Goal: Task Accomplishment & Management: Use online tool/utility

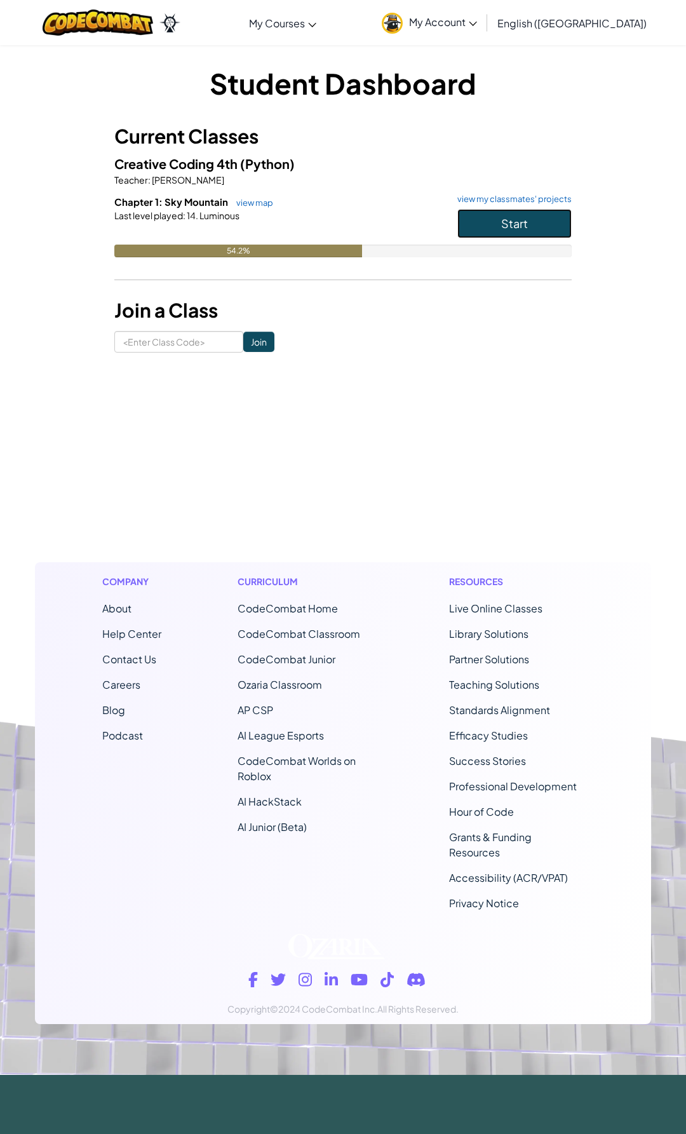
click at [468, 227] on button "Start" at bounding box center [515, 223] width 114 height 29
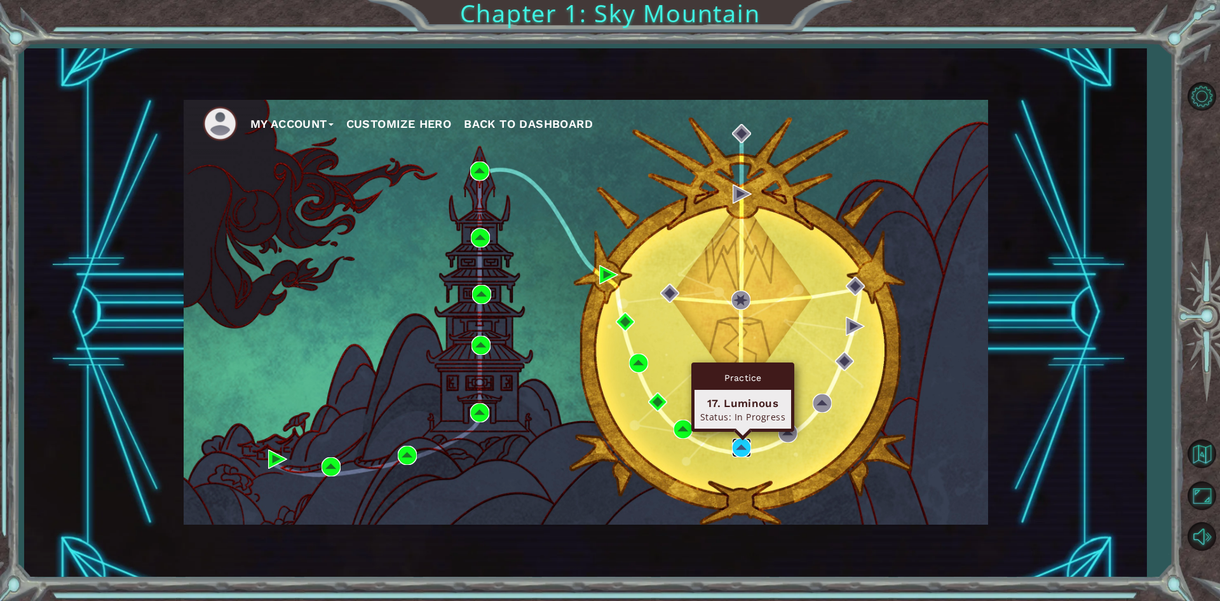
click at [686, 438] on img at bounding box center [741, 447] width 19 height 19
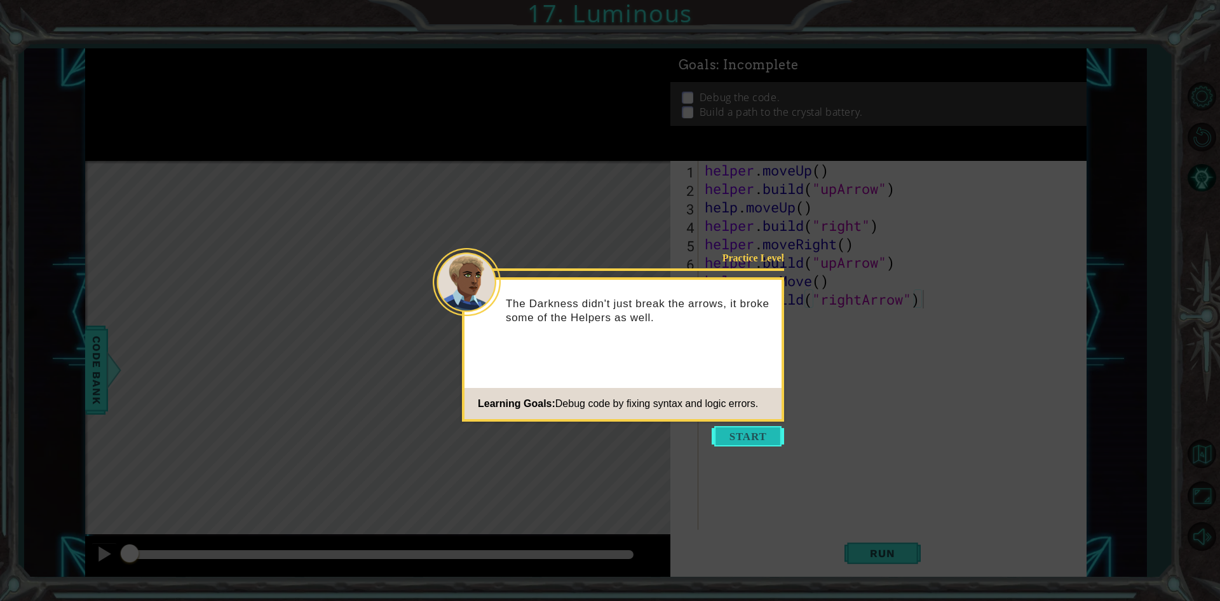
click at [686, 428] on button "Start" at bounding box center [748, 436] width 72 height 20
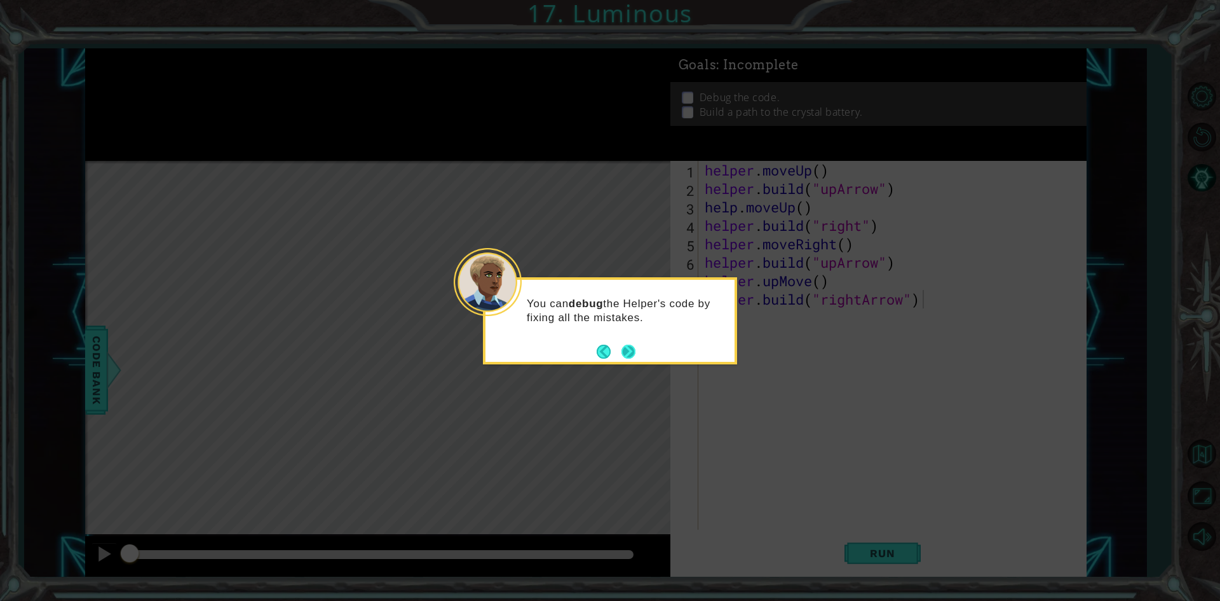
click at [631, 357] on button "Next" at bounding box center [629, 351] width 14 height 14
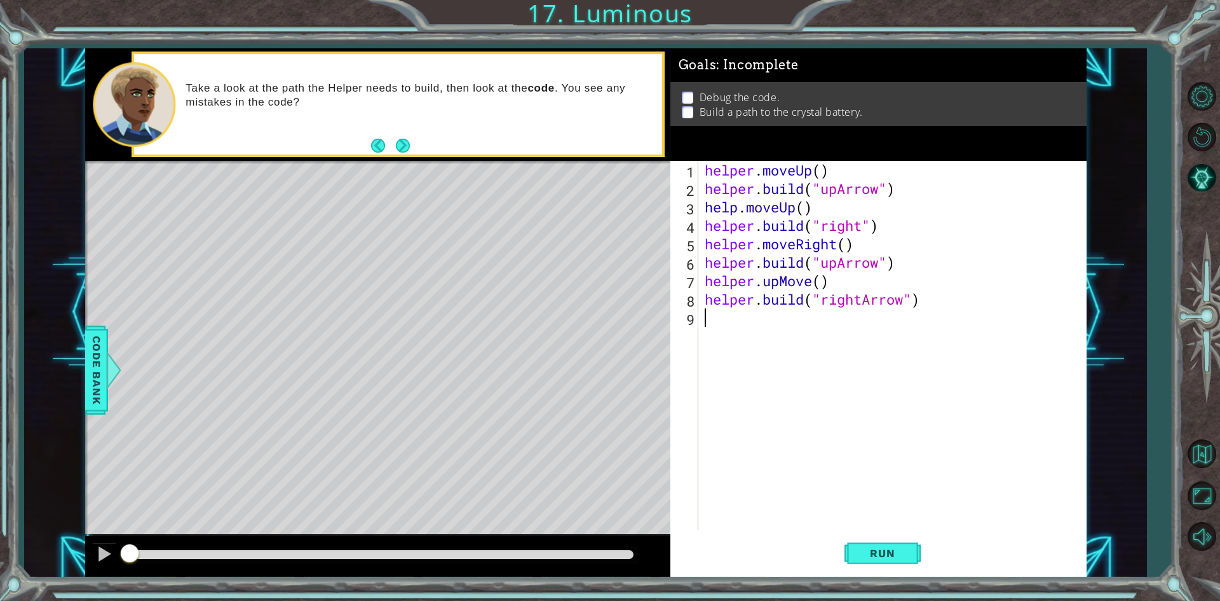
click at [686, 319] on div "helper . moveUp ( ) helper . build ( "upArrow" ) help . moveUp ( ) helper . bui…" at bounding box center [895, 363] width 386 height 405
click at [686, 262] on div "helper . moveUp ( ) helper . build ( "upArrow" ) help . moveUp ( ) helper . bui…" at bounding box center [895, 363] width 386 height 405
click at [686, 300] on div "" upArrow" press enter " right" press enter " rightArrow" press enter" at bounding box center [925, 311] width 240 height 76
click at [686, 548] on span "Run" at bounding box center [882, 553] width 50 height 13
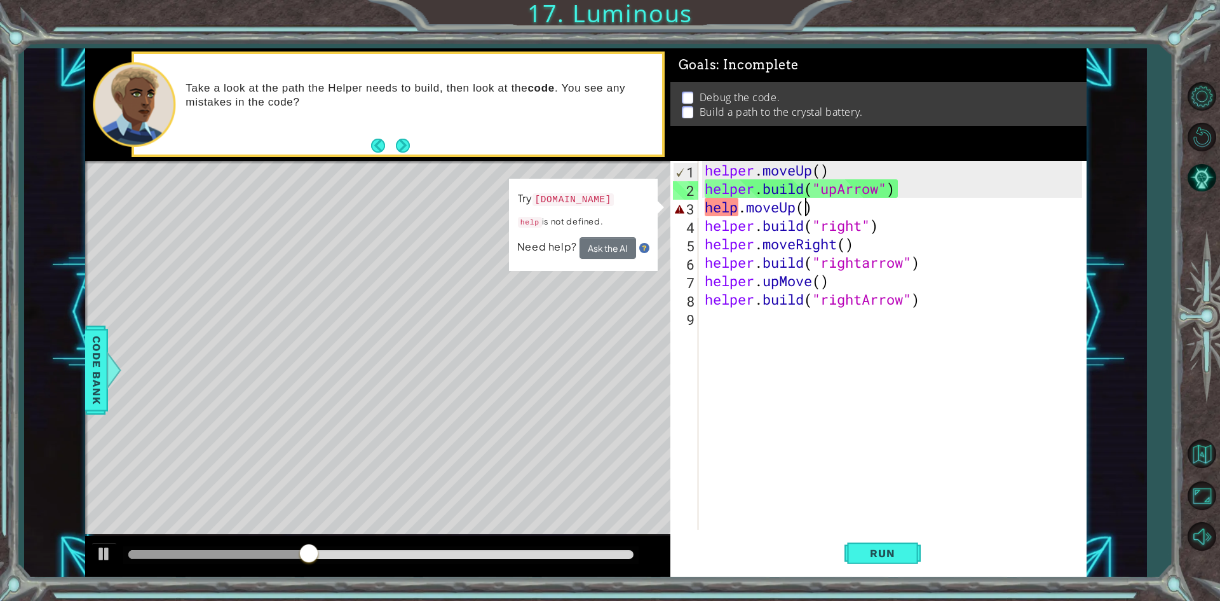
click at [686, 206] on div "helper . moveUp ( ) helper . build ( "upArrow" ) help . moveUp ( ) helper . bui…" at bounding box center [895, 363] width 386 height 405
click at [686, 209] on div "helper . moveUp ( ) helper . build ( "upArrow" ) help . moveUp ( ) helper . bui…" at bounding box center [895, 363] width 386 height 405
click at [686, 203] on div "helper . moveUp ( ) helper . build ( "upArrow" ) help . moveUp ( ) helper . bui…" at bounding box center [895, 363] width 386 height 405
click at [686, 217] on div "helper . moveUp ( ) helper . build ( "upArrow" ) help . moveUp ( ) helper . bui…" at bounding box center [895, 363] width 386 height 405
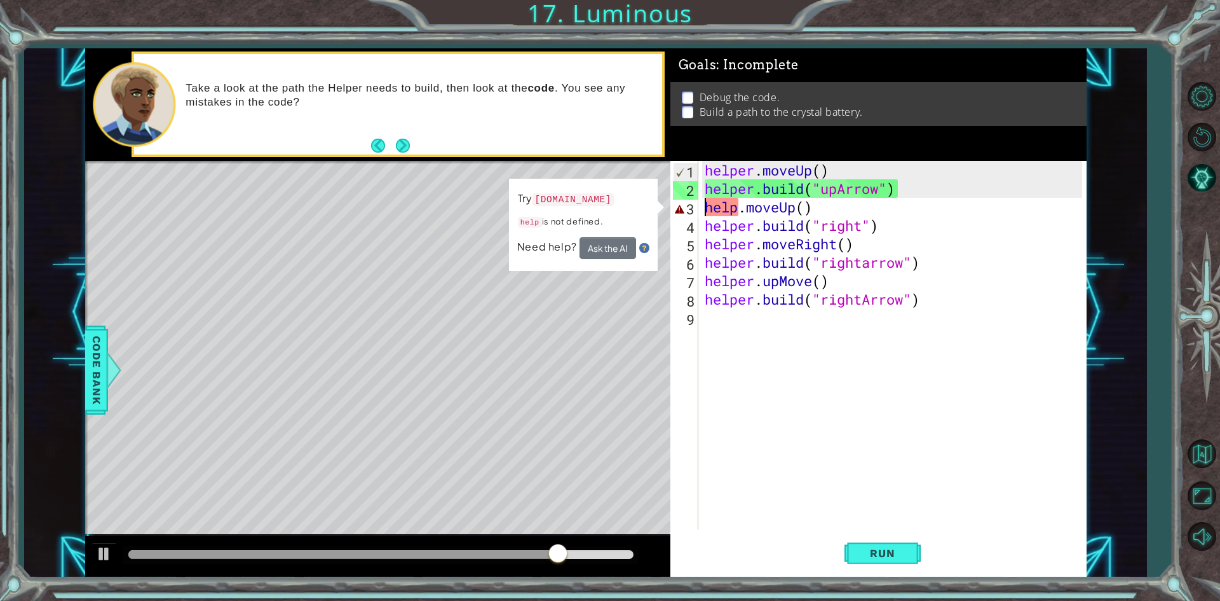
click at [686, 210] on div "helper . moveUp ( ) helper . build ( "upArrow" ) help . moveUp ( ) helper . bui…" at bounding box center [895, 363] width 386 height 405
click at [686, 211] on div "helper . moveUp ( ) helper . build ( "upArrow" ) help . moveUp ( ) helper . bui…" at bounding box center [895, 363] width 386 height 405
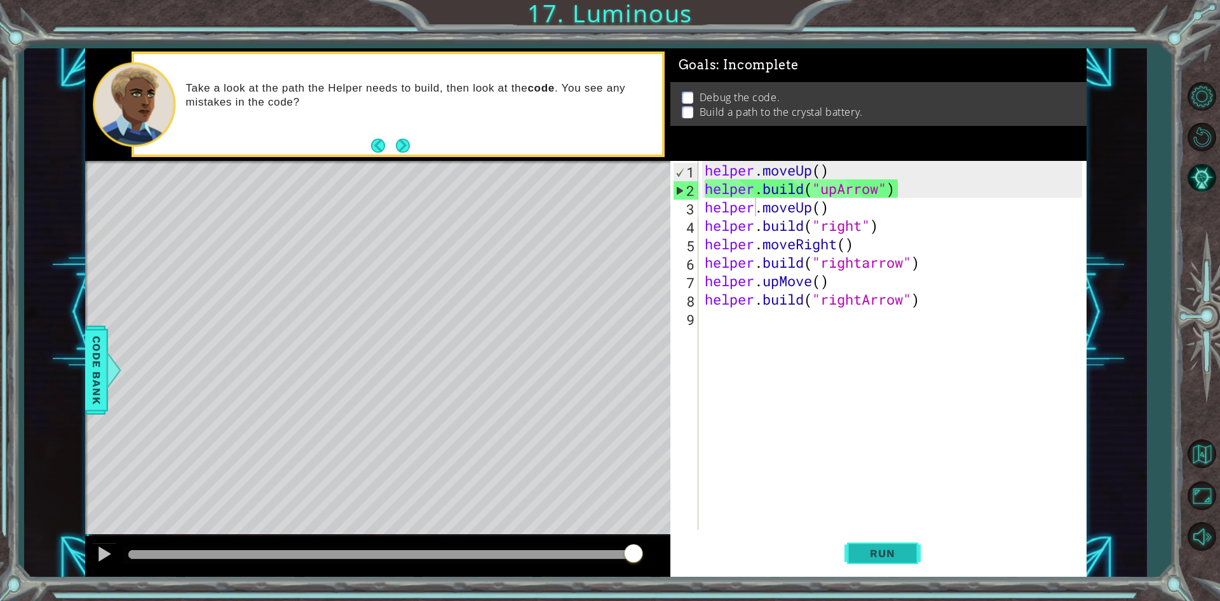
click at [686, 544] on button "Run" at bounding box center [883, 553] width 76 height 41
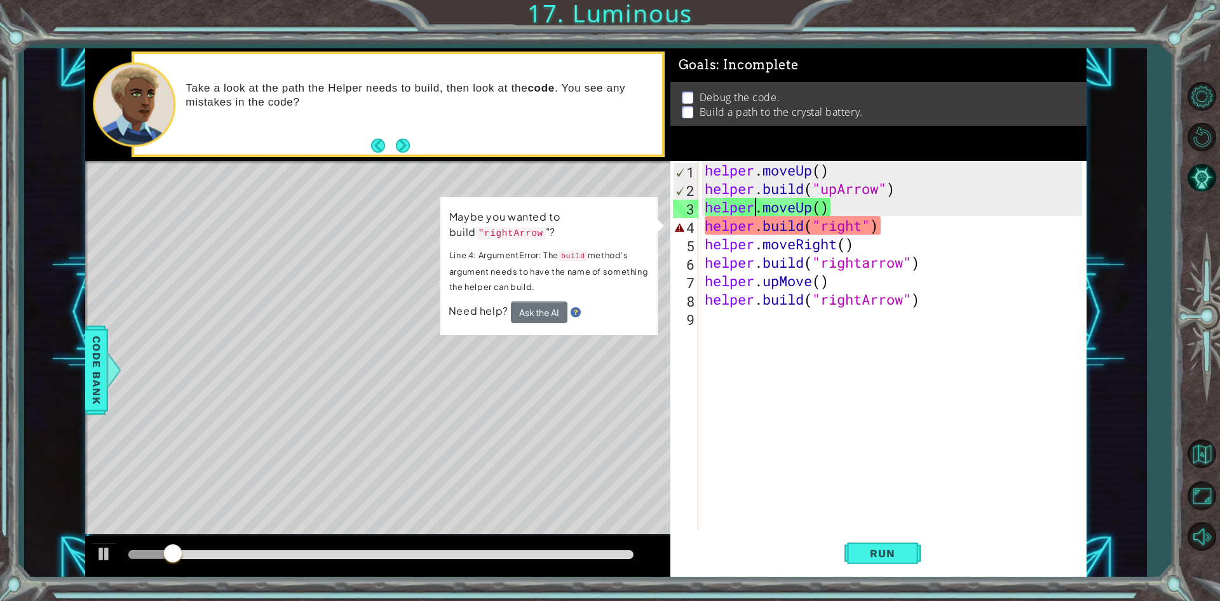
click at [686, 225] on div "helper . moveUp ( ) helper . build ( "upArrow" ) helper . moveUp ( ) helper . b…" at bounding box center [895, 363] width 386 height 405
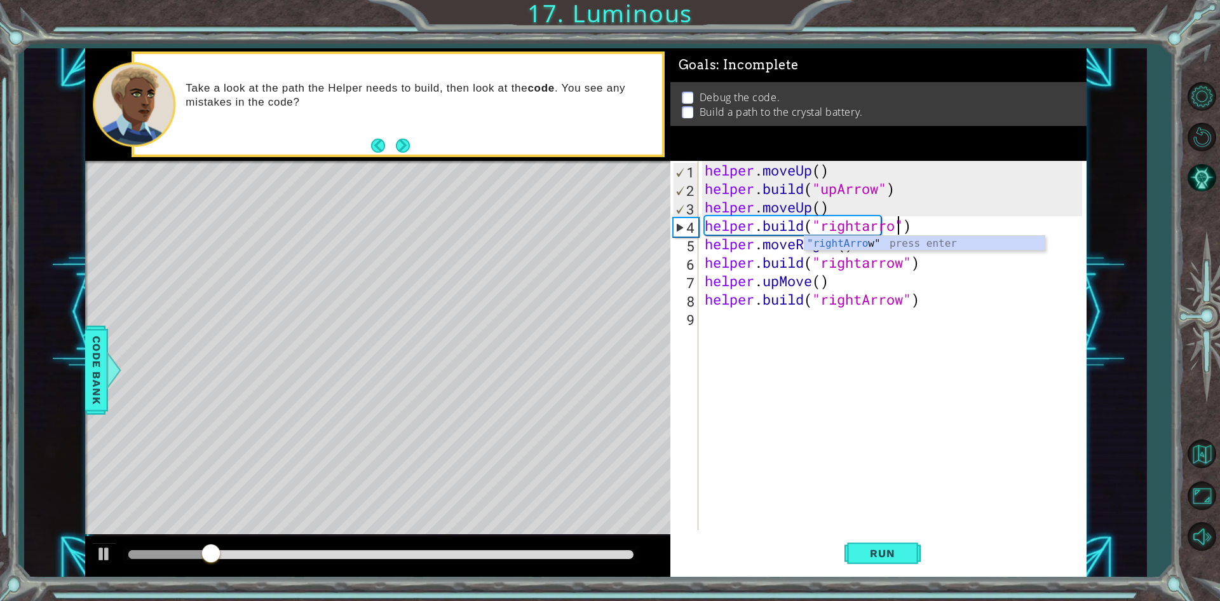
scroll to position [0, 9]
click at [686, 552] on span "Run" at bounding box center [882, 553] width 50 height 13
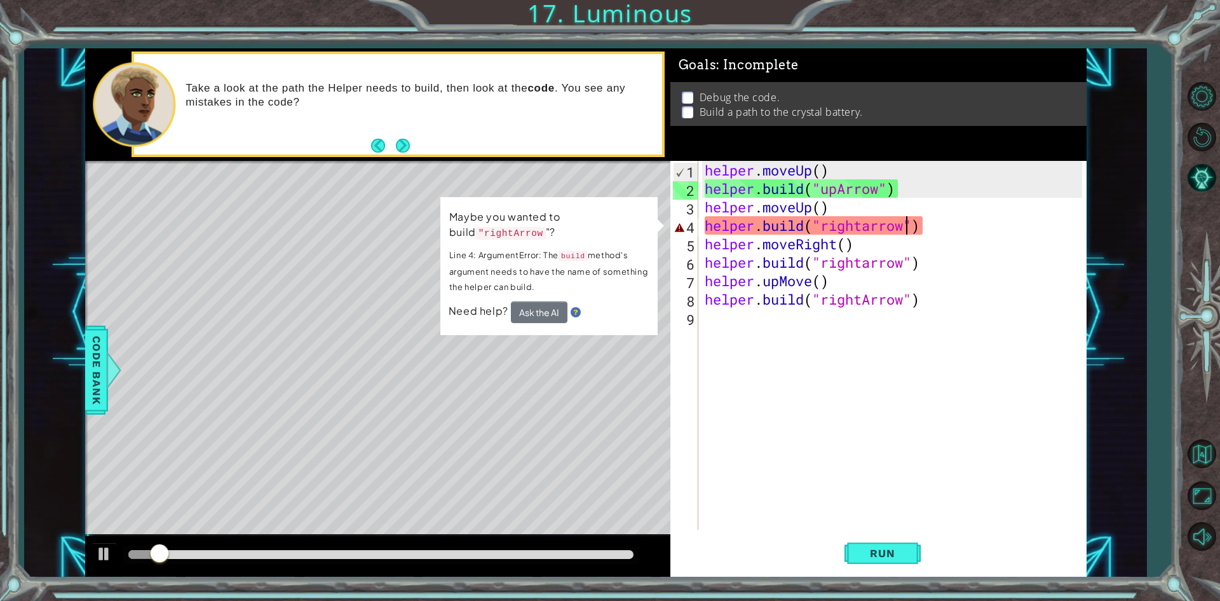
click at [686, 234] on div "helper . moveUp ( ) helper . build ( "upArrow" ) helper . moveUp ( ) helper . b…" at bounding box center [895, 363] width 386 height 405
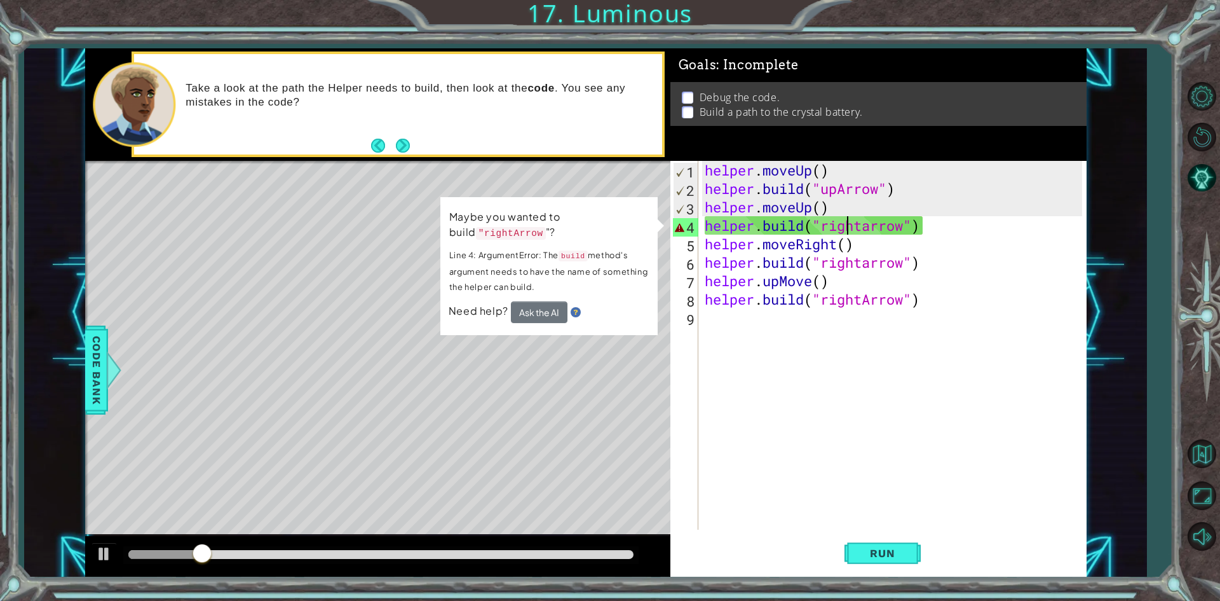
drag, startPoint x: 851, startPoint y: 219, endPoint x: 772, endPoint y: 221, distance: 78.8
click at [686, 221] on div "helper . moveUp ( ) helper . build ( "upArrow" ) helper . moveUp ( ) helper . b…" at bounding box center [895, 363] width 386 height 405
click at [686, 224] on div "helper . moveUp ( ) helper . build ( "upArrow" ) helper . moveUp ( ) helper . b…" at bounding box center [895, 363] width 386 height 405
drag, startPoint x: 876, startPoint y: 224, endPoint x: 790, endPoint y: 234, distance: 87.1
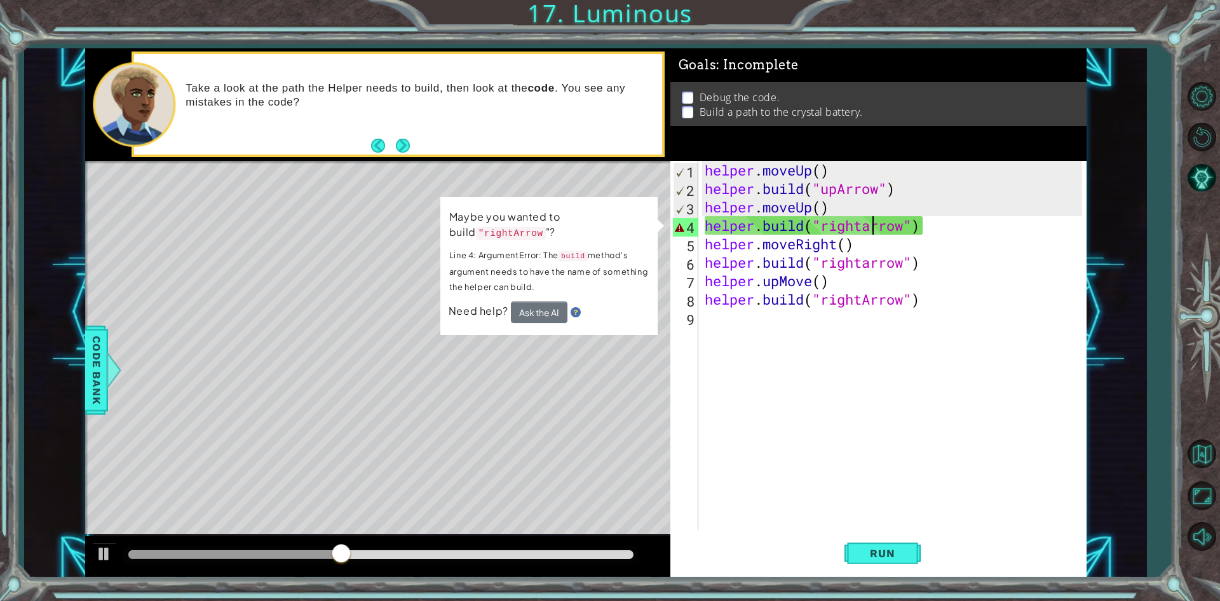
click at [686, 234] on div "helper . moveUp ( ) helper . build ( "upArrow" ) helper . moveUp ( ) helper . b…" at bounding box center [895, 363] width 386 height 405
click at [686, 227] on div "helper . moveUp ( ) helper . build ( "upArrow" ) helper . moveUp ( ) helper . b…" at bounding box center [895, 363] width 386 height 405
click at [686, 222] on div "helper . moveUp ( ) helper . build ( "upArrow" ) helper . moveUp ( ) helper . b…" at bounding box center [895, 363] width 386 height 405
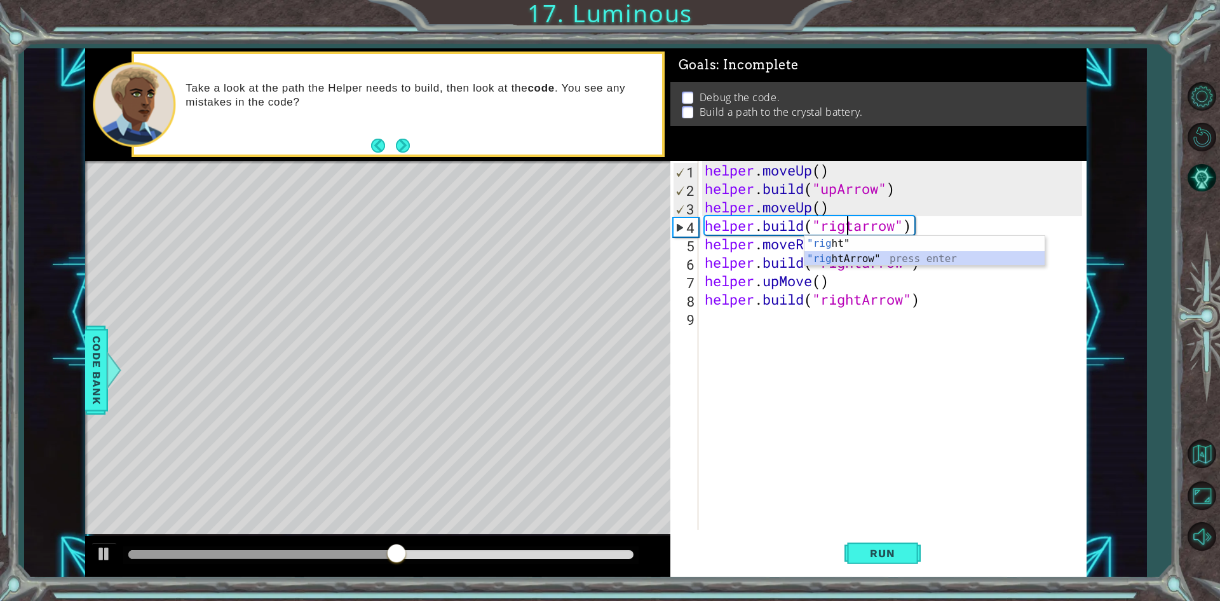
click at [686, 252] on div ""rig ht" press enter "rig htArrow" press enter" at bounding box center [925, 266] width 240 height 61
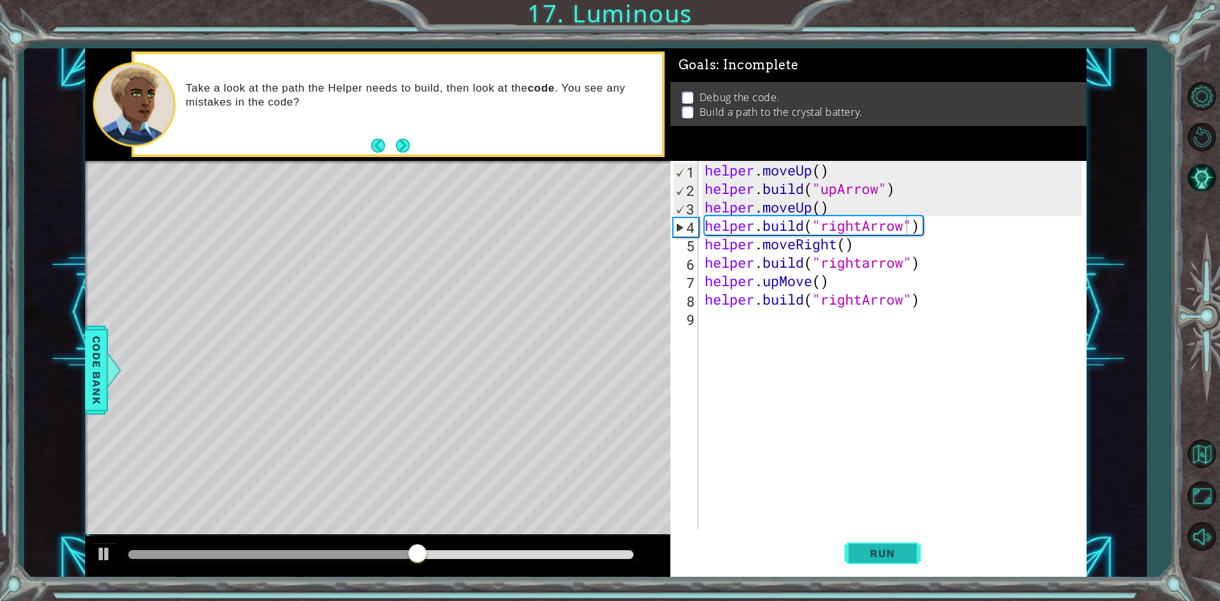
click at [686, 550] on span "Run" at bounding box center [882, 553] width 50 height 13
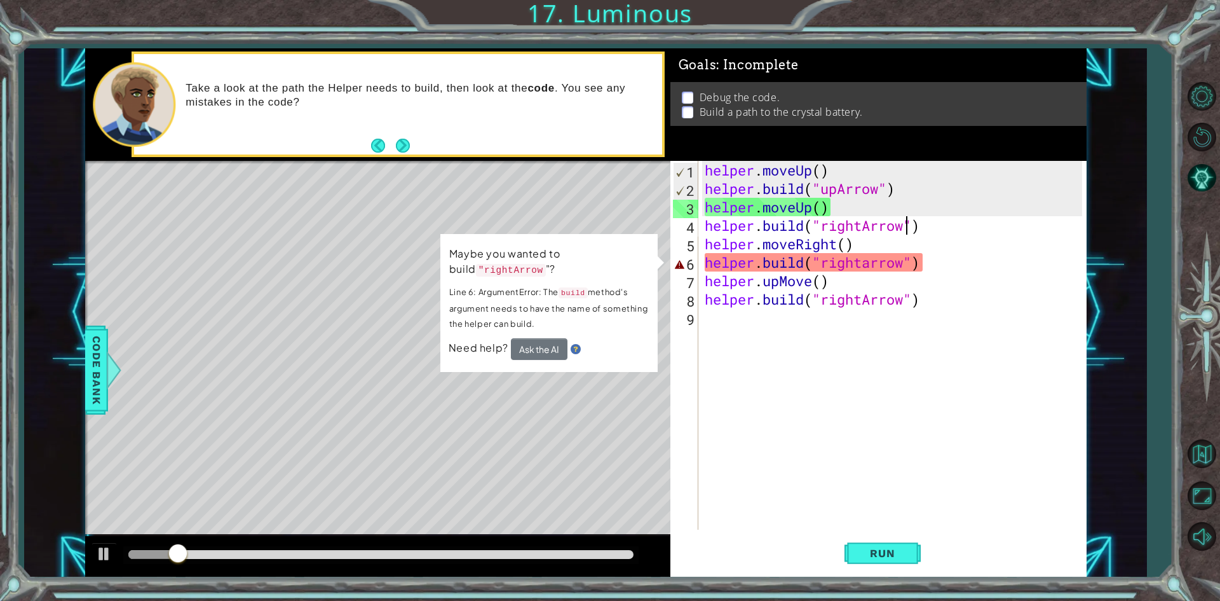
click at [686, 262] on div "helper . moveUp ( ) helper . build ( "upArrow" ) helper . moveUp ( ) helper . b…" at bounding box center [895, 363] width 386 height 405
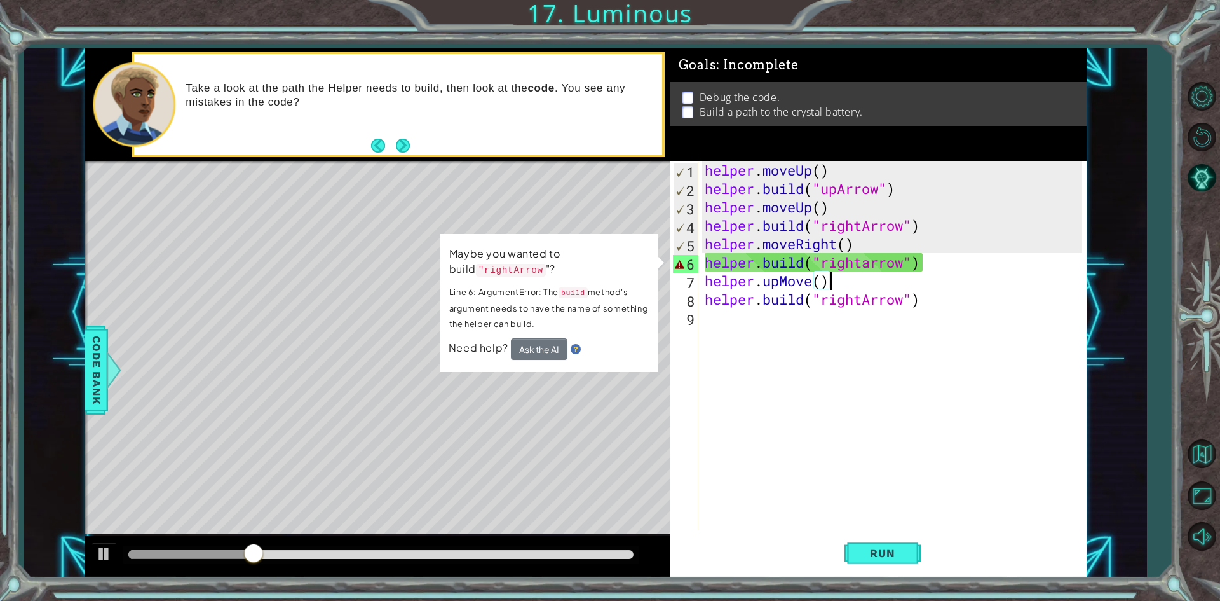
click at [686, 271] on div "helper . moveUp ( ) helper . build ( "upArrow" ) helper . moveUp ( ) helper . b…" at bounding box center [895, 363] width 386 height 405
click at [686, 261] on div "helper . moveUp ( ) helper . build ( "upArrow" ) helper . moveUp ( ) helper . b…" at bounding box center [895, 363] width 386 height 405
drag, startPoint x: 855, startPoint y: 261, endPoint x: 781, endPoint y: 268, distance: 74.7
click at [686, 268] on div "helper . moveUp ( ) helper . build ( "upArrow" ) helper . moveUp ( ) helper . b…" at bounding box center [895, 363] width 386 height 405
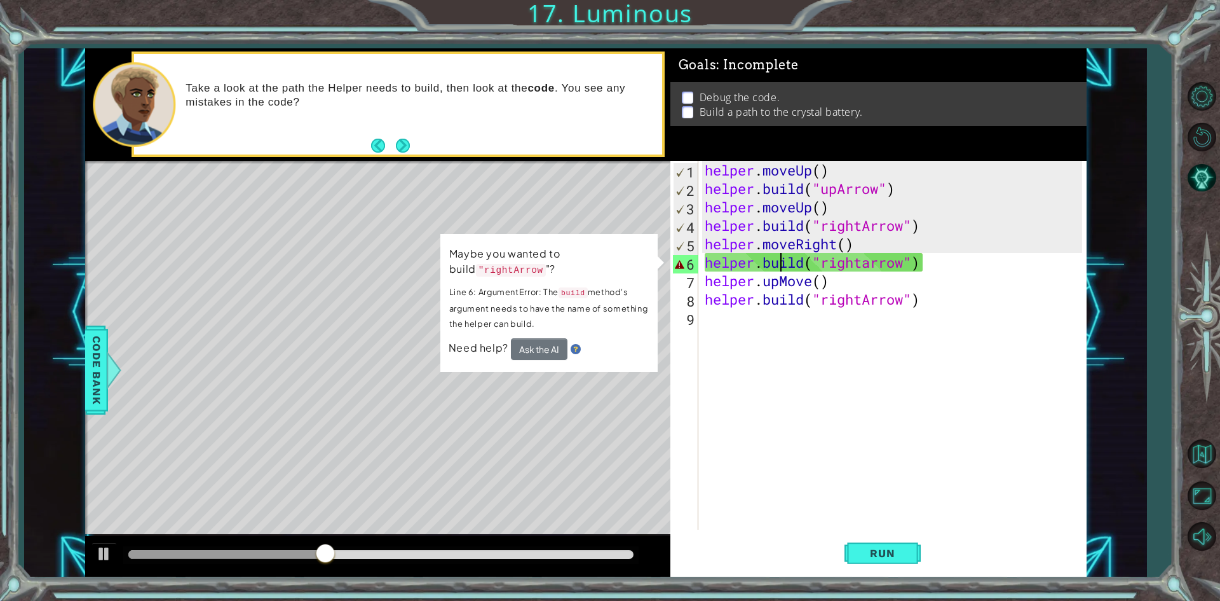
click at [686, 263] on div "helper . moveUp ( ) helper . build ( "upArrow" ) helper . moveUp ( ) helper . b…" at bounding box center [895, 363] width 386 height 405
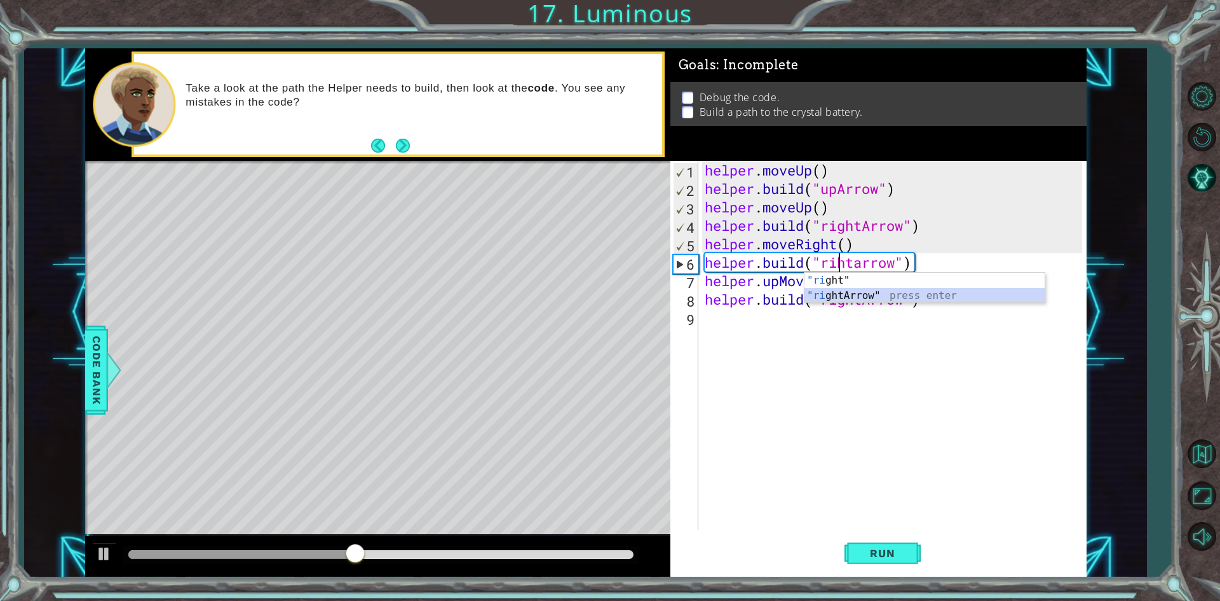
click at [686, 292] on div ""ri ght" press enter "ri ghtArrow" press enter" at bounding box center [925, 303] width 240 height 61
click at [686, 298] on div "helper . moveUp ( ) helper . build ( "upArrow" ) helper . moveUp ( ) helper . b…" at bounding box center [895, 363] width 386 height 405
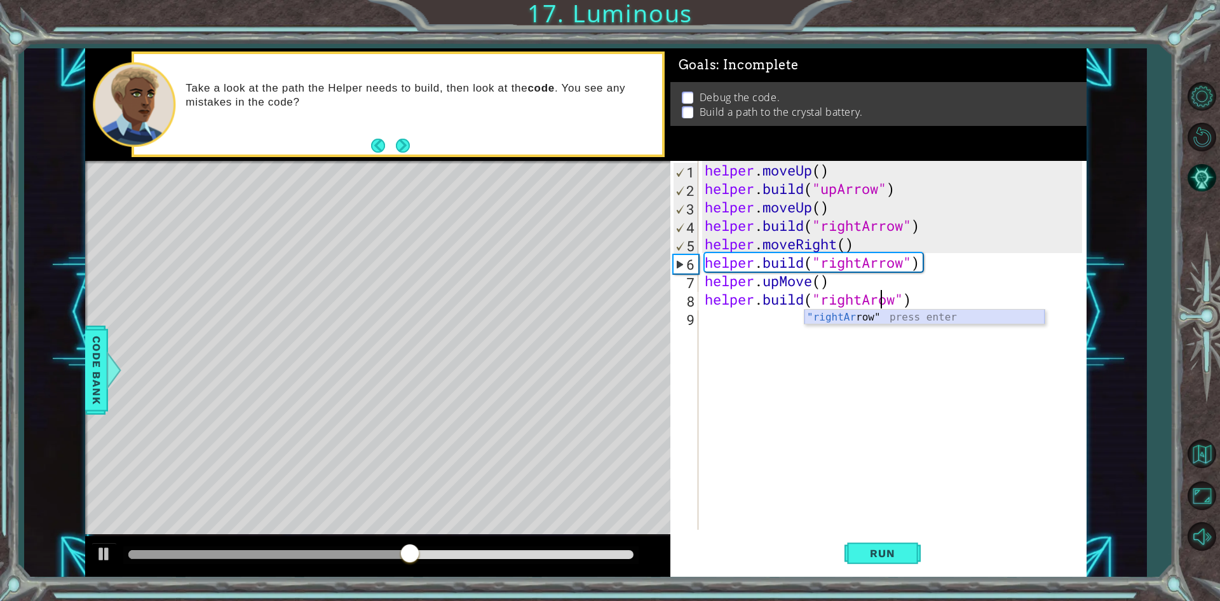
click at [686, 320] on div ""rightAr row" press enter" at bounding box center [925, 332] width 240 height 46
click at [686, 558] on span "Run" at bounding box center [882, 553] width 50 height 13
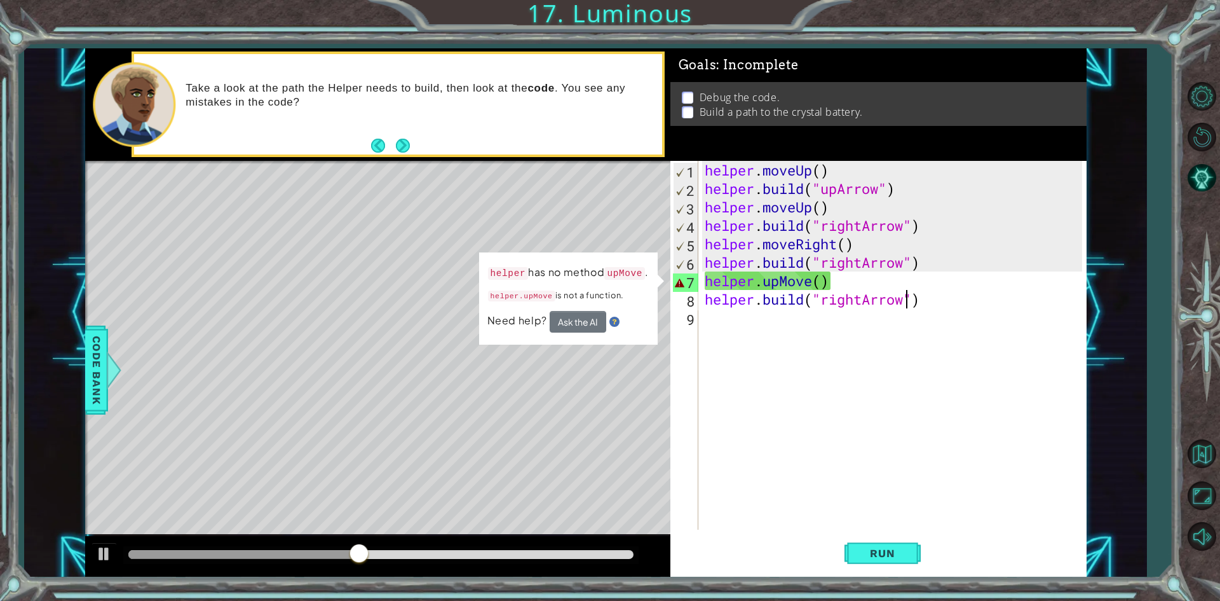
click at [686, 282] on div "helper . moveUp ( ) helper . build ( "upArrow" ) helper . moveUp ( ) helper . b…" at bounding box center [895, 363] width 386 height 405
click at [686, 283] on div "helper . moveUp ( ) helper . build ( "upArrow" ) helper . moveUp ( ) helper . b…" at bounding box center [895, 363] width 386 height 405
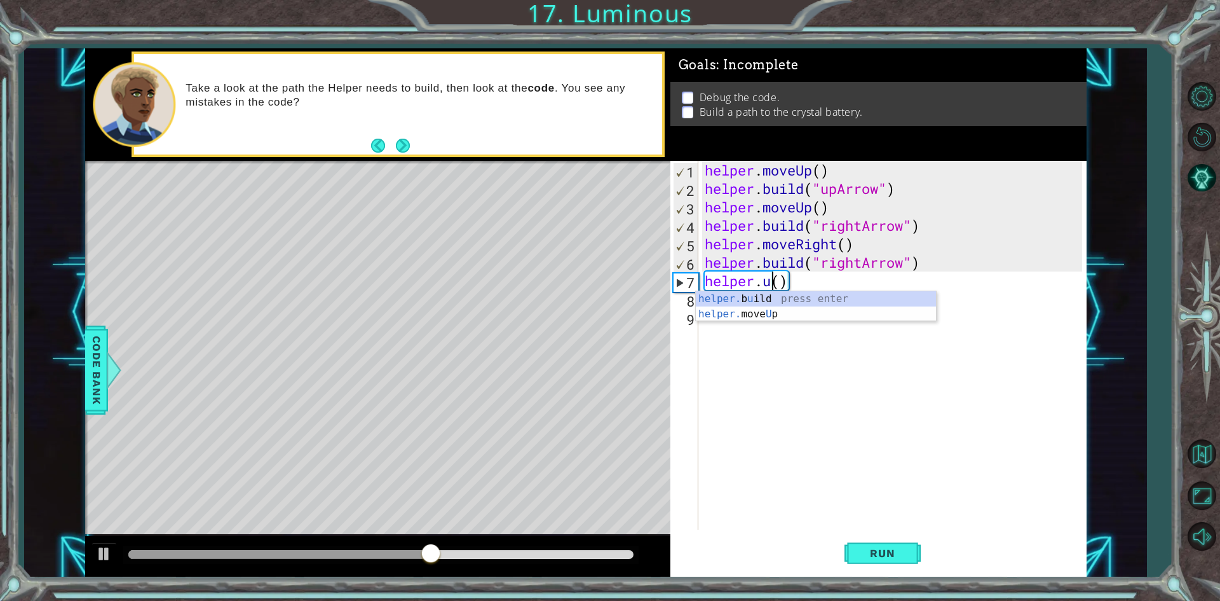
scroll to position [0, 3]
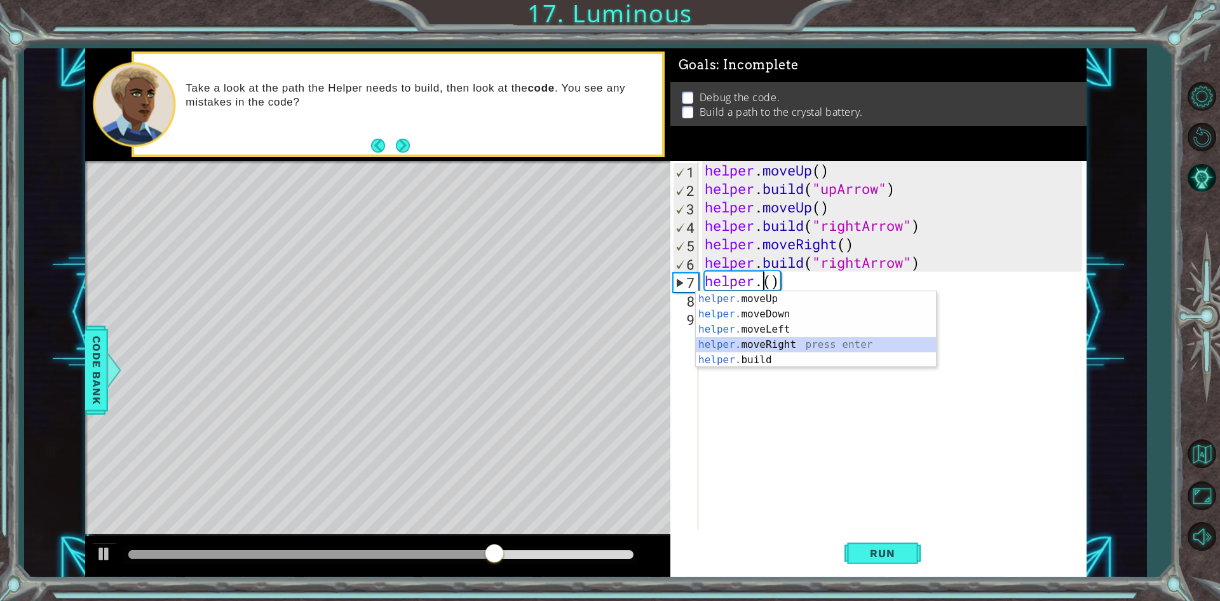
click at [686, 341] on div "helper. moveUp press enter helper. moveDown press enter helper. moveLeft press …" at bounding box center [816, 344] width 240 height 107
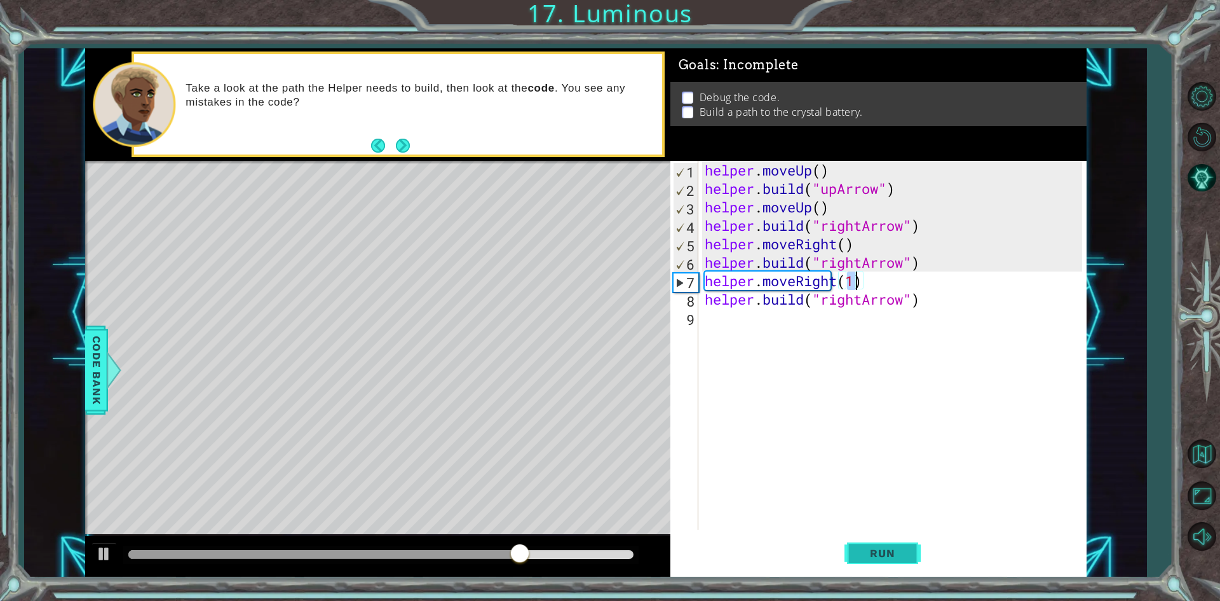
click at [686, 547] on span "Run" at bounding box center [882, 553] width 50 height 13
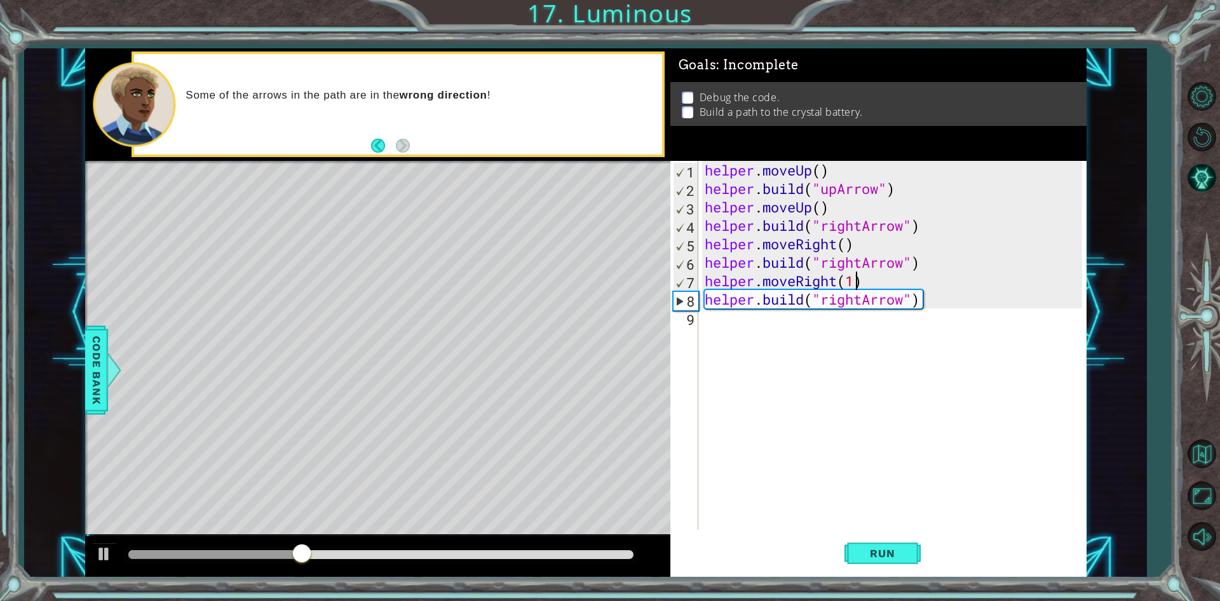
click at [686, 302] on div "helper . moveUp ( ) helper . build ( "upArrow" ) helper . moveUp ( ) helper . b…" at bounding box center [895, 363] width 386 height 405
click at [686, 296] on div "helper . moveUp ( ) helper . build ( "upArrow" ) helper . moveUp ( ) helper . b…" at bounding box center [895, 363] width 386 height 405
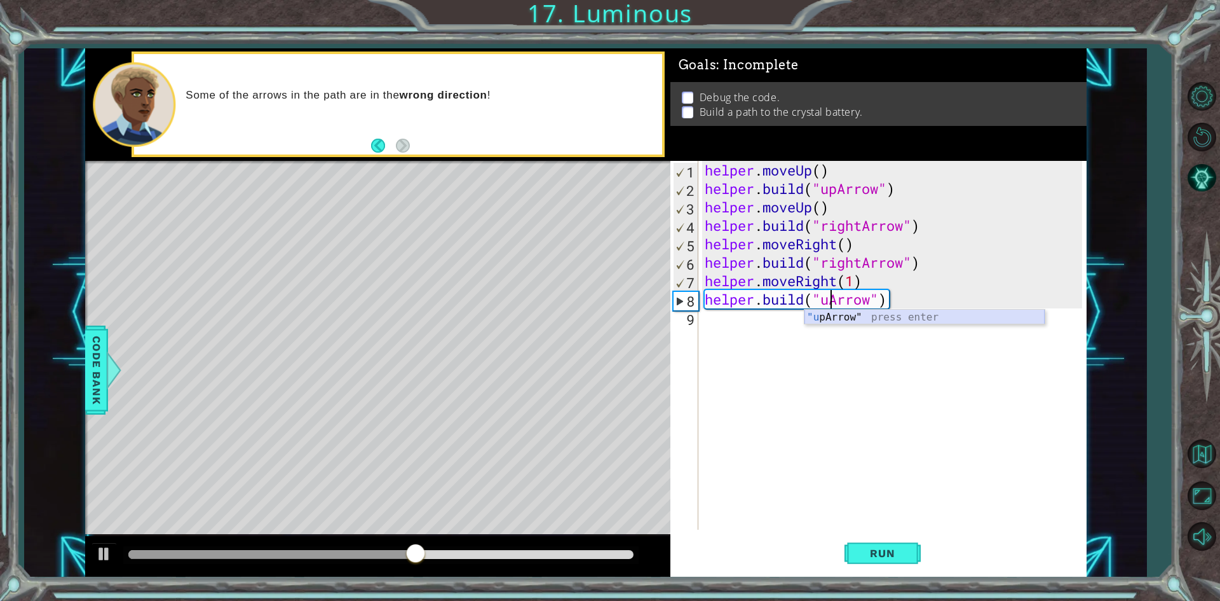
click at [686, 309] on div ""u [PERSON_NAME]" press enter" at bounding box center [925, 332] width 240 height 46
type textarea "[DOMAIN_NAME]("upArrow")"
click at [686, 554] on button "Run" at bounding box center [883, 553] width 76 height 41
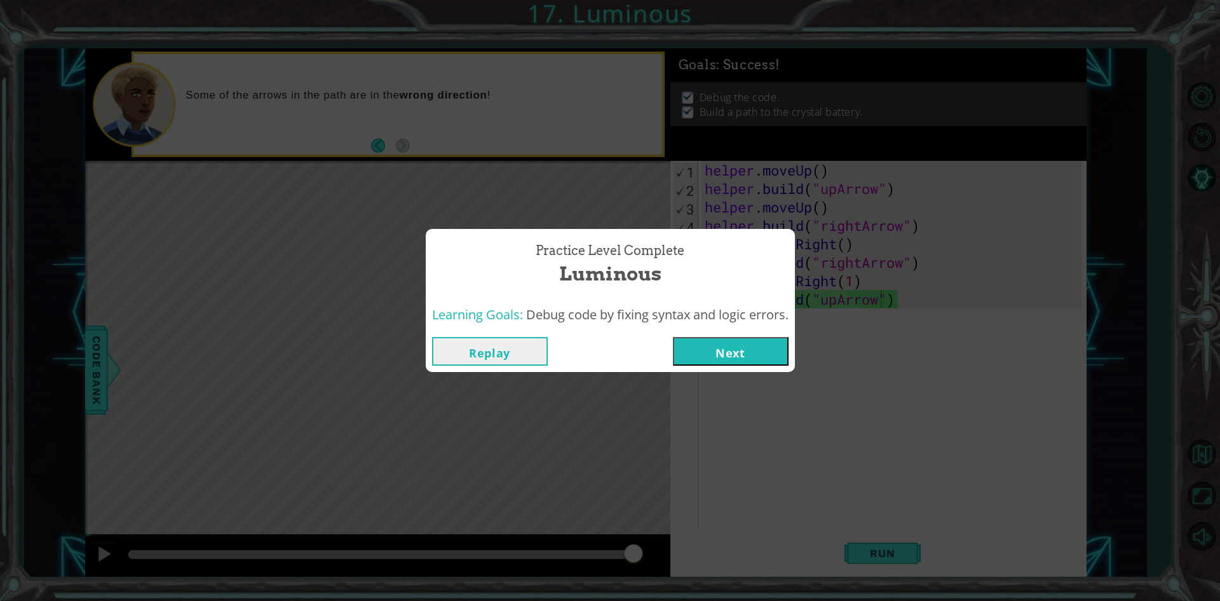
click at [686, 344] on button "Next" at bounding box center [731, 351] width 116 height 29
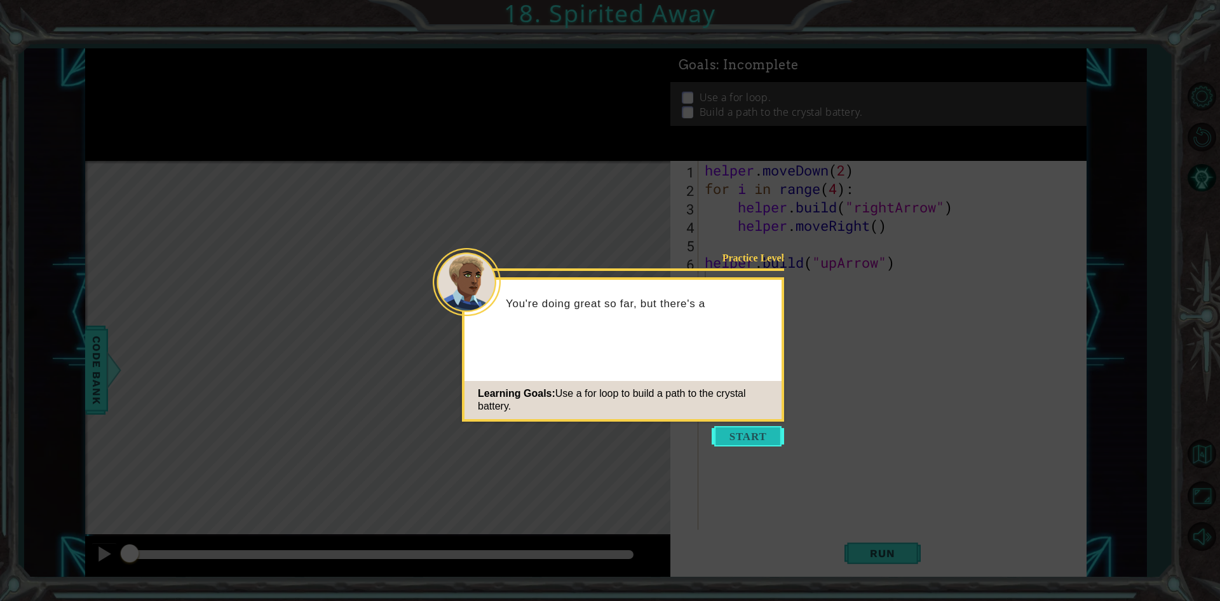
click at [686, 438] on button "Start" at bounding box center [748, 436] width 72 height 20
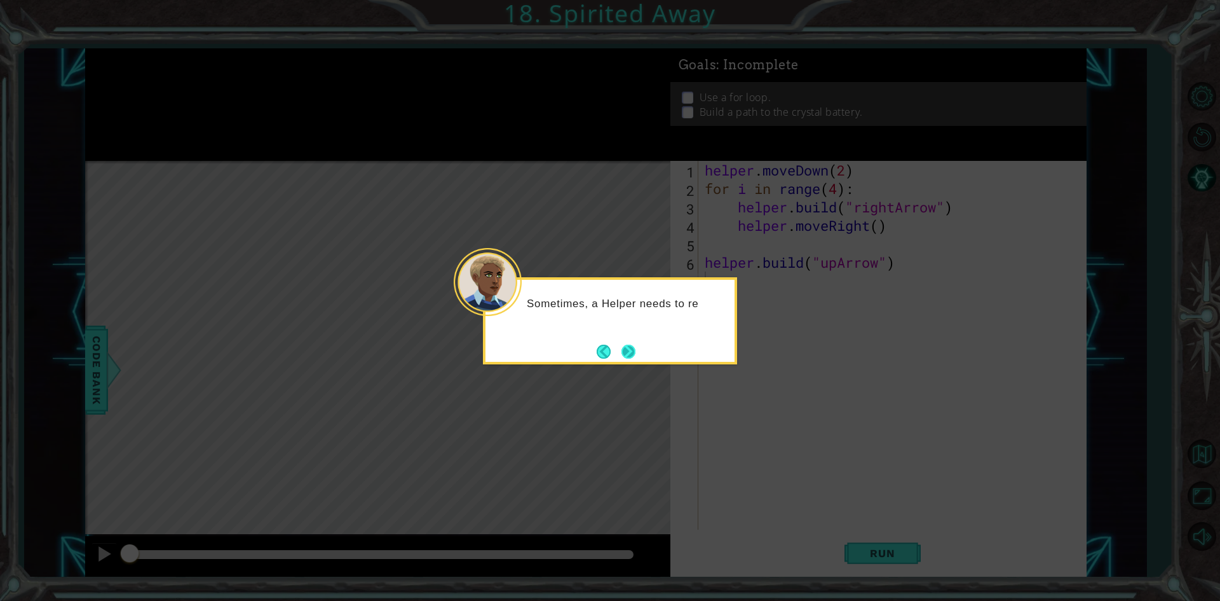
click at [625, 344] on button "Next" at bounding box center [629, 351] width 14 height 14
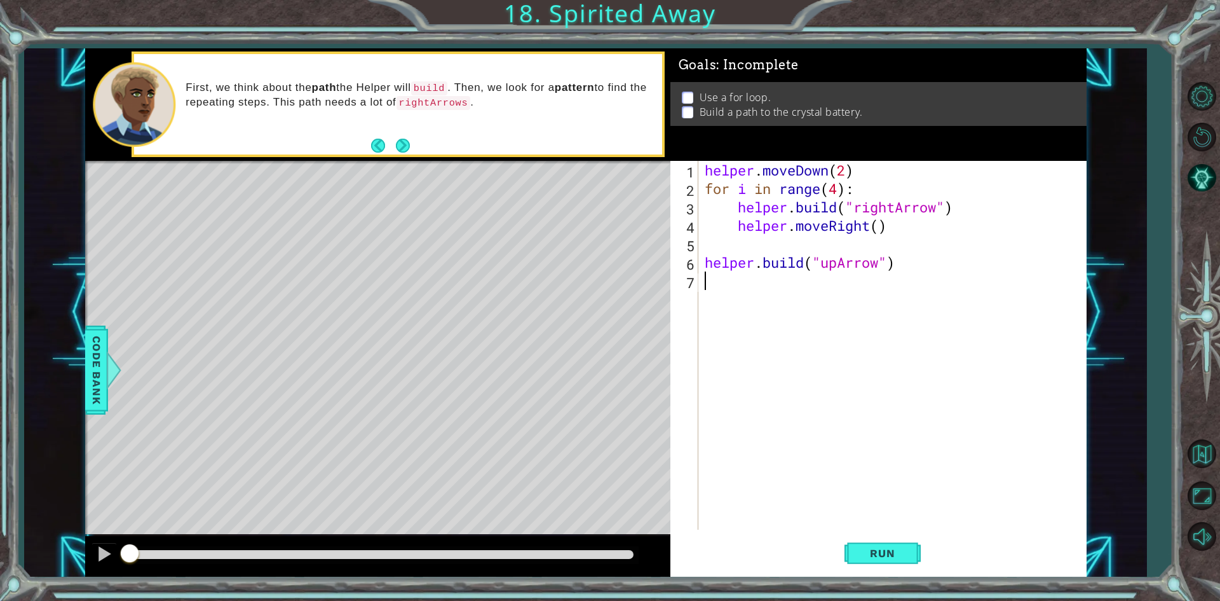
click at [686, 169] on div "helper . moveDown ( 2 ) for i in range ( 4 ) : helper . build ( "rightArrow" ) …" at bounding box center [895, 363] width 386 height 405
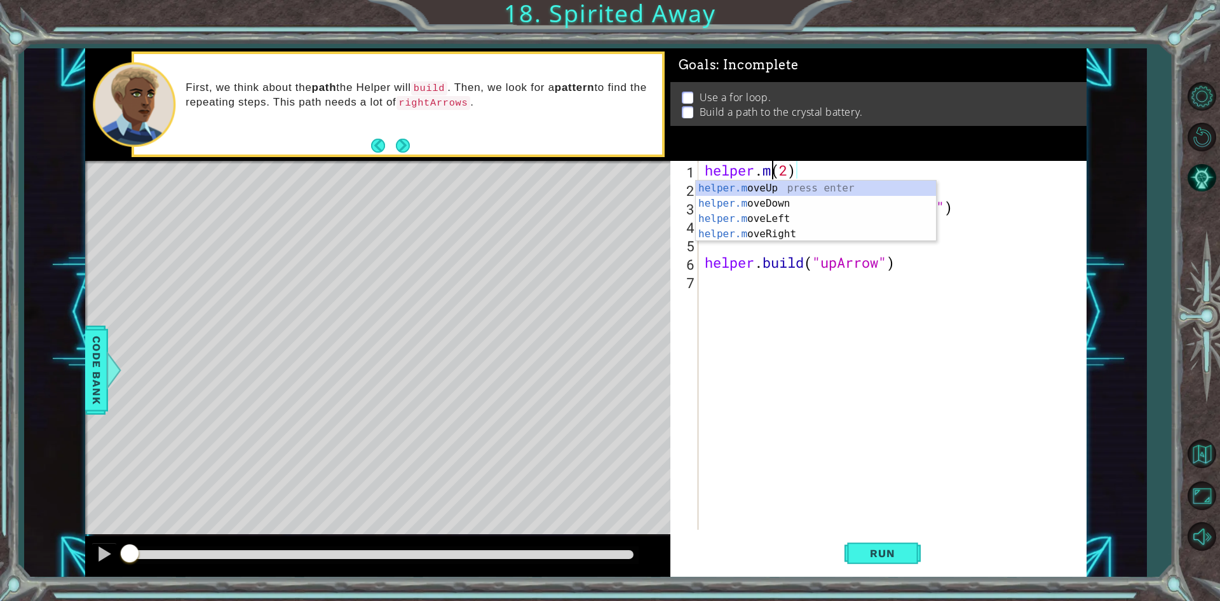
scroll to position [0, 3]
click at [686, 229] on div "helper.m oveUp press enter helper.m oveDown press enter helper.m oveLeft press …" at bounding box center [816, 226] width 240 height 92
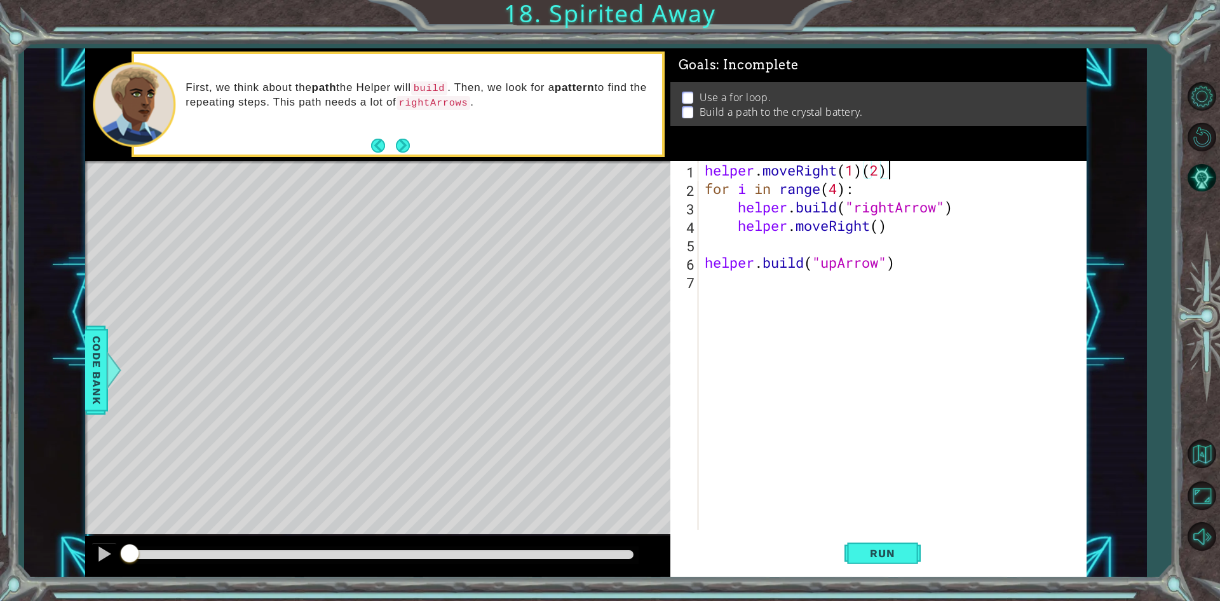
click at [686, 163] on div "helper . moveRight ( 1 ) ( 2 ) for i in range ( 4 ) : helper . build ( "rightAr…" at bounding box center [895, 363] width 386 height 405
click at [686, 552] on span "Run" at bounding box center [882, 553] width 50 height 13
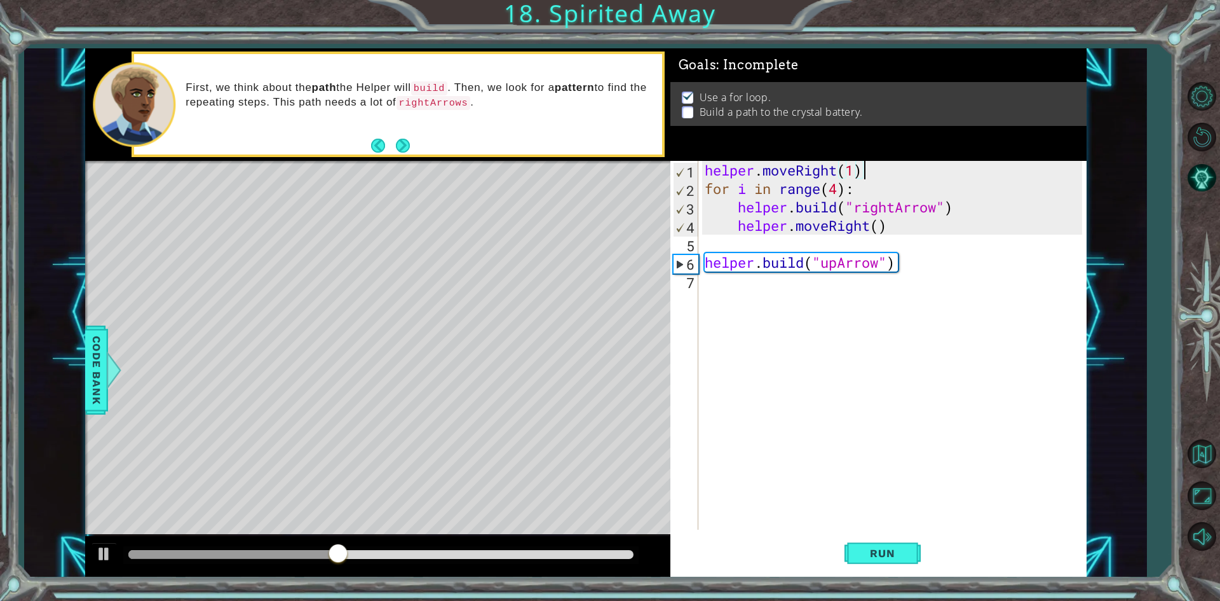
click at [686, 169] on div "helper . moveRight ( 1 ) for i in range ( 4 ) : helper . build ( "rightArrow" )…" at bounding box center [895, 363] width 386 height 405
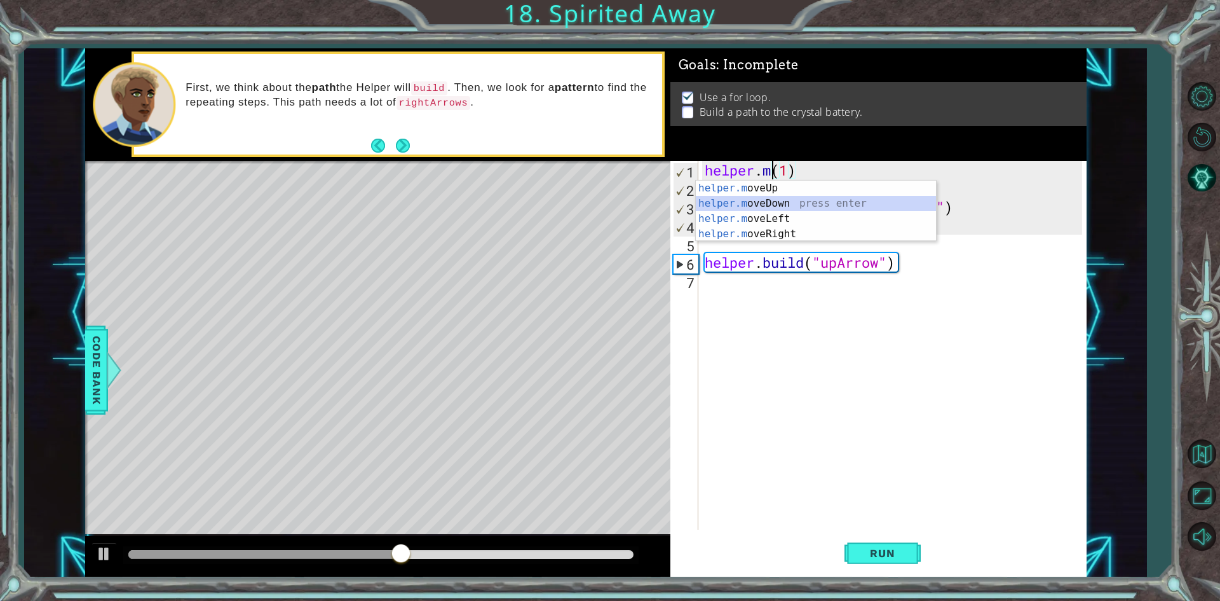
click at [686, 201] on div "helper.m oveUp press enter helper.m oveDown press enter helper.m oveLeft press …" at bounding box center [816, 226] width 240 height 92
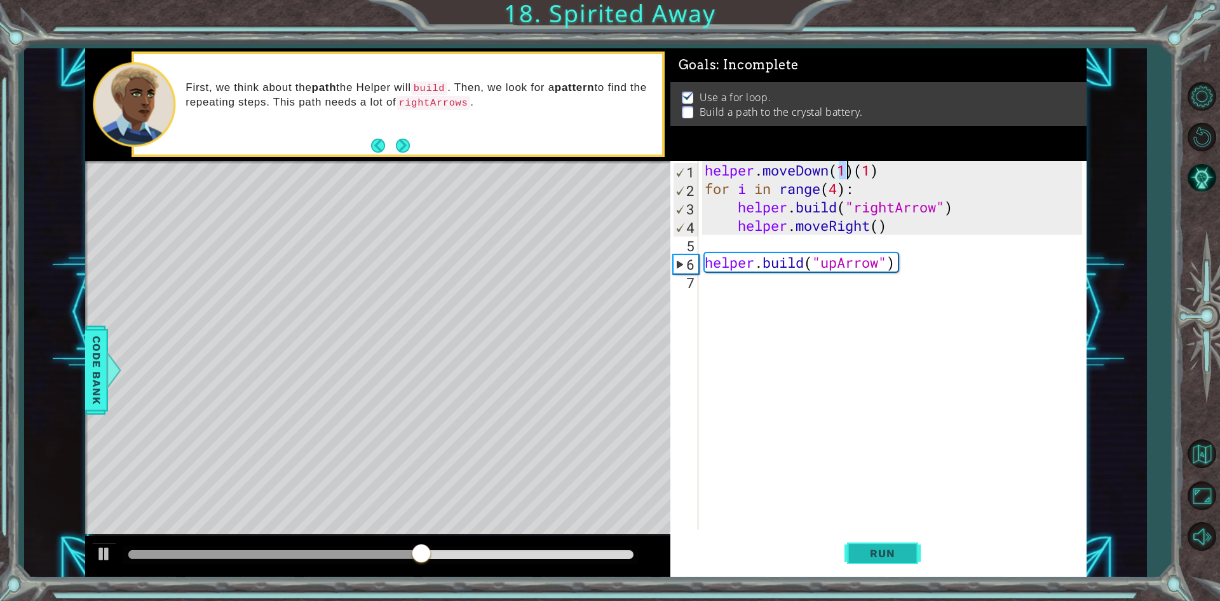
click at [686, 548] on span "Run" at bounding box center [882, 553] width 50 height 13
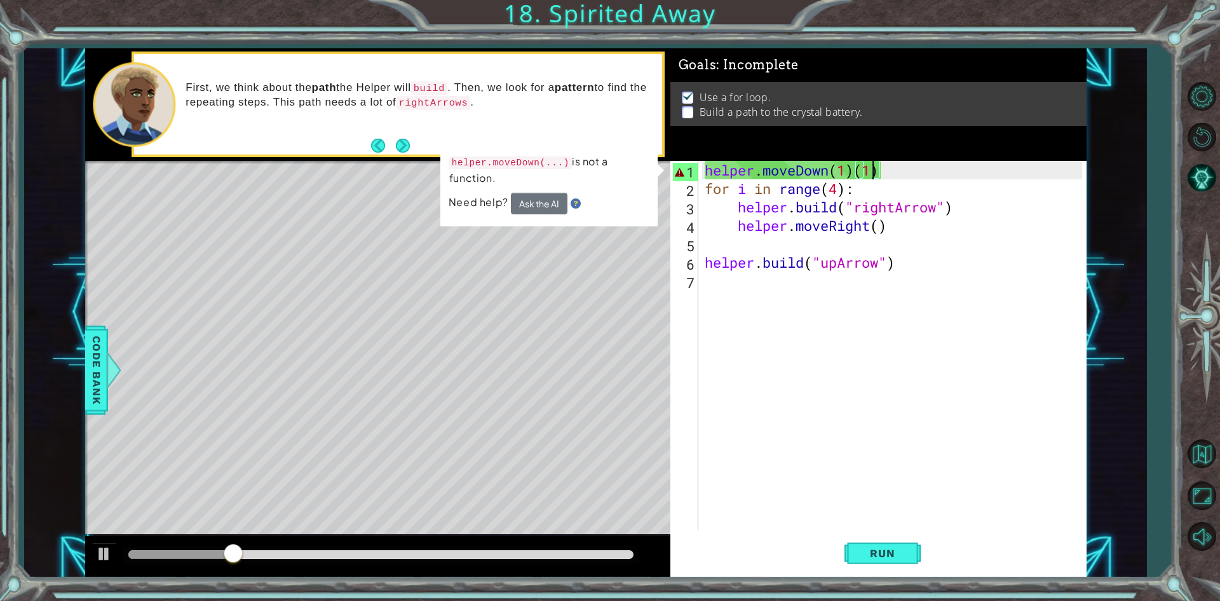
click at [686, 171] on div "helper . moveDown ( 1 ) ( 1 ) for i in range ( 4 ) : helper . build ( "rightArr…" at bounding box center [895, 363] width 386 height 405
click at [686, 168] on div "helper . moveDown ( 1 ) ( 1 ) for i in range ( 4 ) : helper . build ( "rightArr…" at bounding box center [895, 363] width 386 height 405
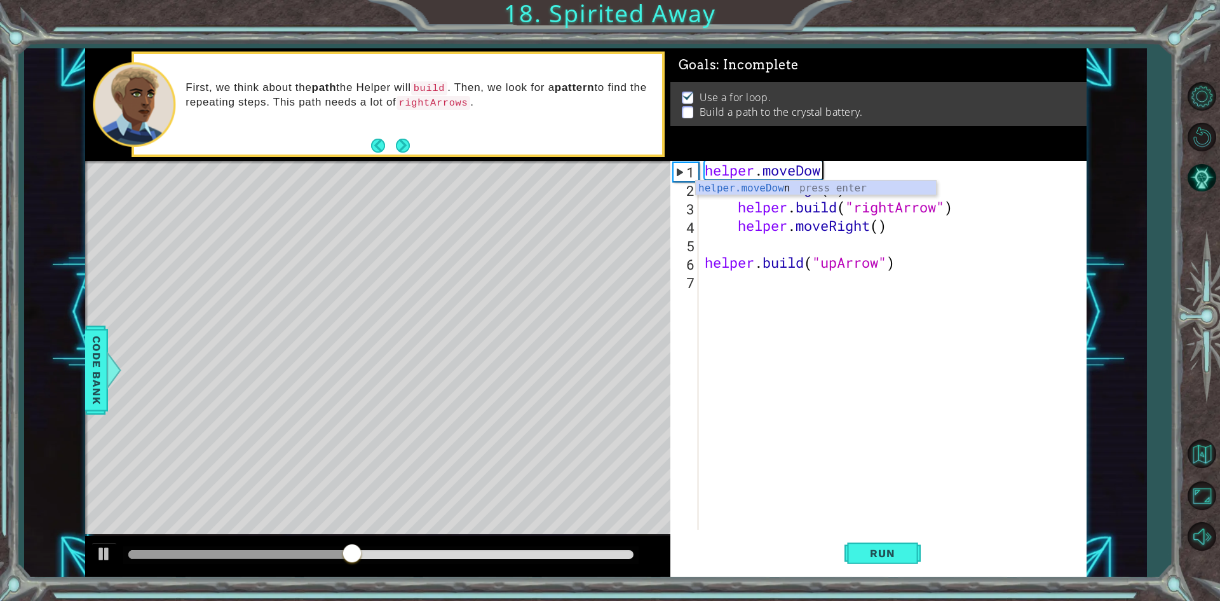
click at [686, 195] on div "helper . moveDow for i in range ( 4 ) : helper . build ( "rightArrow" ) helper …" at bounding box center [895, 363] width 386 height 405
click at [686, 172] on div "helper . moveDow for i in range ( 4 ) : helper . build ( "rightArrow" ) helper …" at bounding box center [895, 363] width 386 height 405
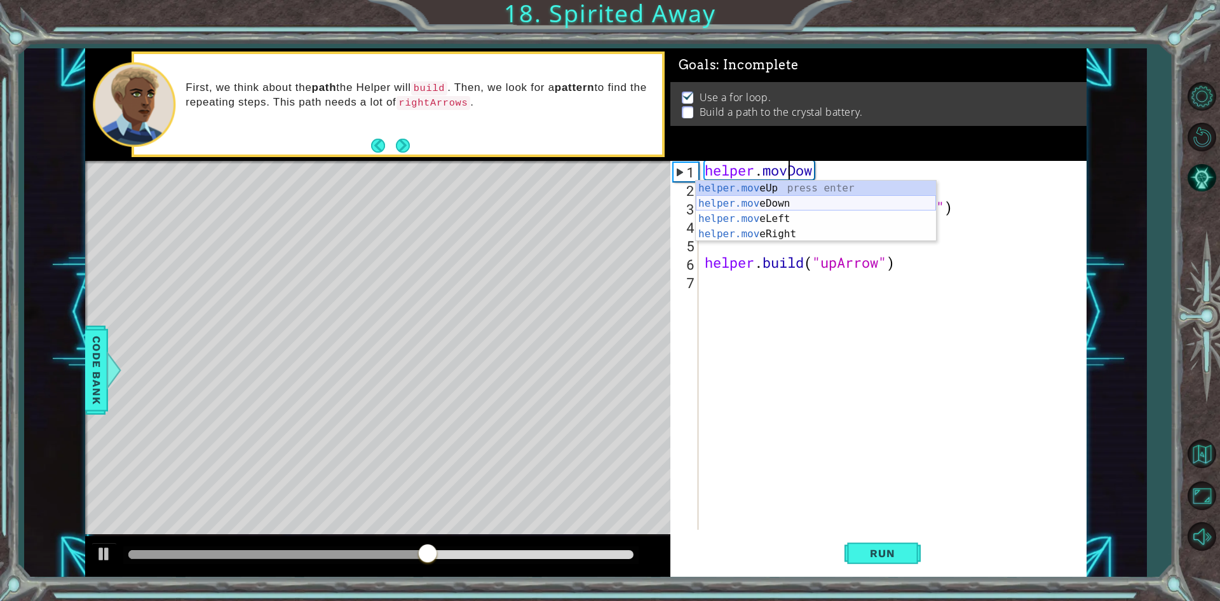
click at [686, 203] on div "helper.mov eUp press enter helper.mov eDown press enter helper.mov eLeft press …" at bounding box center [816, 226] width 240 height 92
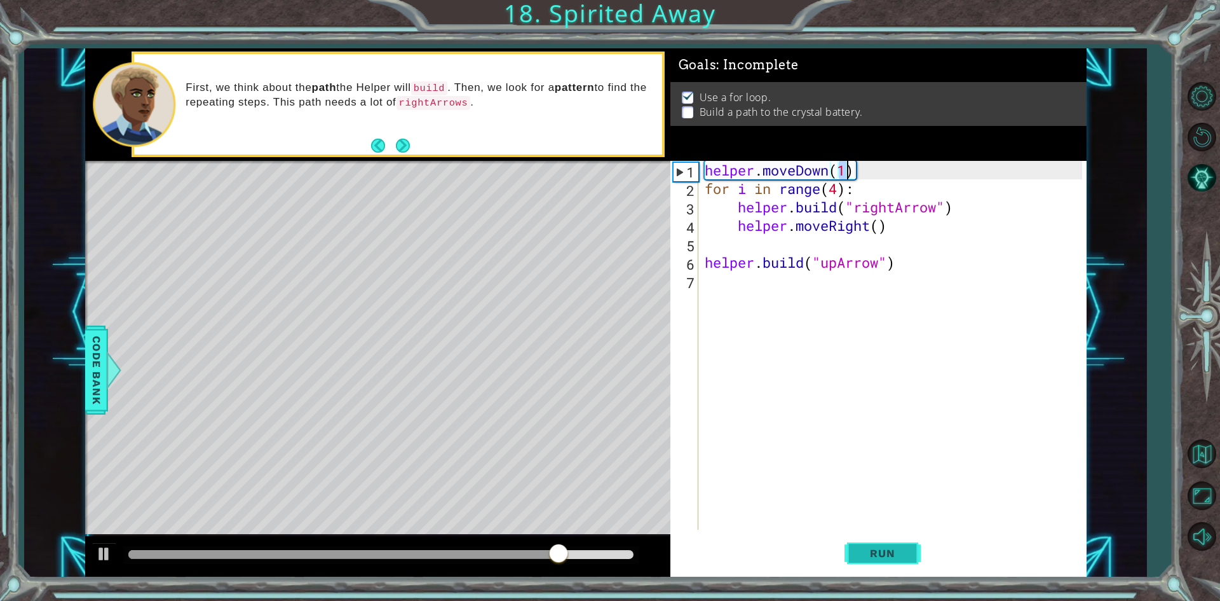
click at [686, 545] on button "Run" at bounding box center [883, 553] width 76 height 41
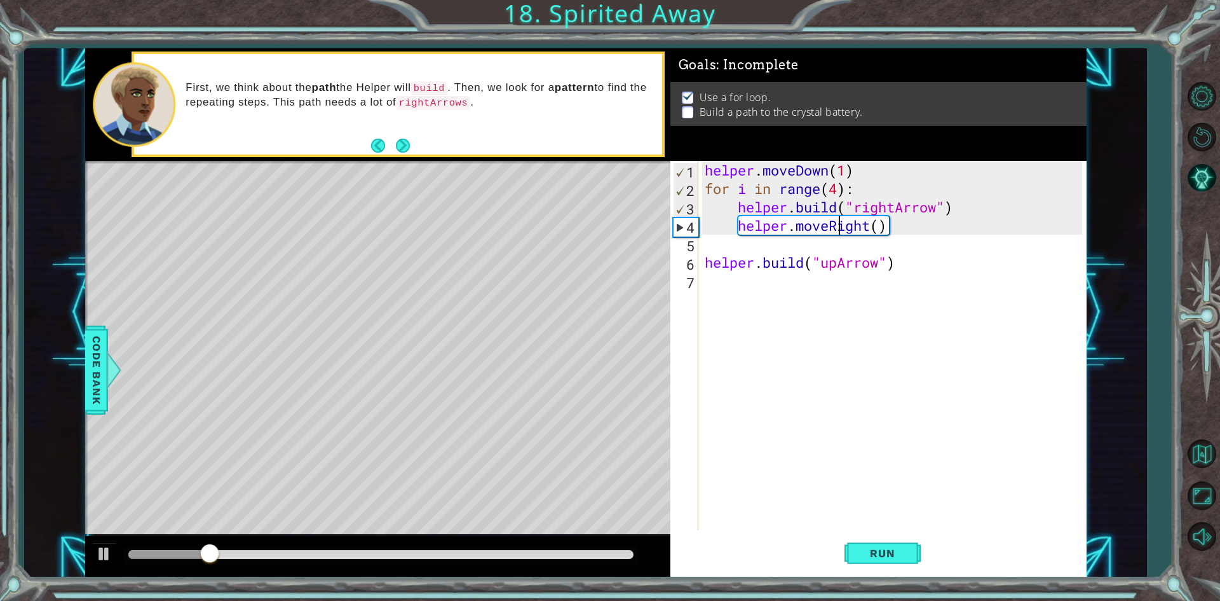
click at [686, 226] on div "helper . moveDown ( 1 ) for i in range ( 4 ) : helper . build ( "rightArrow" ) …" at bounding box center [895, 363] width 386 height 405
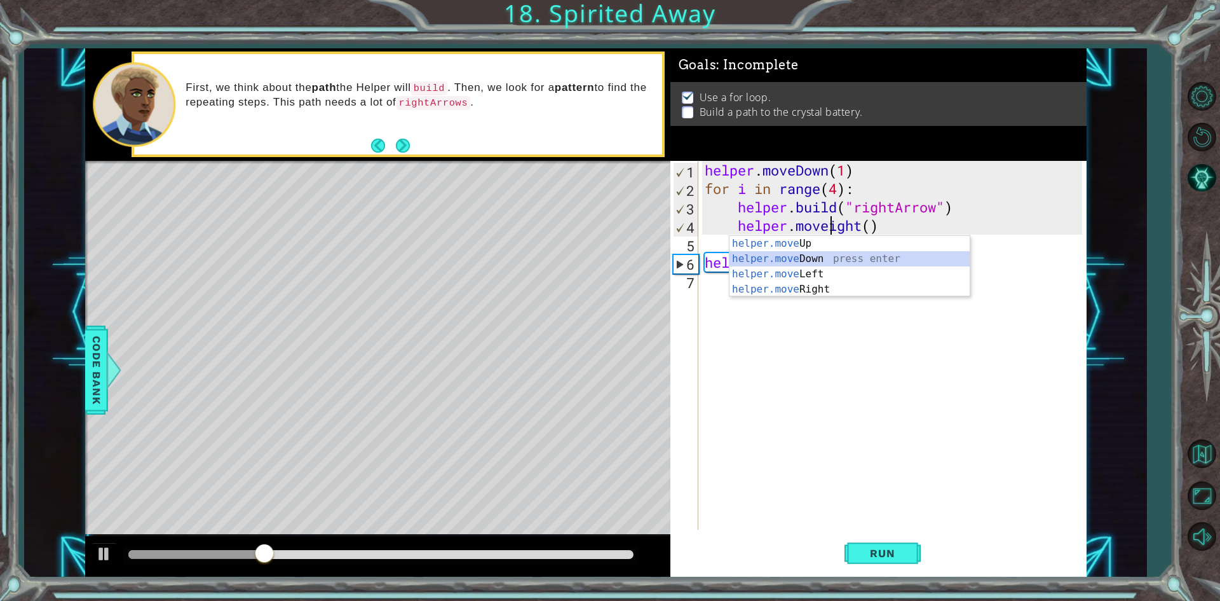
click at [686, 262] on div "helper.move Up press enter helper.move Down press enter helper.move Left press …" at bounding box center [850, 282] width 240 height 92
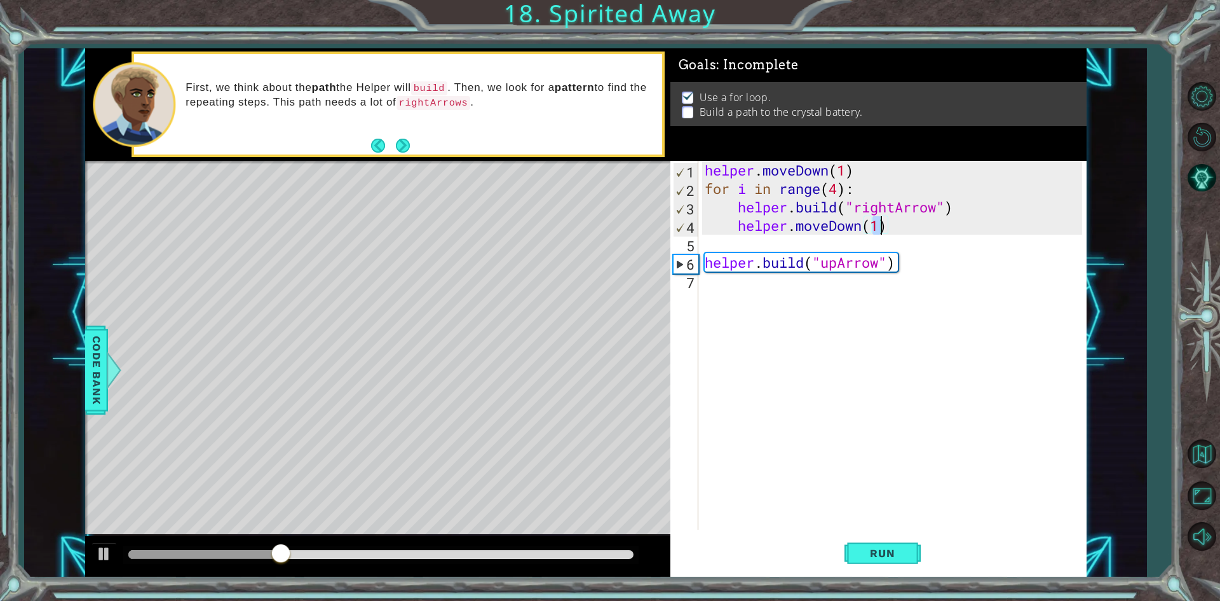
click at [686, 229] on div "helper . moveDown ( 1 ) for i in range ( 4 ) : helper . build ( "rightArrow" ) …" at bounding box center [895, 363] width 386 height 405
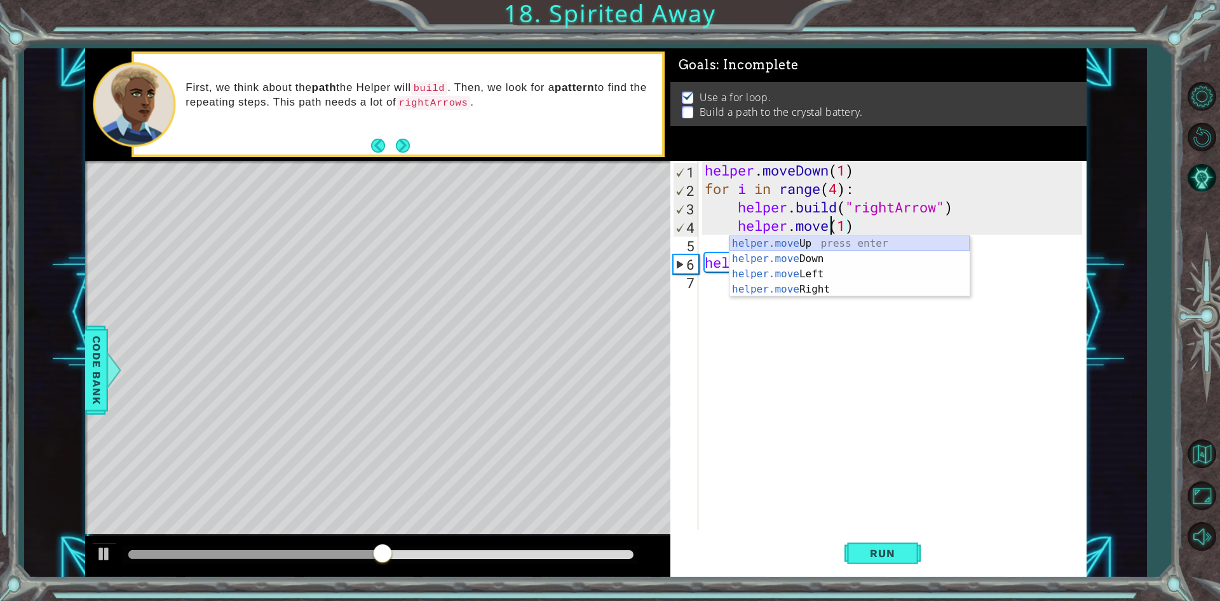
click at [686, 242] on div "helper.move Up press enter helper.move Down press enter helper.move Left press …" at bounding box center [850, 282] width 240 height 92
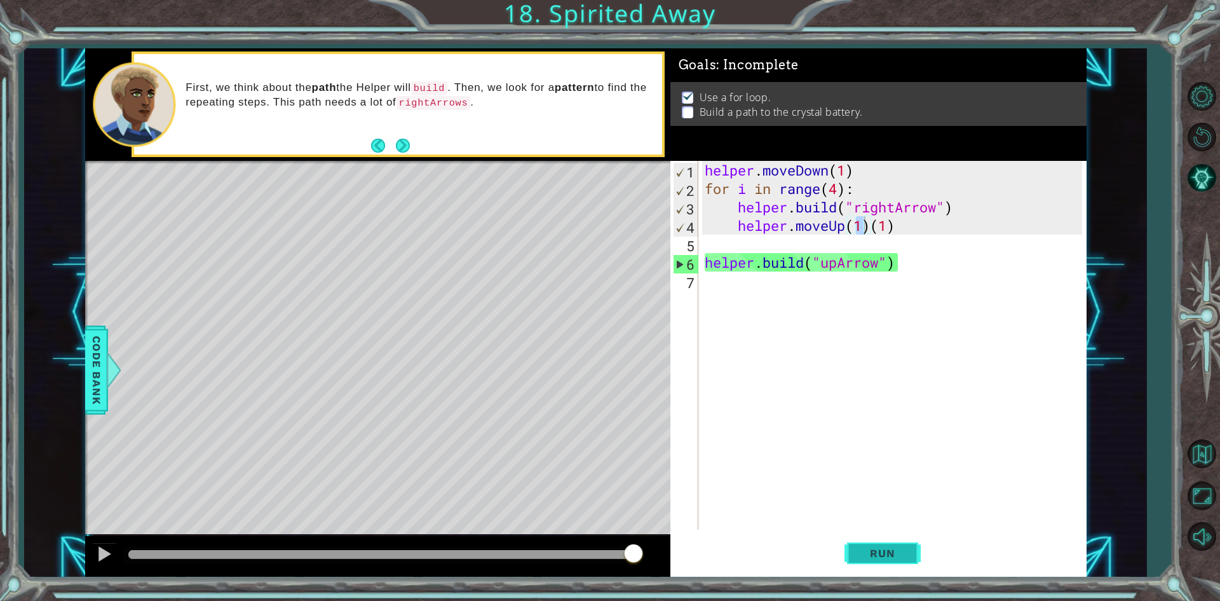
click at [686, 551] on span "Run" at bounding box center [882, 553] width 50 height 13
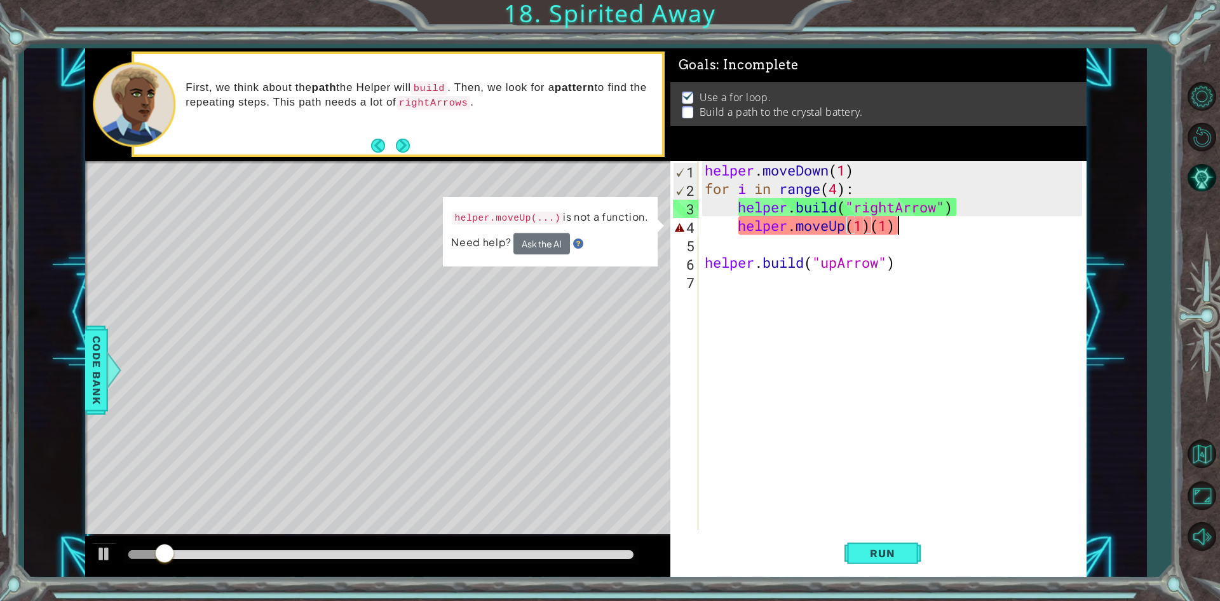
click at [686, 230] on div "helper . moveDown ( 1 ) for i in range ( 4 ) : helper . build ( "rightArrow" ) …" at bounding box center [895, 363] width 386 height 405
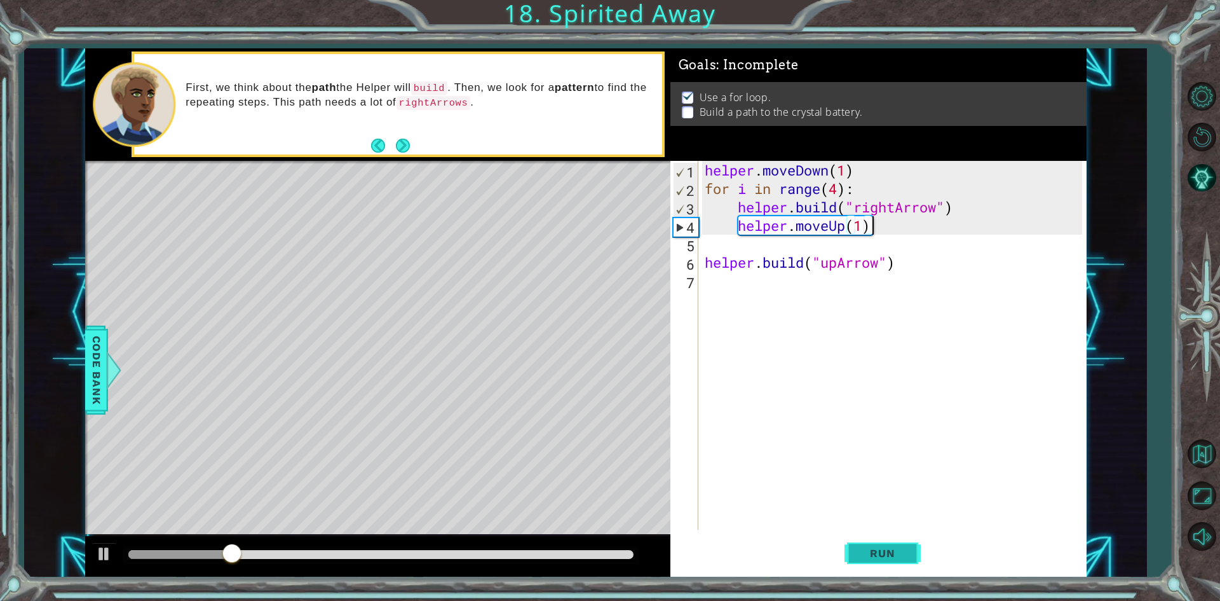
click at [686, 550] on span "Run" at bounding box center [882, 553] width 50 height 13
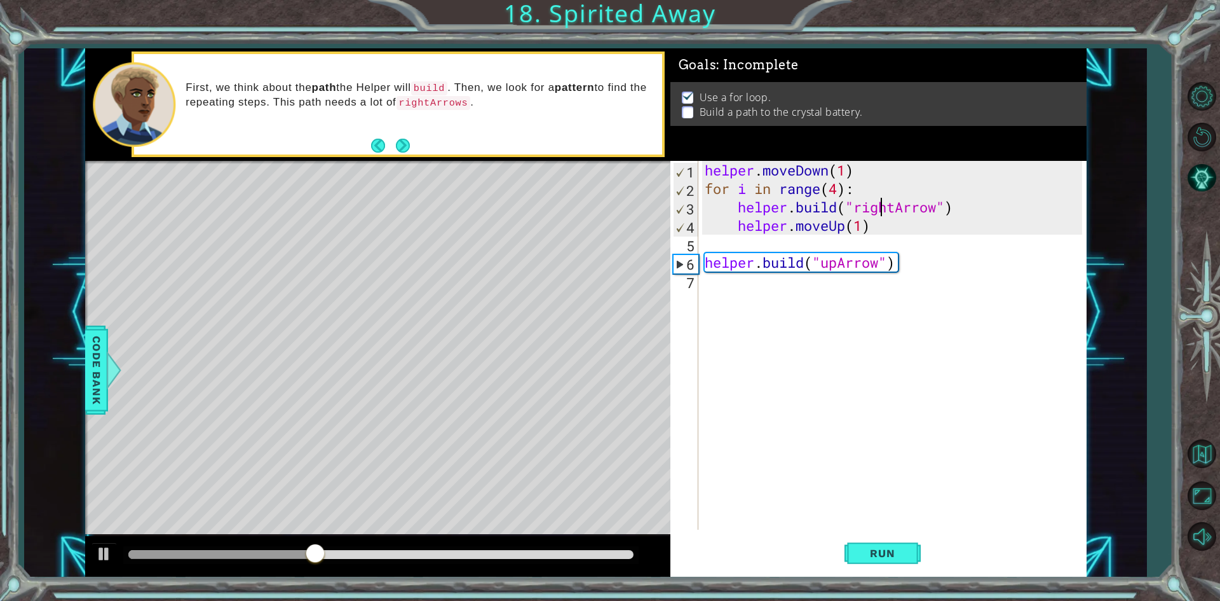
click at [686, 203] on div "helper . moveDown ( 1 ) for i in range ( 4 ) : helper . build ( "rightArrow" ) …" at bounding box center [895, 363] width 386 height 405
click at [686, 204] on div "helper . moveDown ( 1 ) for i in range ( 4 ) : helper . build ( "rightArrow" ) …" at bounding box center [892, 345] width 380 height 369
click at [686, 541] on button "Run" at bounding box center [883, 553] width 76 height 41
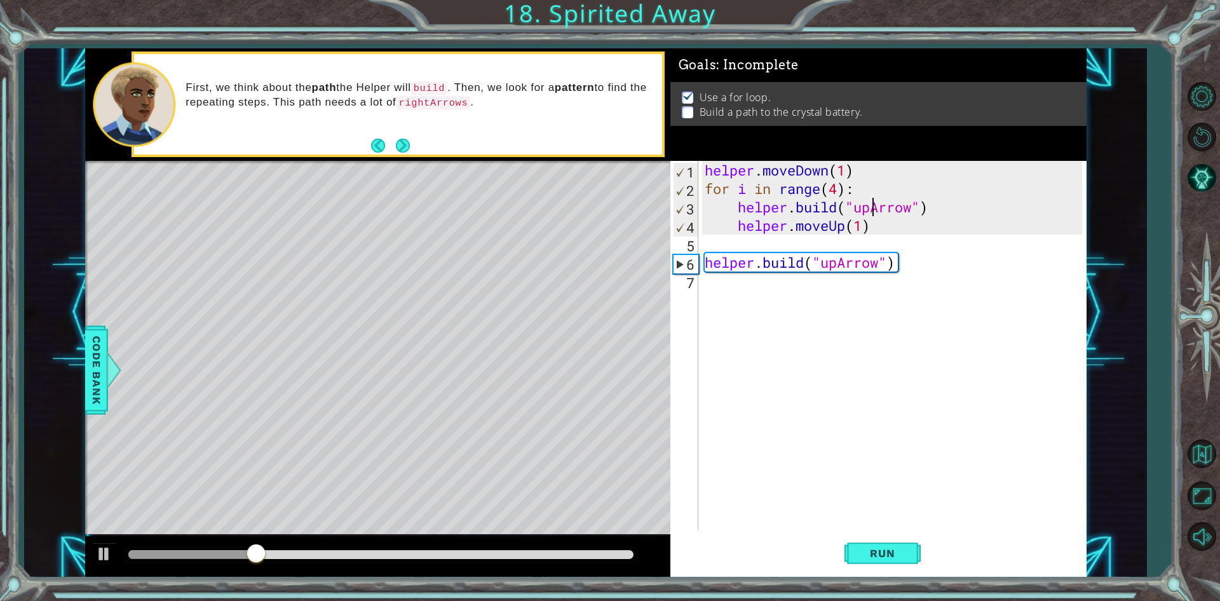
click at [686, 224] on div "helper . moveDown ( 1 ) for i in range ( 4 ) : helper . build ( "upArrow" ) hel…" at bounding box center [895, 363] width 386 height 405
click at [686, 229] on div "helper . moveDown ( 1 ) for i in range ( 4 ) : helper . build ( "upArrow" ) hel…" at bounding box center [895, 363] width 386 height 405
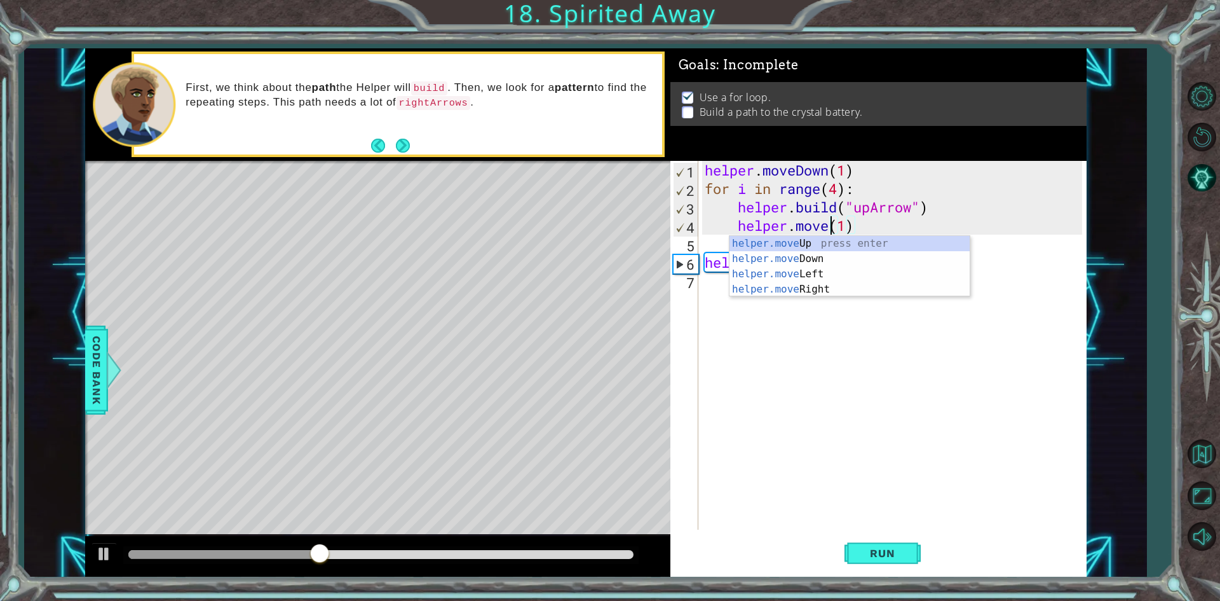
scroll to position [0, 6]
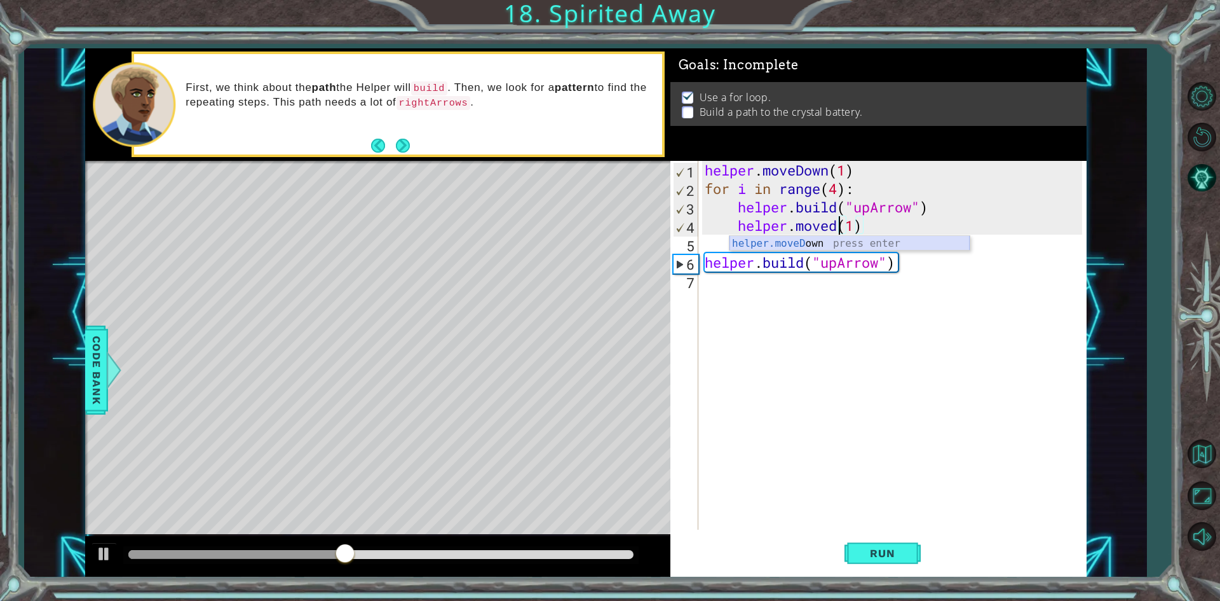
click at [686, 245] on div "helper.moveD own press enter" at bounding box center [850, 259] width 240 height 46
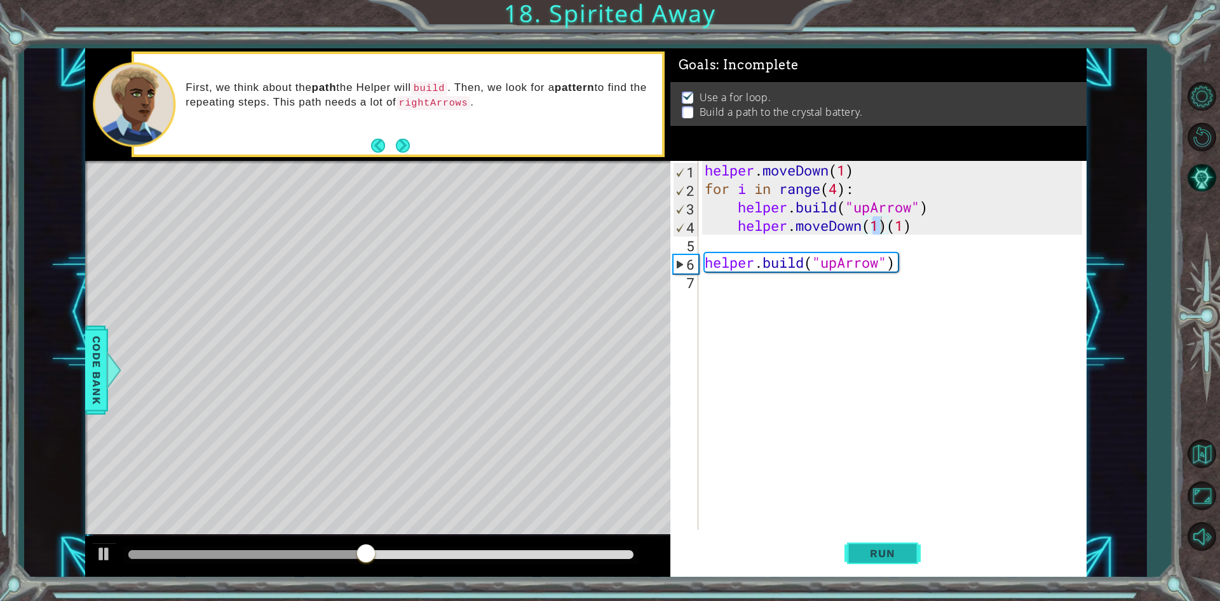
click at [686, 546] on button "Run" at bounding box center [883, 553] width 76 height 41
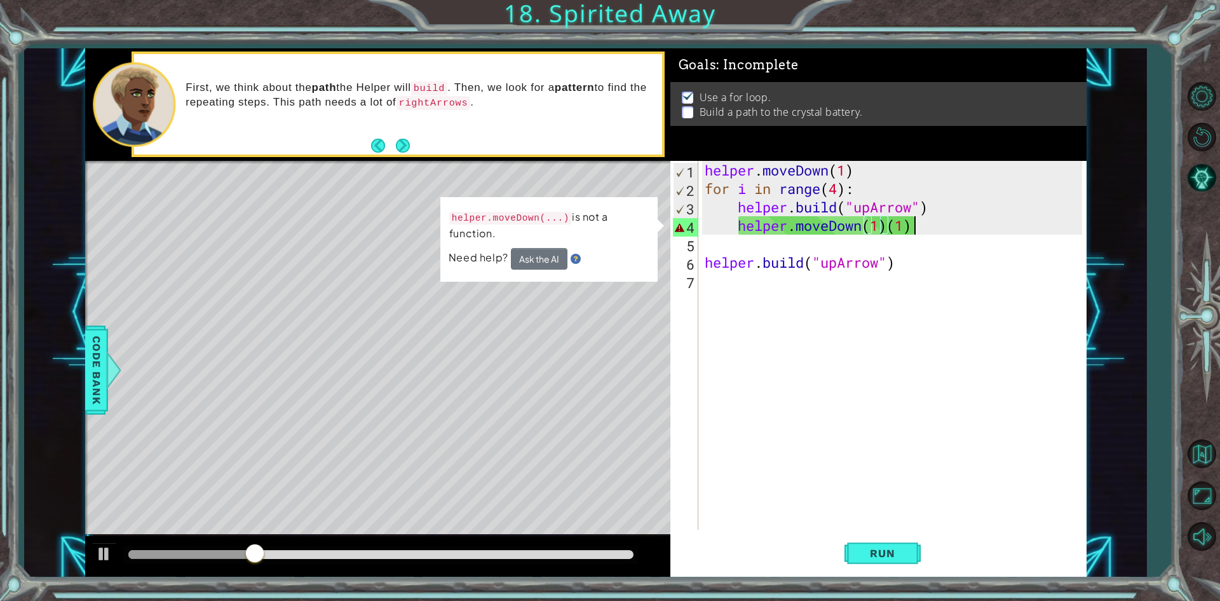
click at [686, 229] on div "helper . moveDown ( 1 ) for i in range ( 4 ) : helper . build ( "upArrow" ) hel…" at bounding box center [895, 363] width 386 height 405
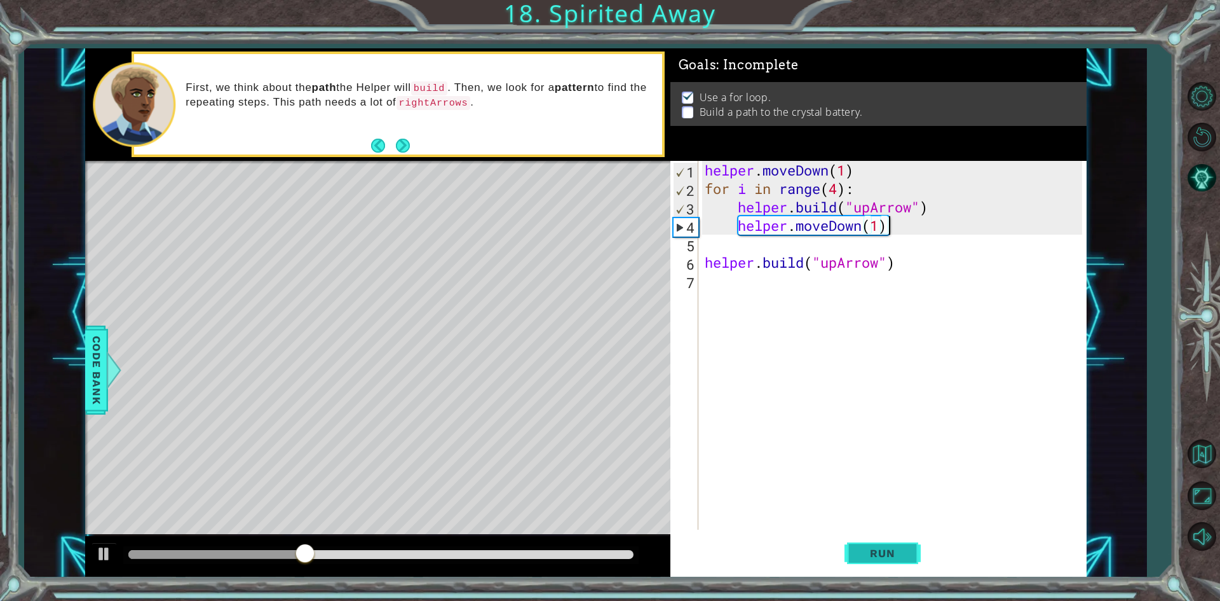
click at [686, 554] on span "Run" at bounding box center [882, 553] width 50 height 13
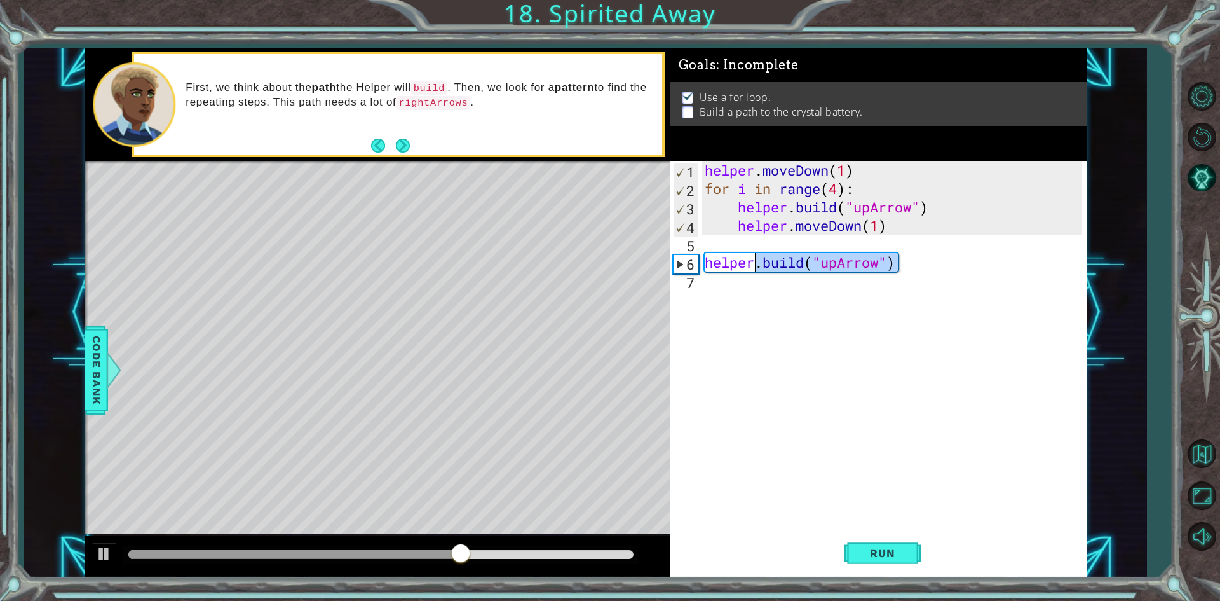
drag, startPoint x: 910, startPoint y: 263, endPoint x: 756, endPoint y: 266, distance: 154.4
click at [686, 266] on div "helper . moveDown ( 1 ) for i in range ( 4 ) : helper . build ( "upArrow" ) hel…" at bounding box center [895, 363] width 386 height 405
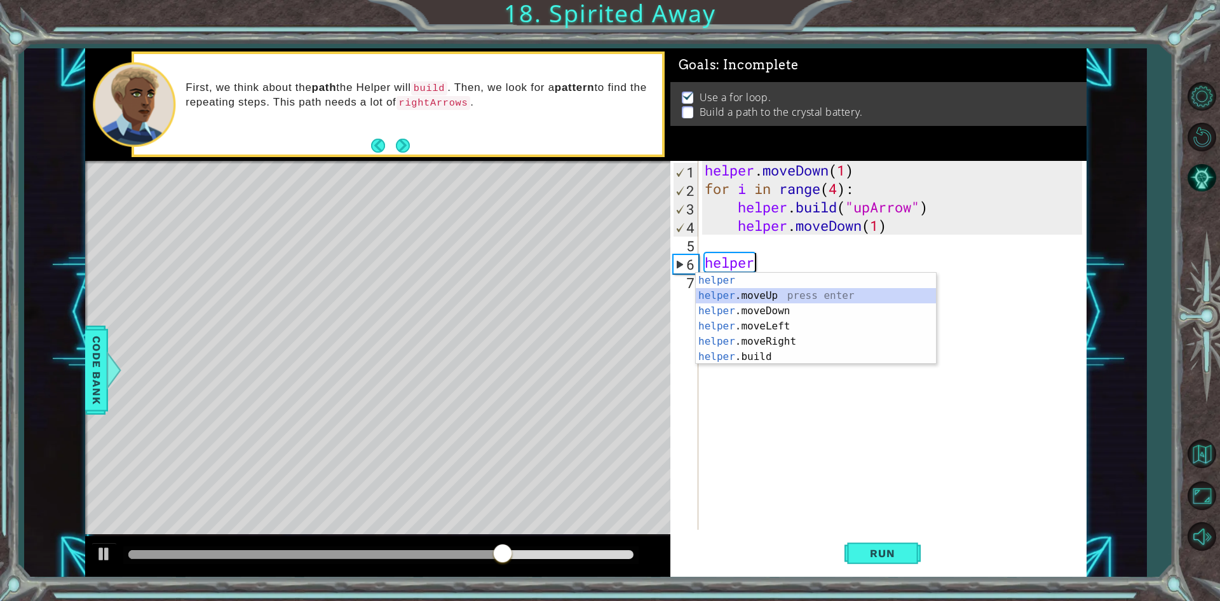
click at [686, 293] on div "helper press enter helper .moveUp press enter helper .moveDown press enter help…" at bounding box center [816, 334] width 240 height 122
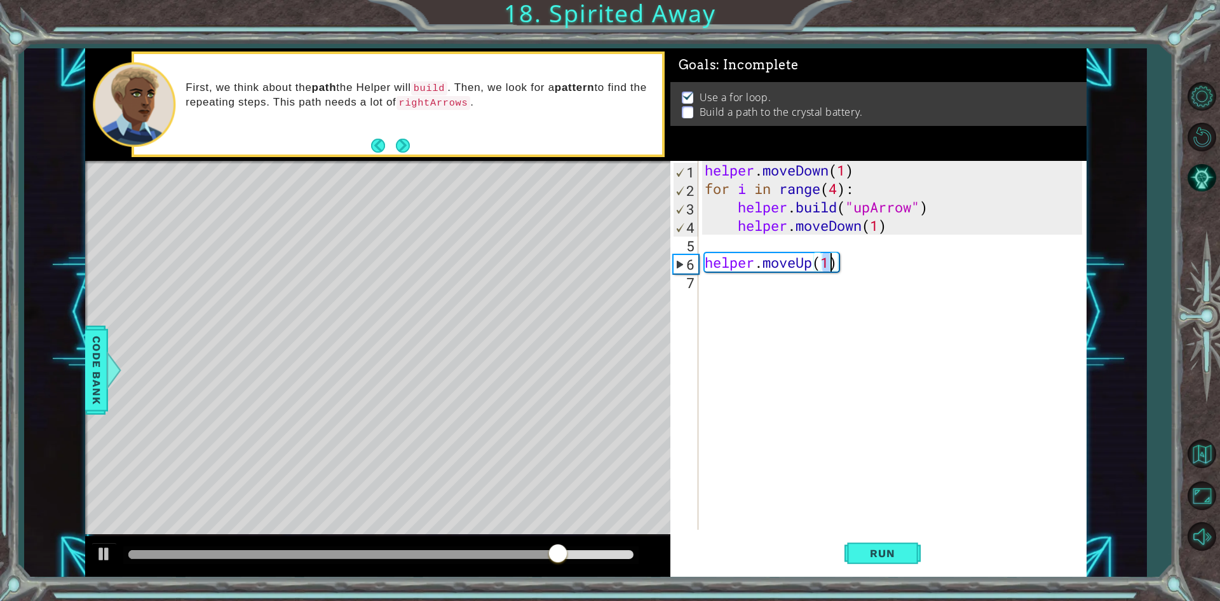
type textarea "helper.moveUp(3)"
click at [686, 282] on div "helper . moveDown ( 1 ) for i in range ( 4 ) : helper . build ( "upArrow" ) hel…" at bounding box center [895, 363] width 386 height 405
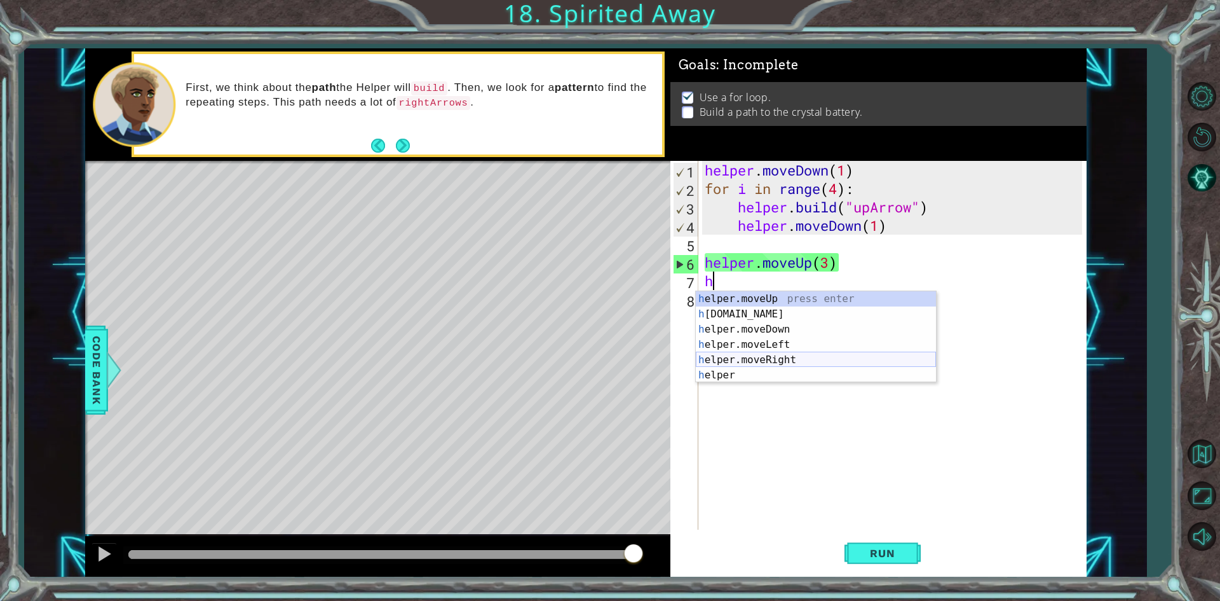
click at [686, 357] on div "h elper.moveUp press enter h [DOMAIN_NAME] press enter h elper.moveDown press e…" at bounding box center [816, 352] width 240 height 122
type textarea "helper.moveRight(1)"
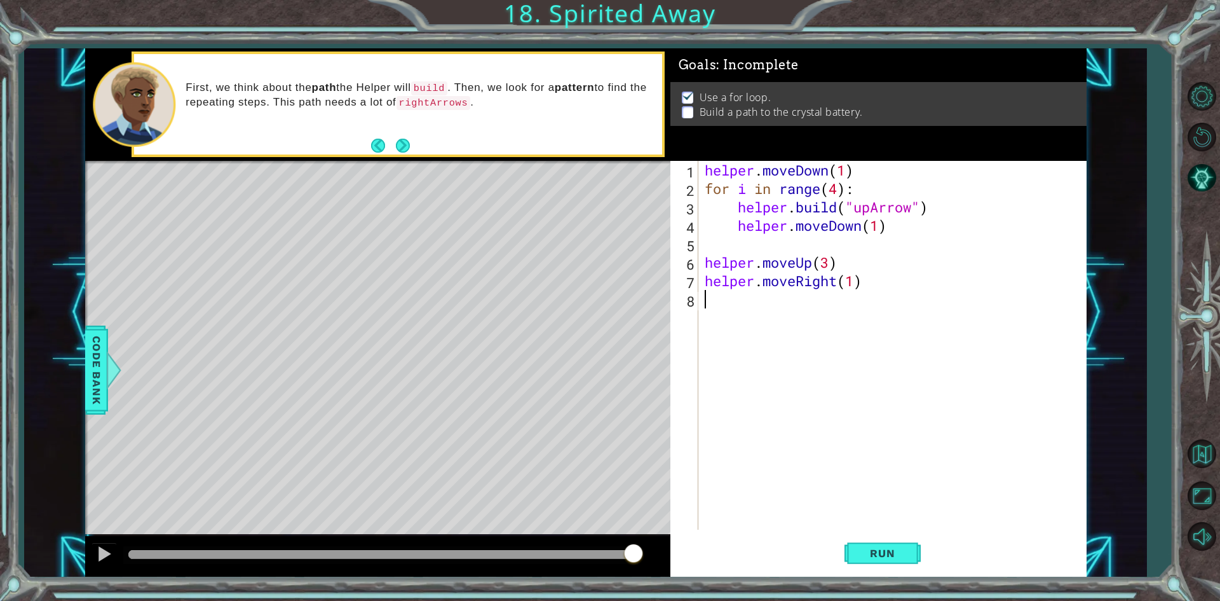
click at [686, 296] on div "helper . moveDown ( 1 ) for i in range ( 4 ) : helper . build ( "upArrow" ) hel…" at bounding box center [895, 363] width 386 height 405
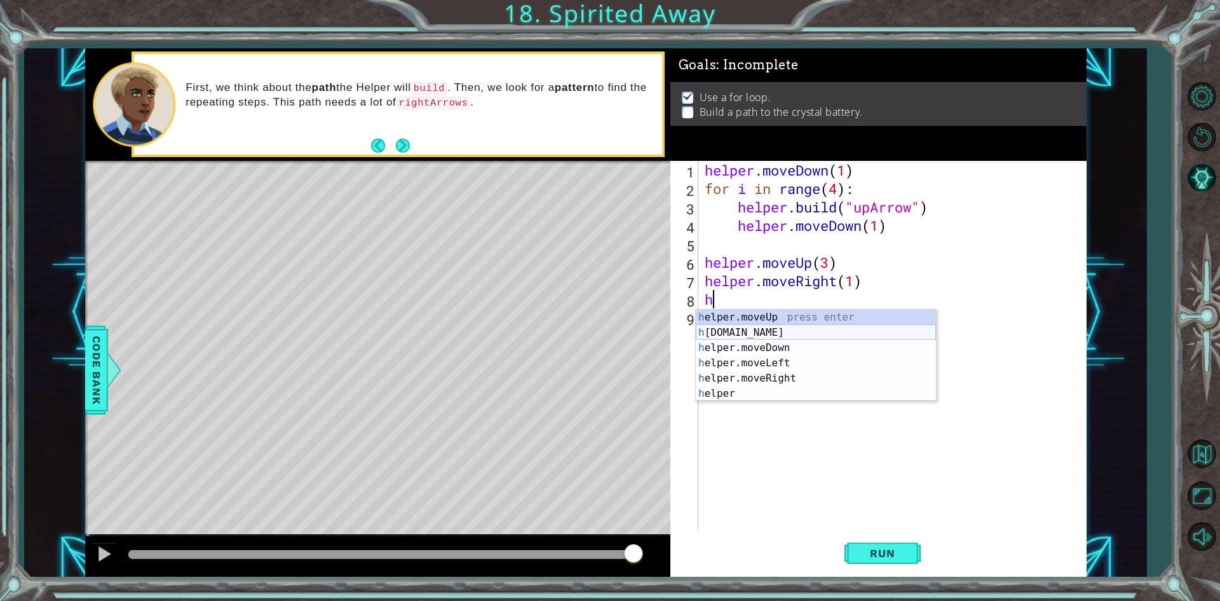
click at [686, 324] on div "h elper.moveUp press enter h [DOMAIN_NAME] press enter h elper.moveDown press e…" at bounding box center [816, 370] width 240 height 122
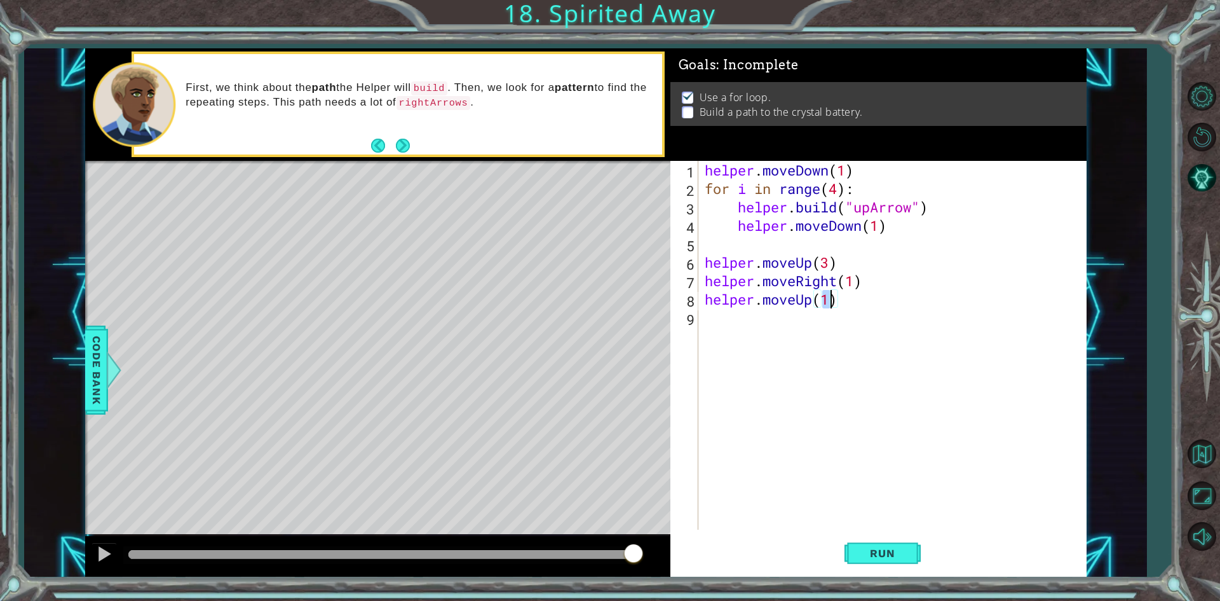
click at [686, 301] on div "helper . moveDown ( 1 ) for i in range ( 4 ) : helper . build ( "upArrow" ) hel…" at bounding box center [895, 363] width 386 height 405
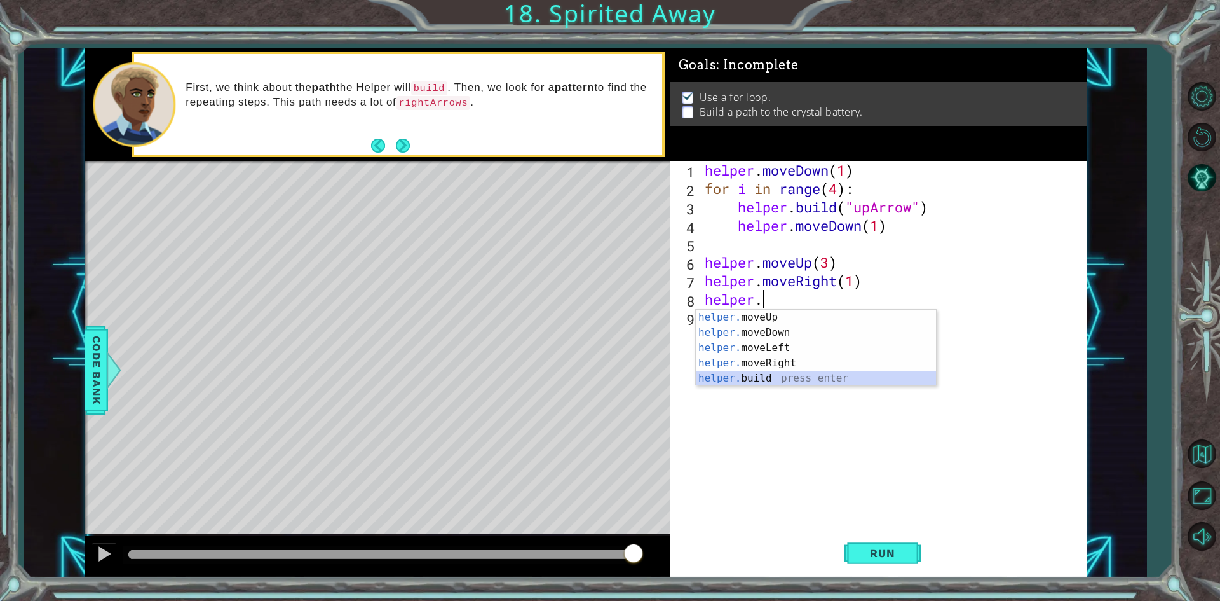
click at [686, 375] on div "helper. moveUp press enter helper. moveDown press enter helper. moveLeft press …" at bounding box center [816, 362] width 240 height 107
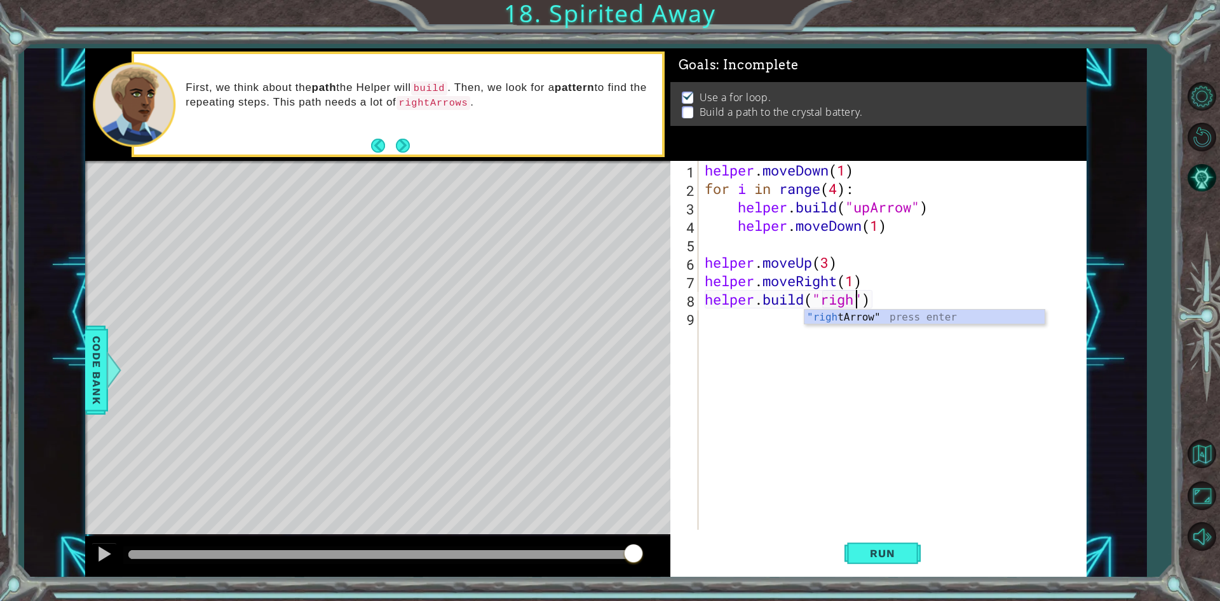
scroll to position [0, 7]
click at [686, 319] on div ""right Arrow" press enter" at bounding box center [925, 332] width 240 height 46
type textarea "[DOMAIN_NAME]("rightArrow")"
click at [686, 314] on div "helper . moveDown ( 1 ) for i in range ( 4 ) : helper . build ( "upArrow" ) hel…" at bounding box center [895, 363] width 386 height 405
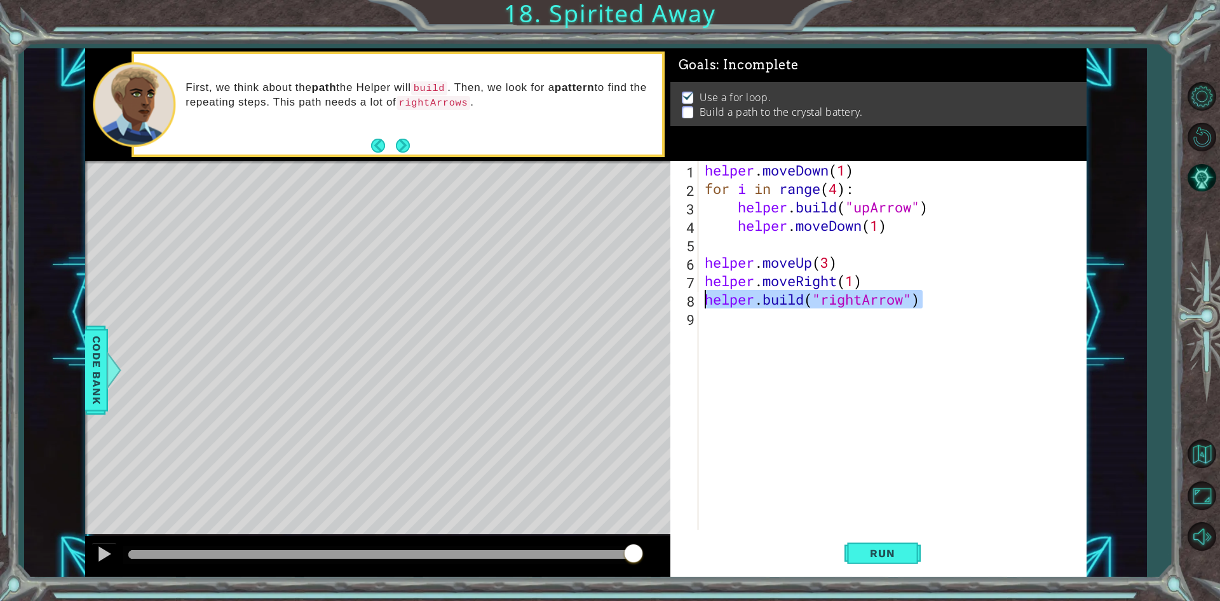
drag, startPoint x: 923, startPoint y: 307, endPoint x: 697, endPoint y: 292, distance: 226.1
click at [686, 292] on div "1 2 3 4 5 6 7 8 9 helper . moveDown ( 1 ) for i in range ( 4 ) : helper . build…" at bounding box center [876, 345] width 412 height 369
type textarea "[DOMAIN_NAME]("rightArrow")"
click at [686, 323] on div "helper . moveDown ( 1 ) for i in range ( 4 ) : helper . build ( "upArrow" ) hel…" at bounding box center [895, 363] width 386 height 405
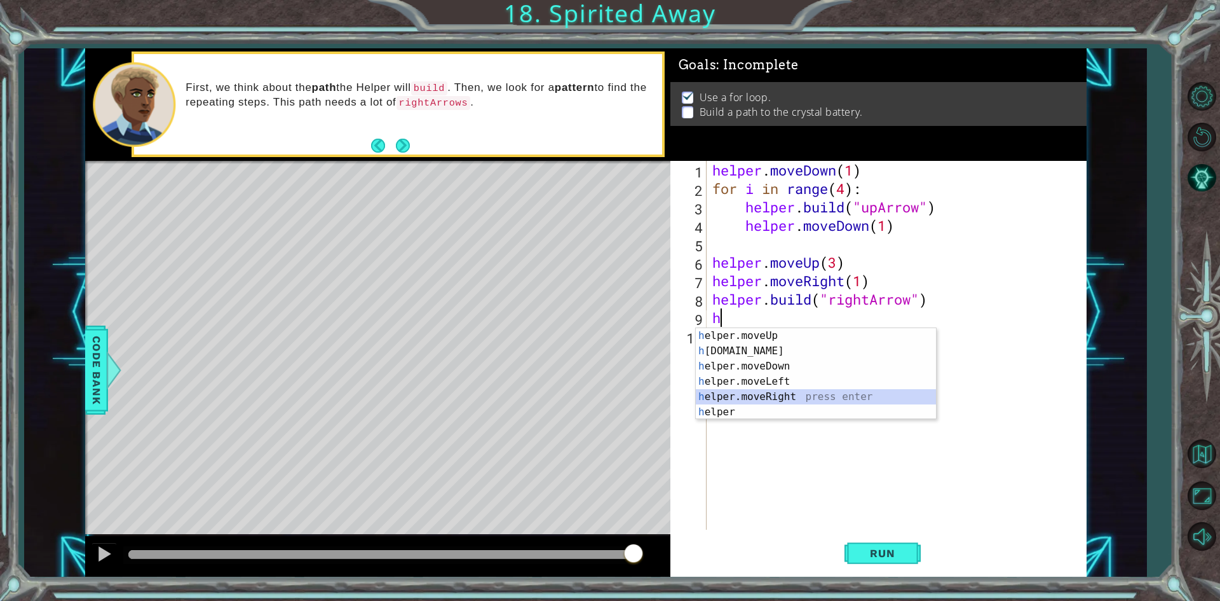
click at [686, 395] on div "h elper.moveUp press enter h [DOMAIN_NAME] press enter h elper.moveDown press e…" at bounding box center [816, 389] width 240 height 122
type textarea "helper.moveRight(1)"
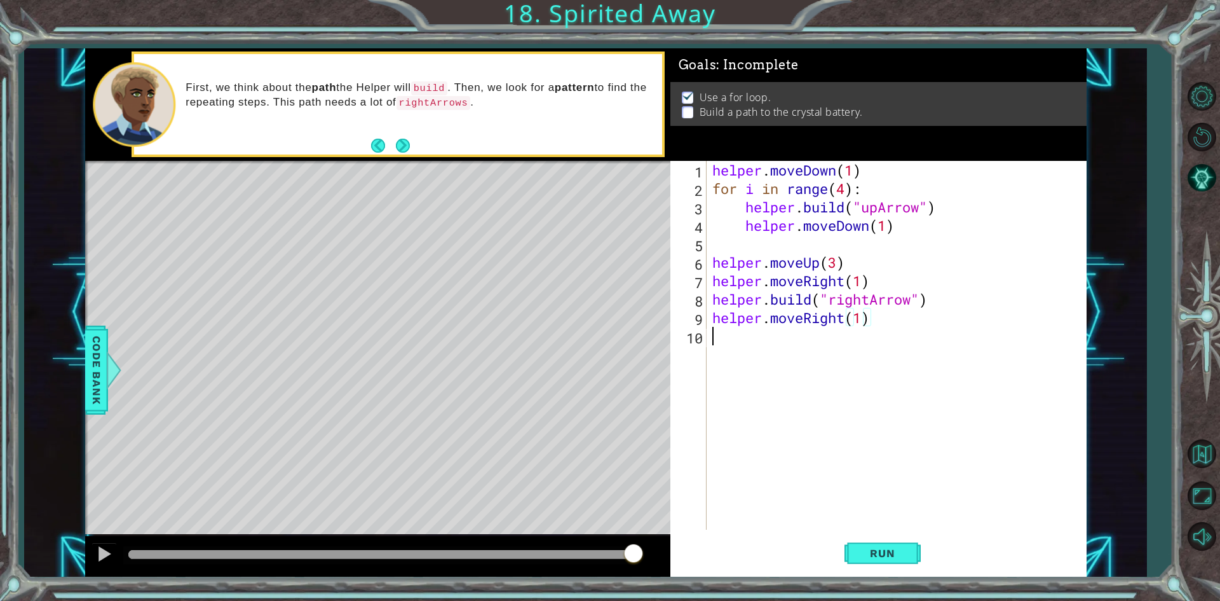
click at [686, 350] on div "helper . moveDown ( 1 ) for i in range ( 4 ) : helper . build ( "upArrow" ) hel…" at bounding box center [899, 363] width 379 height 405
paste textarea "[DOMAIN_NAME]("rightArrow")"
type textarea "[DOMAIN_NAME]("rightArrow")"
click at [686, 351] on div "helper . moveDown ( 1 ) for i in range ( 4 ) : helper . build ( "upArrow" ) hel…" at bounding box center [899, 363] width 379 height 405
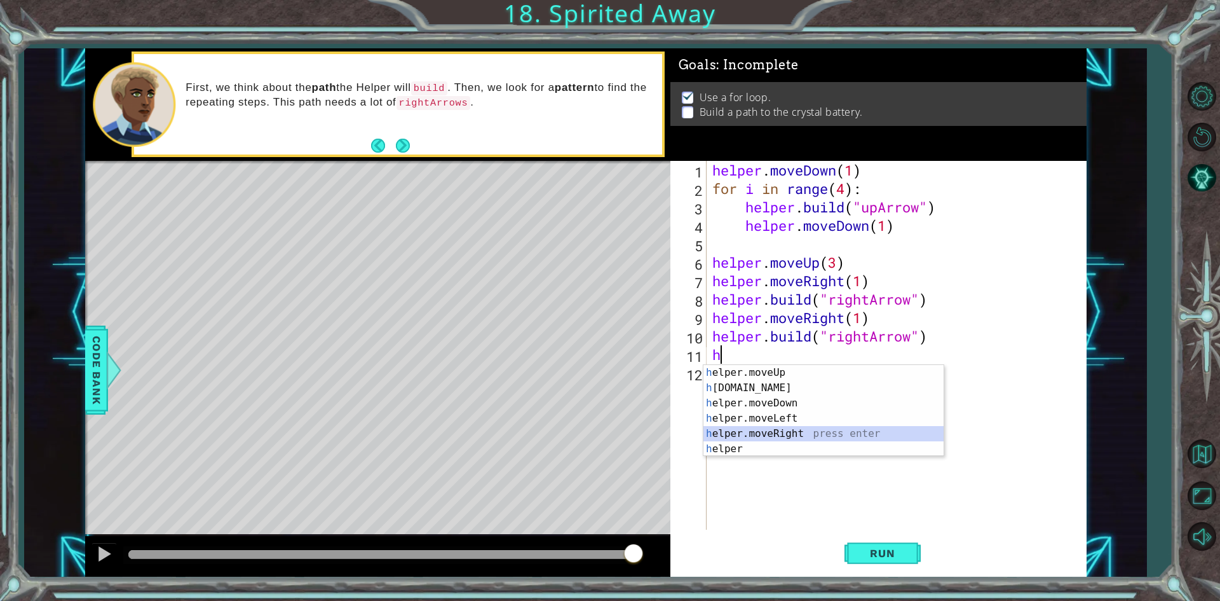
click at [686, 426] on div "h elper.moveUp press enter h [DOMAIN_NAME] press enter h elper.moveDown press e…" at bounding box center [823, 426] width 240 height 122
type textarea "helper.moveRight(1)"
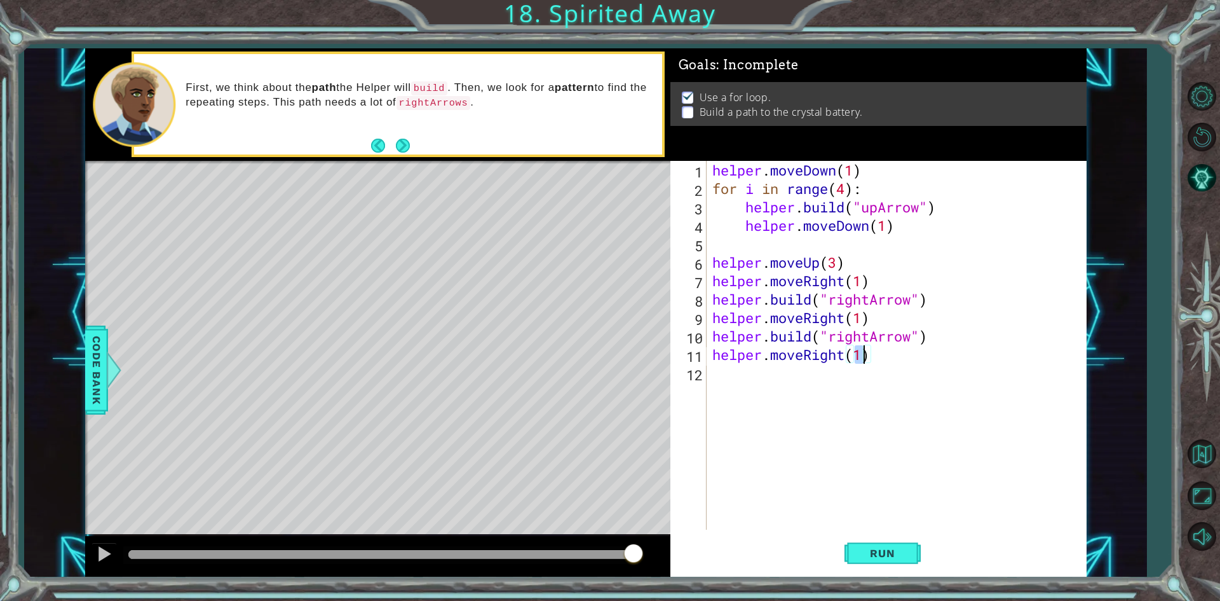
click at [686, 383] on div "helper . moveDown ( 1 ) for i in range ( 4 ) : helper . build ( "upArrow" ) hel…" at bounding box center [899, 363] width 379 height 405
paste textarea "[DOMAIN_NAME]("rightArrow")"
type textarea "[DOMAIN_NAME]("rightArrow")"
click at [686, 557] on span "Run" at bounding box center [882, 553] width 50 height 13
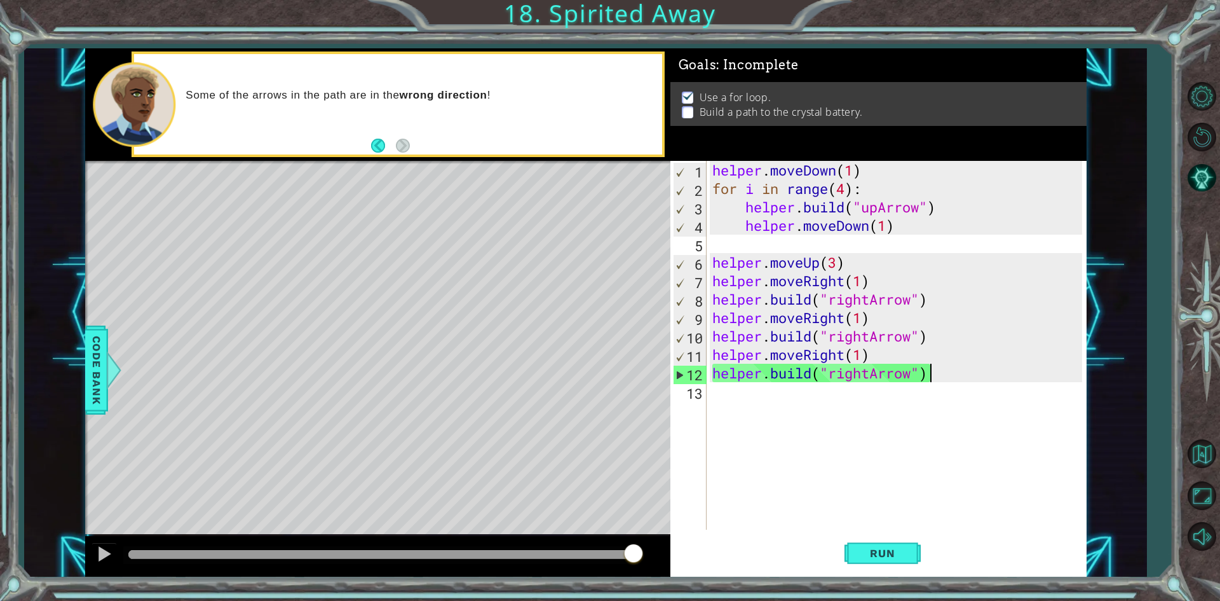
click at [686, 251] on div "helper . moveDown ( 1 ) for i in range ( 4 ) : helper . build ( "upArrow" ) hel…" at bounding box center [899, 363] width 379 height 405
type textarea "h"
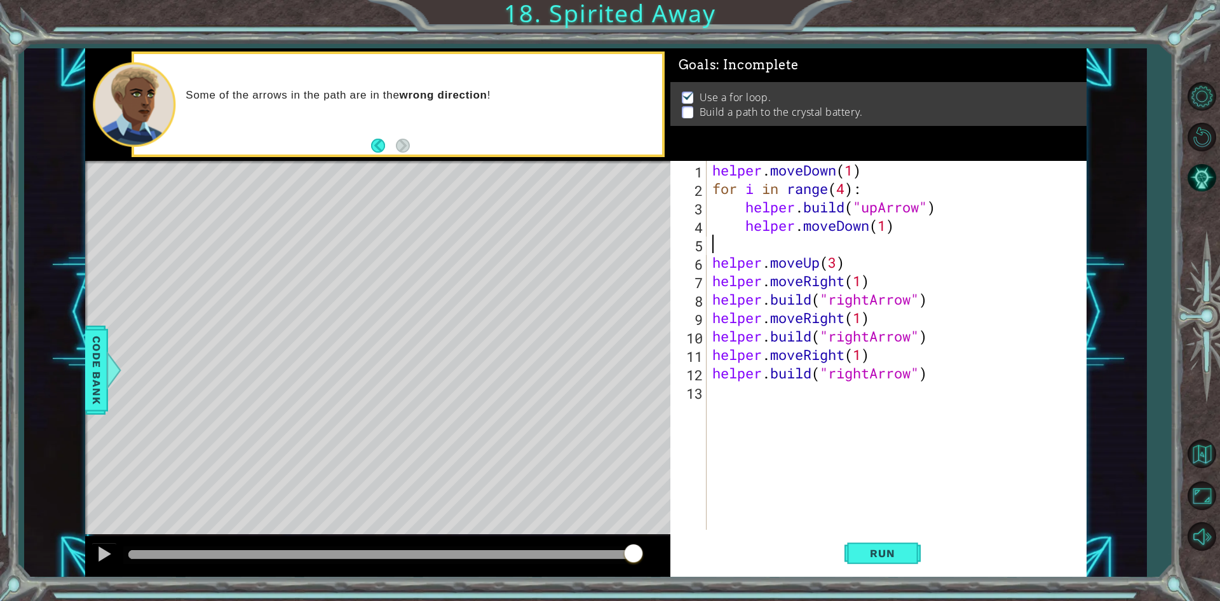
click at [686, 261] on div "helper . moveDown ( 1 ) for i in range ( 4 ) : helper . build ( "upArrow" ) hel…" at bounding box center [899, 363] width 379 height 405
type textarea "helper.moveUp(3)"
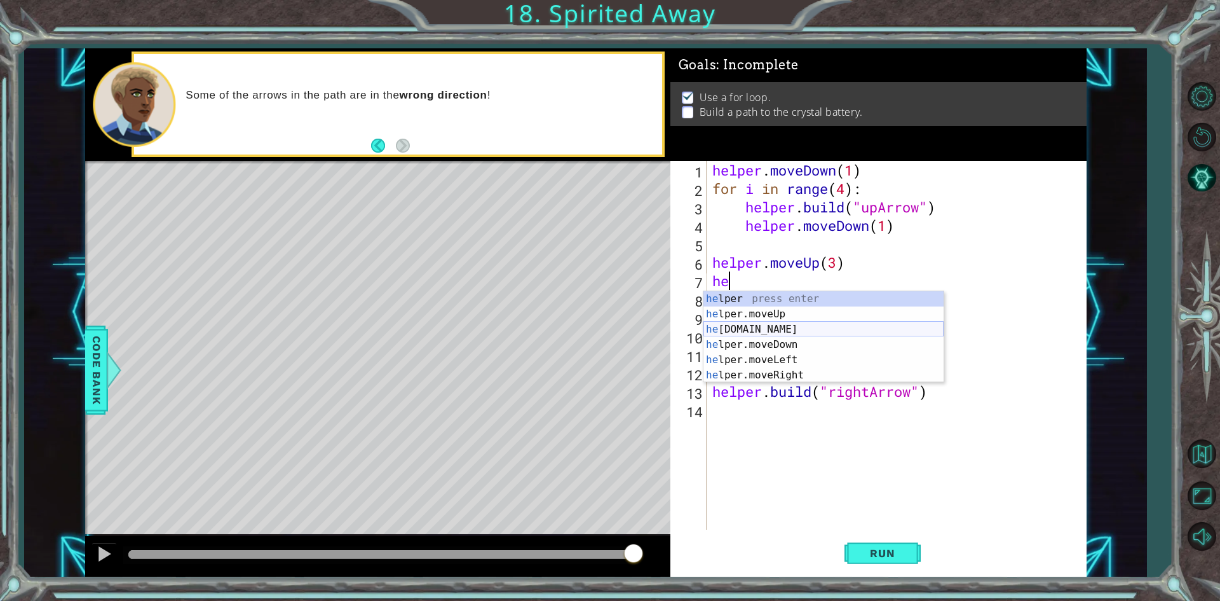
click at [686, 329] on div "he lper press enter he lper.moveUp press enter he [DOMAIN_NAME] press enter he …" at bounding box center [823, 352] width 240 height 122
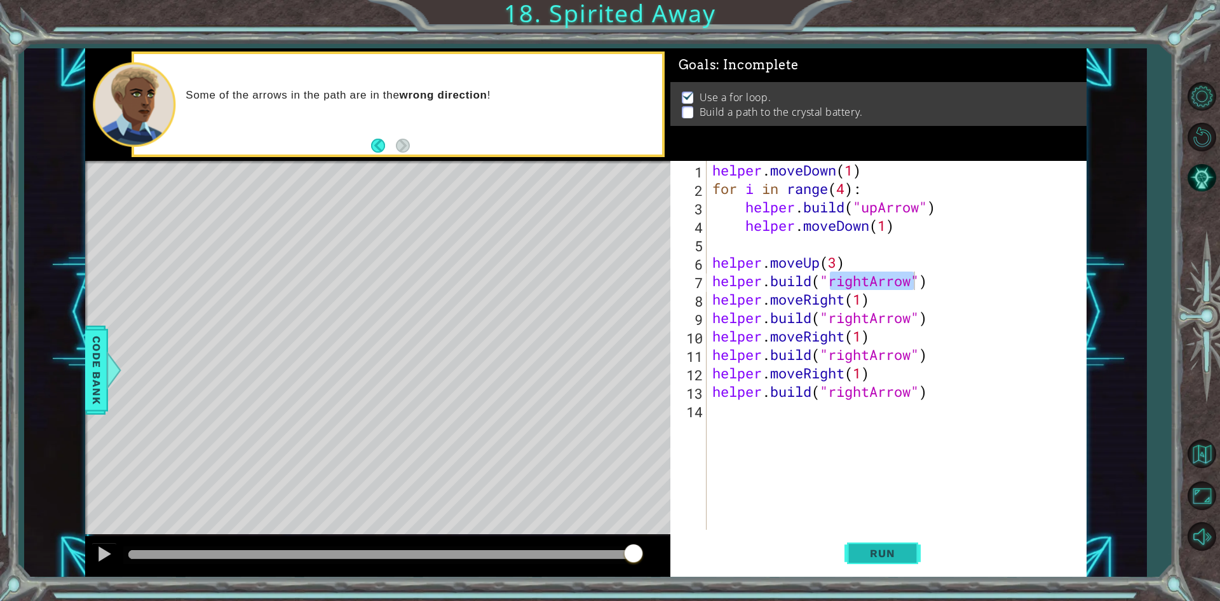
click at [686, 552] on span "Run" at bounding box center [882, 553] width 50 height 13
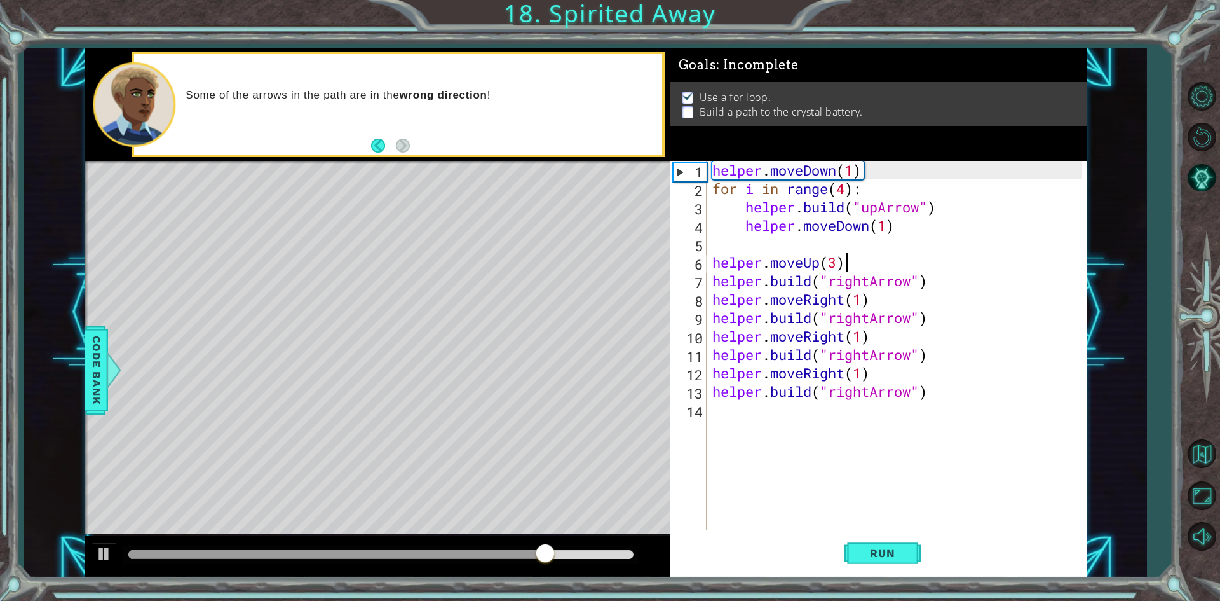
click at [686, 267] on div "helper . moveDown ( 1 ) for i in range ( 4 ) : helper . build ( "upArrow" ) hel…" at bounding box center [899, 363] width 379 height 405
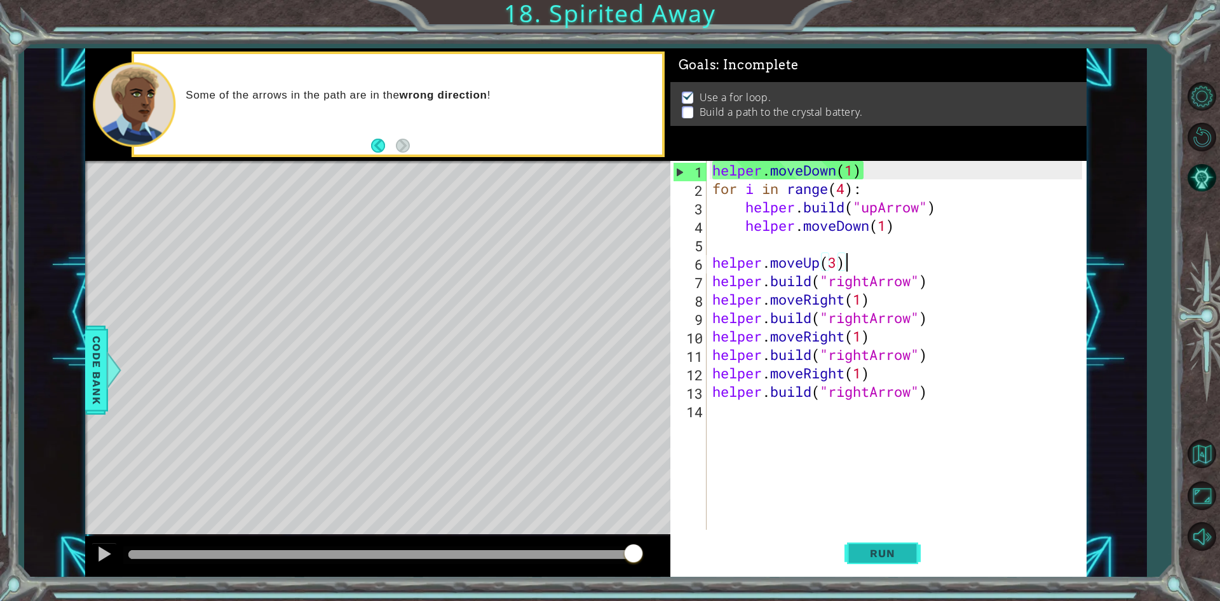
click at [686, 540] on button "Run" at bounding box center [883, 553] width 76 height 41
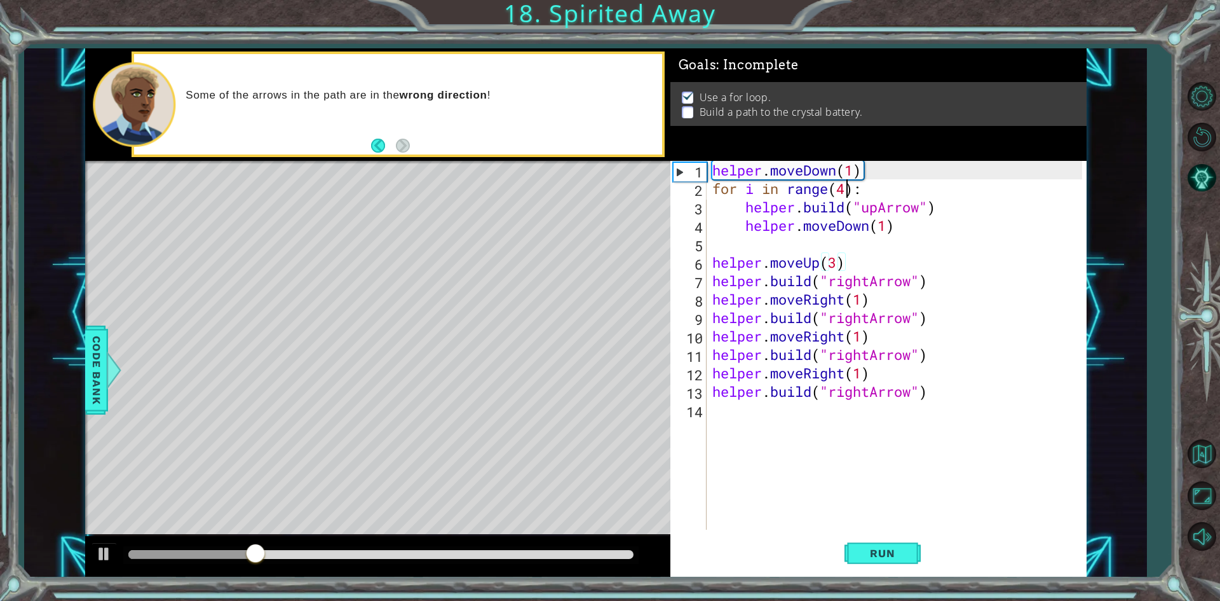
click at [686, 194] on div "helper . moveDown ( 1 ) for i in range ( 4 ) : helper . build ( "upArrow" ) hel…" at bounding box center [899, 363] width 379 height 405
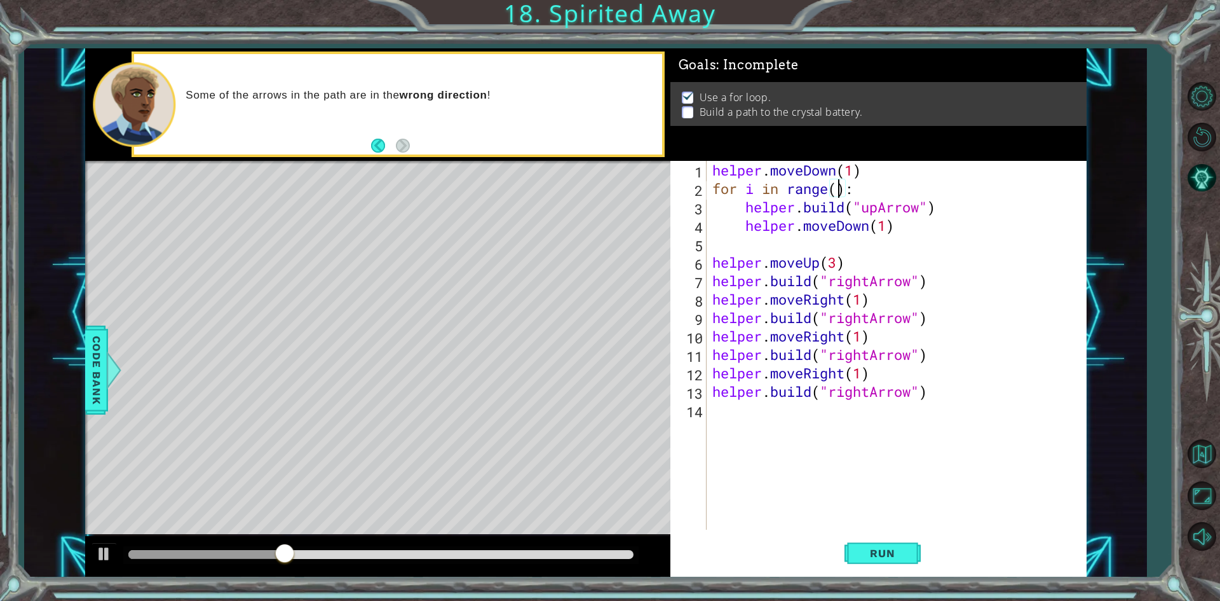
scroll to position [0, 6]
type textarea "for i in range(3):"
click at [686, 557] on span "Run" at bounding box center [882, 553] width 50 height 13
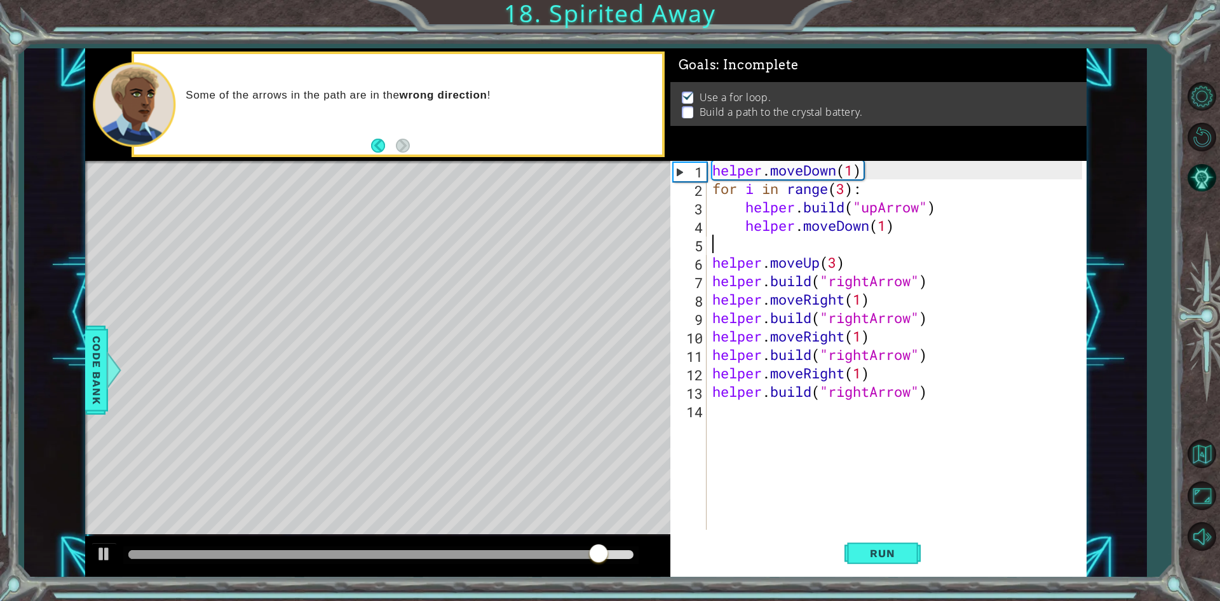
click at [686, 249] on div "helper . moveDown ( 1 ) for i in range ( 3 ) : helper . build ( "upArrow" ) hel…" at bounding box center [899, 363] width 379 height 405
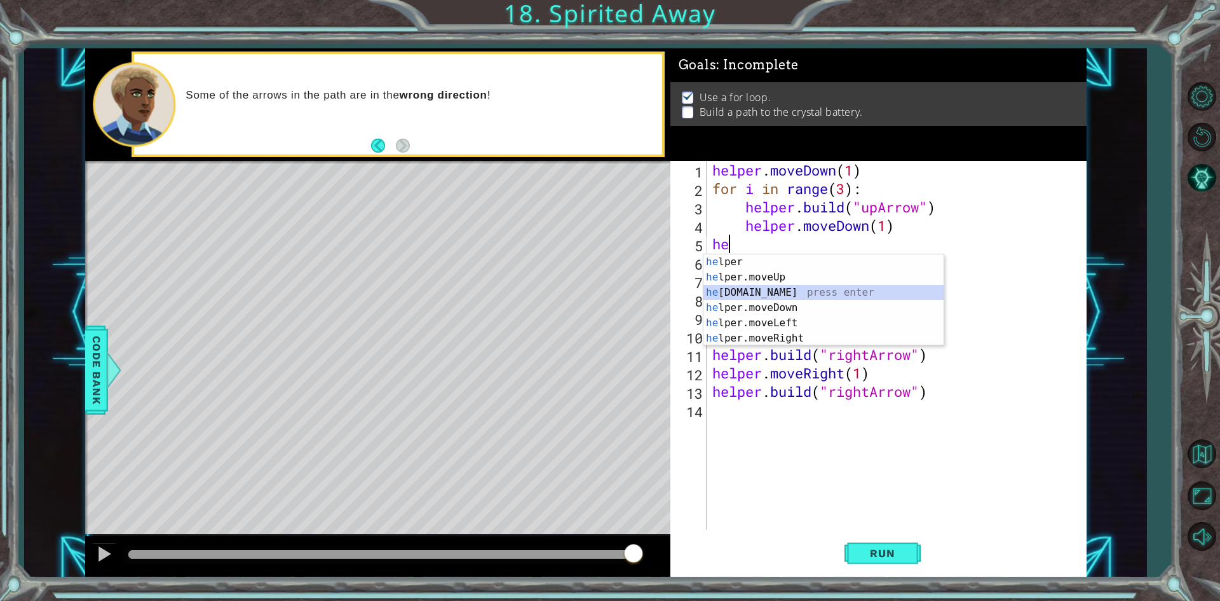
click at [686, 287] on div "he lper press enter he lper.moveUp press enter he [DOMAIN_NAME] press enter he …" at bounding box center [823, 315] width 240 height 122
type textarea "[DOMAIN_NAME]("rightArrow")"
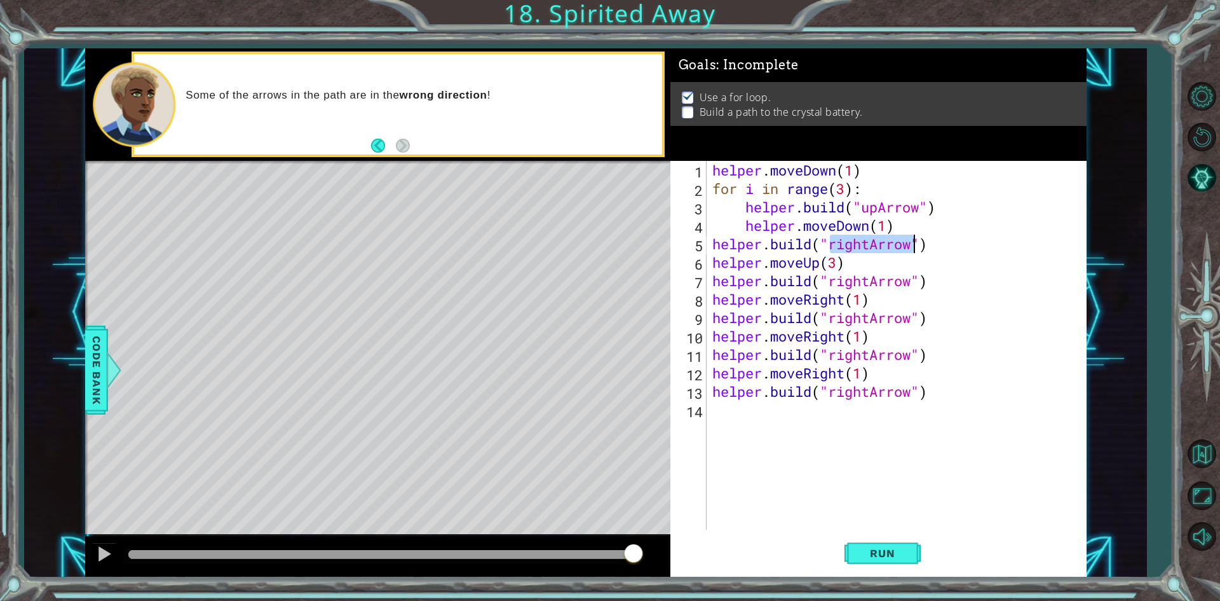
click at [686, 501] on div "helper . moveDown ( 1 ) for i in range ( 3 ) : helper . build ( "upArrow" ) hel…" at bounding box center [899, 363] width 379 height 405
click at [686, 552] on span "Run" at bounding box center [882, 553] width 50 height 13
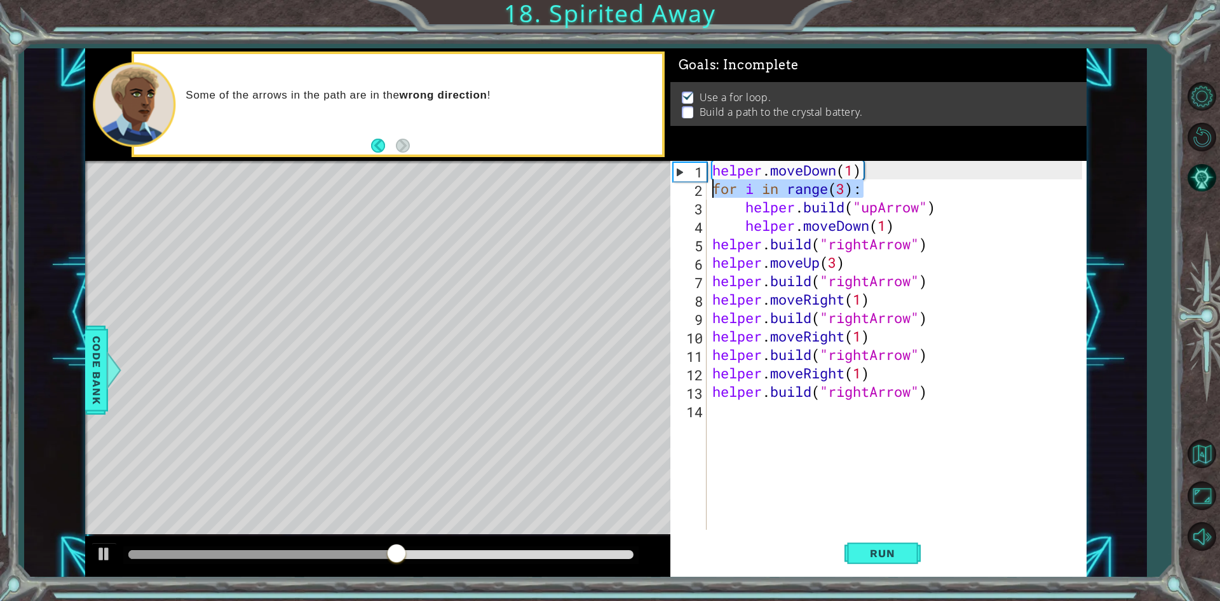
drag, startPoint x: 873, startPoint y: 189, endPoint x: 715, endPoint y: 189, distance: 157.6
click at [686, 189] on div "helper . moveDown ( 1 ) for i in range ( 3 ) : helper . build ( "upArrow" ) hel…" at bounding box center [899, 363] width 379 height 405
type textarea "for i in range(3):"
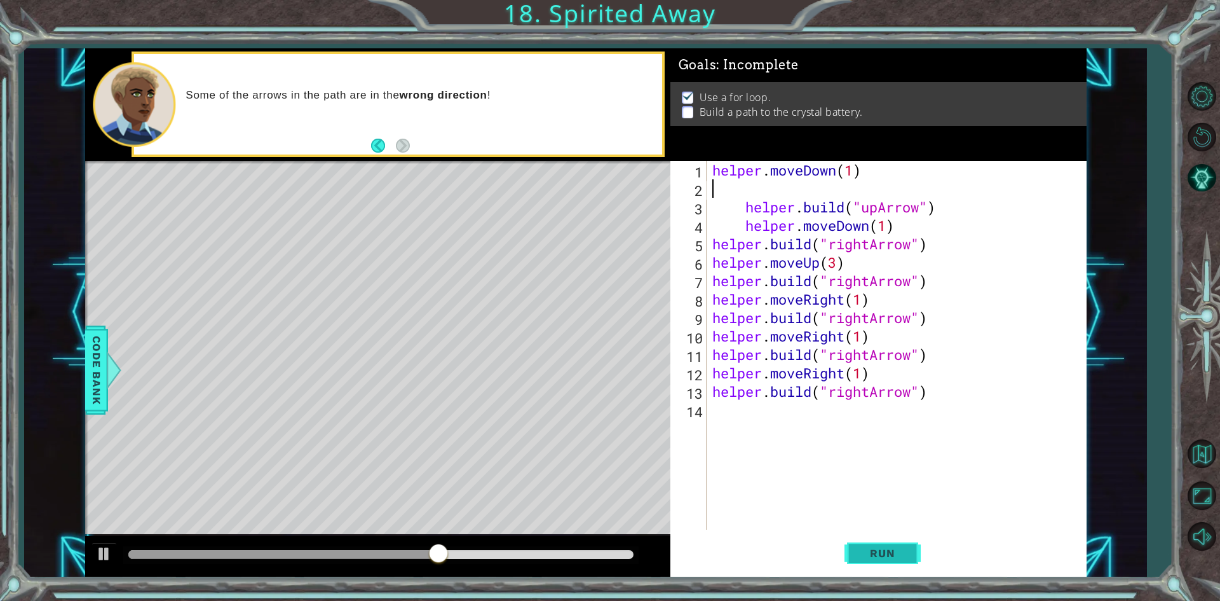
click at [686, 559] on span "Run" at bounding box center [882, 553] width 50 height 13
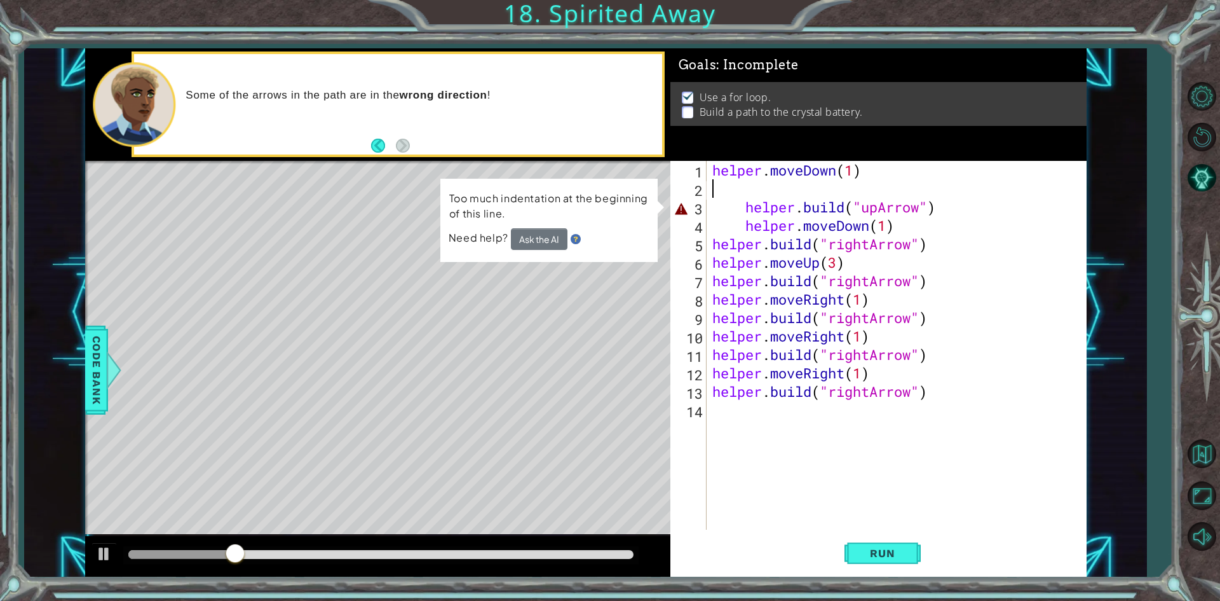
click at [686, 207] on div "helper . moveDown ( 1 ) helper . build ( "upArrow" ) helper . moveDown ( 1 ) he…" at bounding box center [899, 363] width 379 height 405
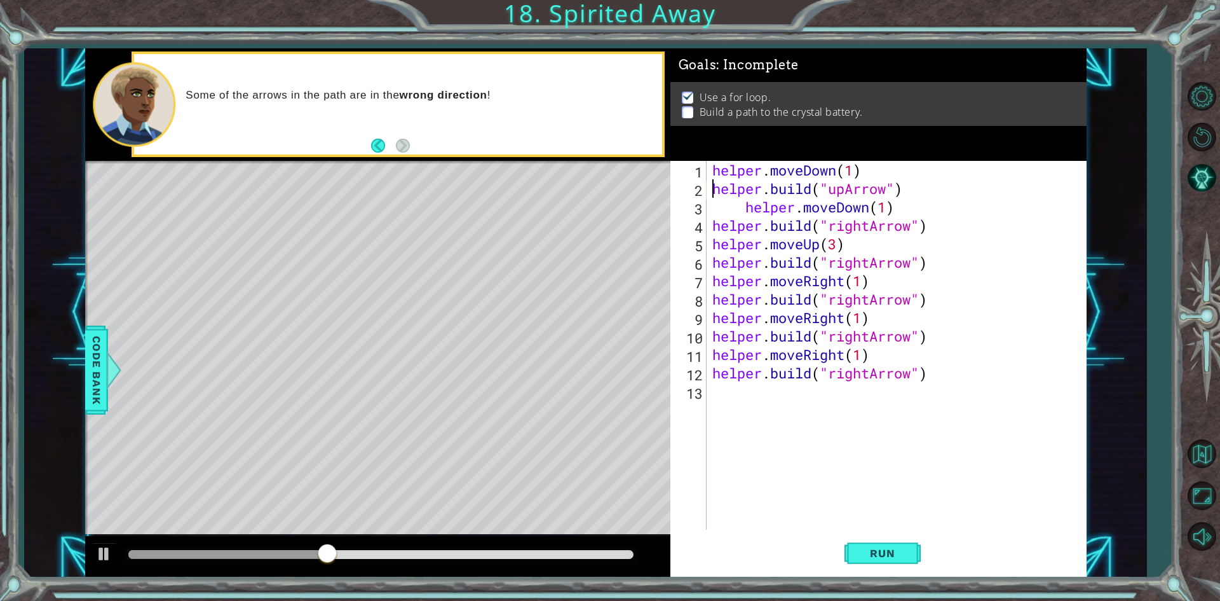
click at [686, 205] on div "helper . moveDown ( 1 ) helper . build ( "upArrow" ) helper . moveDown ( 1 ) he…" at bounding box center [899, 363] width 379 height 405
click at [686, 215] on div "helper . moveDown ( 1 ) helper . build ( "upArrow" ) helper . moveDown ( 1 ) he…" at bounding box center [899, 363] width 379 height 405
click at [686, 553] on button "Run" at bounding box center [883, 553] width 76 height 41
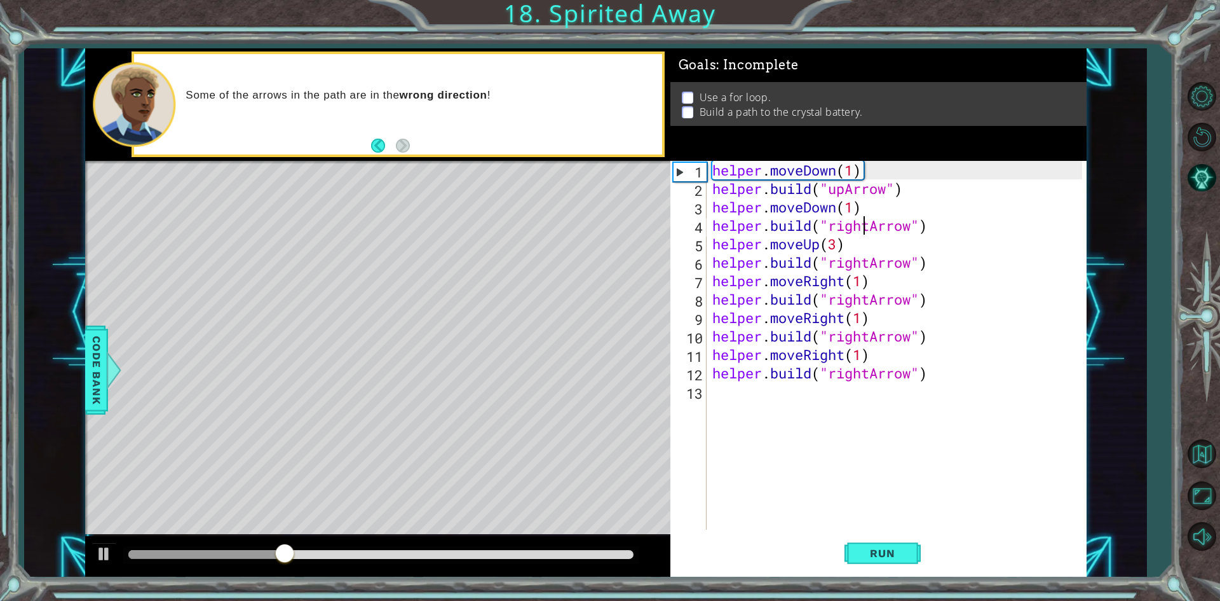
click at [686, 225] on div "helper . moveDown ( 1 ) helper . build ( "upArrow" ) helper . moveDown ( 1 ) he…" at bounding box center [899, 363] width 379 height 405
click at [686, 231] on div "helper . moveDown ( 1 ) helper . build ( "upArrow" ) helper . moveDown ( 1 ) he…" at bounding box center [899, 363] width 379 height 405
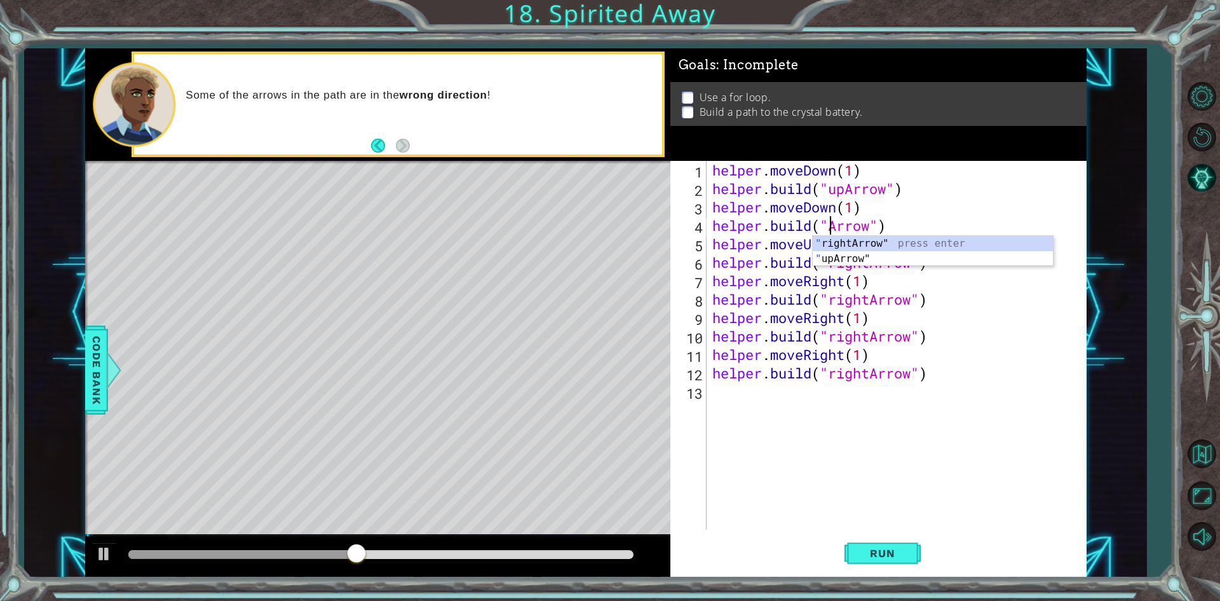
scroll to position [0, 6]
click at [686, 244] on div ""u [PERSON_NAME]" press enter" at bounding box center [933, 259] width 240 height 46
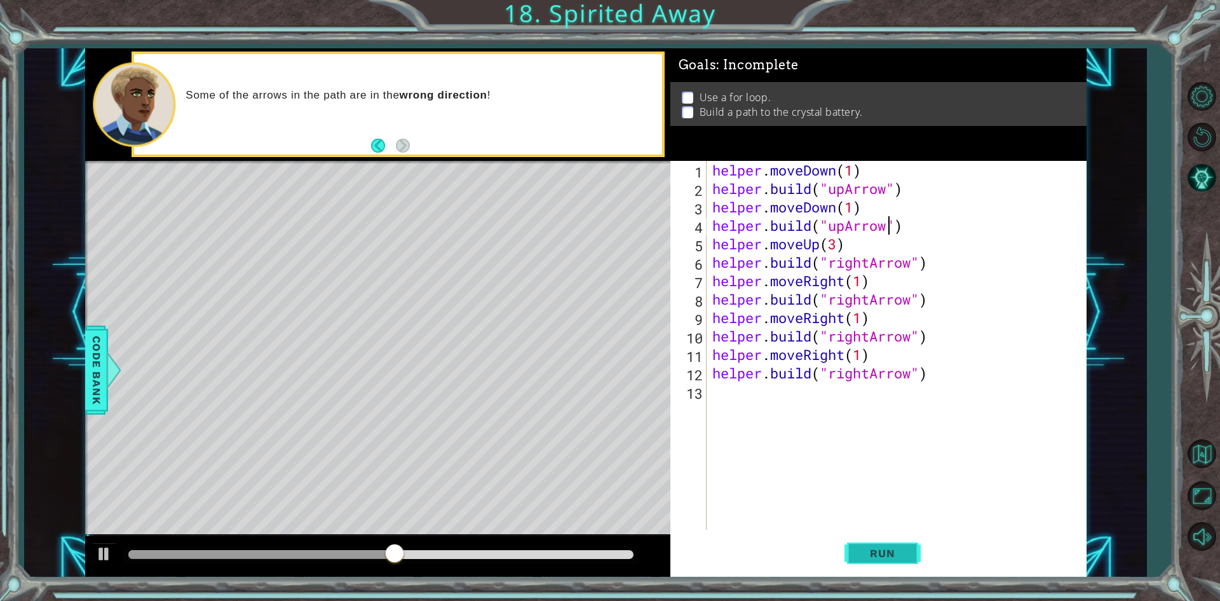
click at [686, 541] on button "Run" at bounding box center [883, 553] width 76 height 41
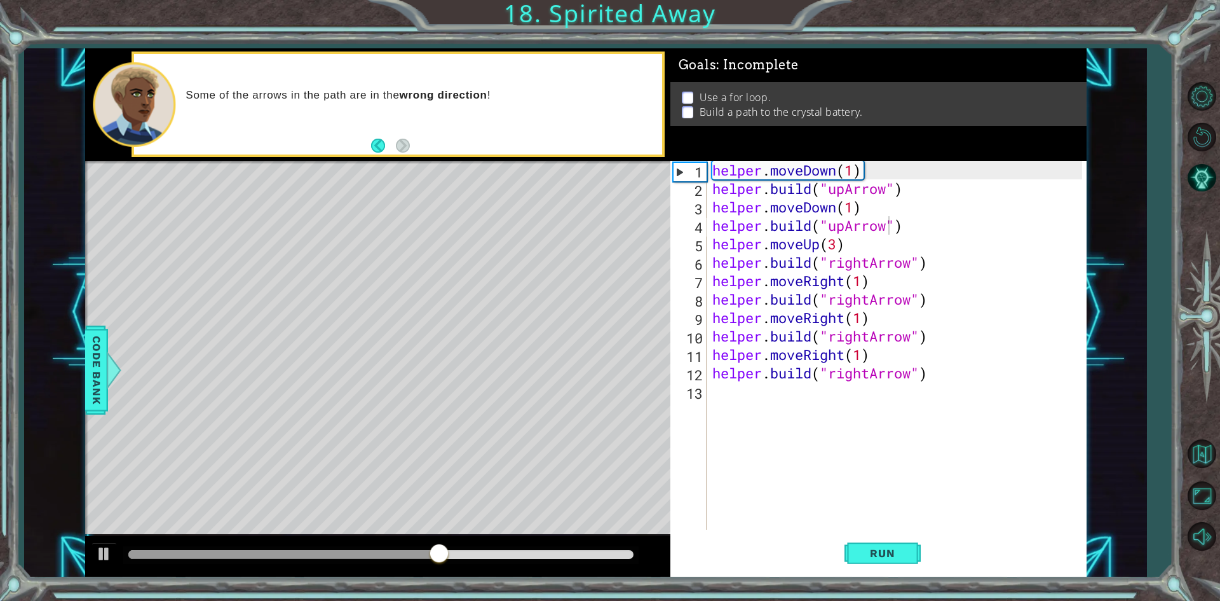
drag, startPoint x: 881, startPoint y: 555, endPoint x: 880, endPoint y: 451, distance: 103.6
click at [686, 554] on span "Run" at bounding box center [882, 553] width 50 height 13
click at [686, 247] on div "helper . moveDown ( 1 ) helper . build ( "upArrow" ) helper . moveDown ( 1 ) he…" at bounding box center [899, 363] width 379 height 405
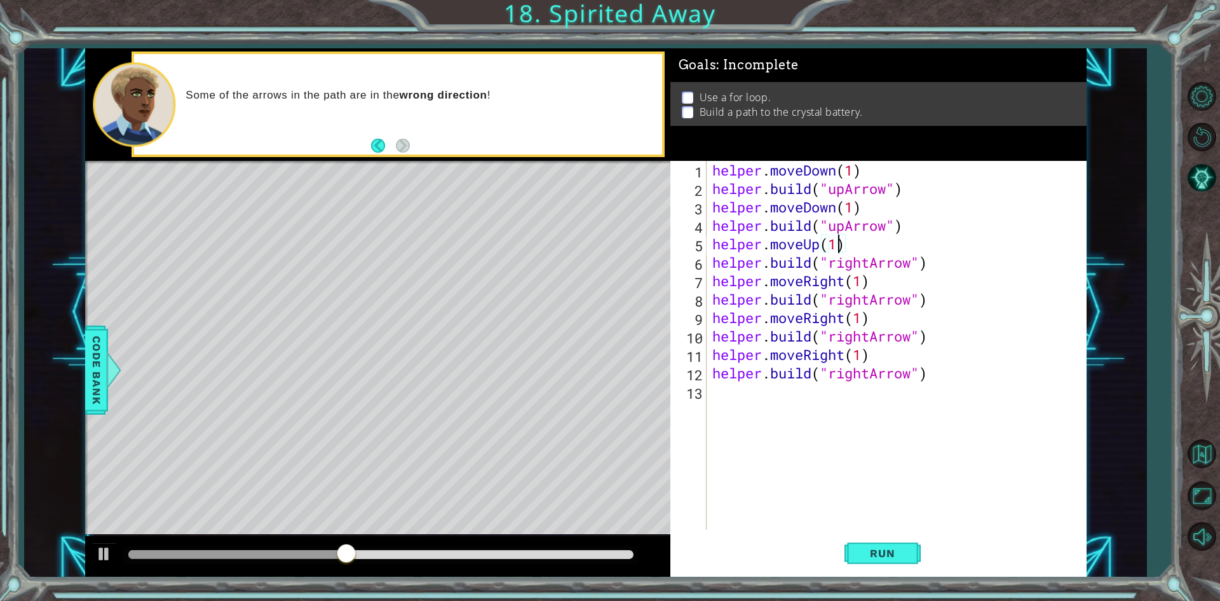
scroll to position [0, 5]
type textarea "helper.moveUp(2)"
click at [686, 542] on button "Run" at bounding box center [883, 553] width 76 height 41
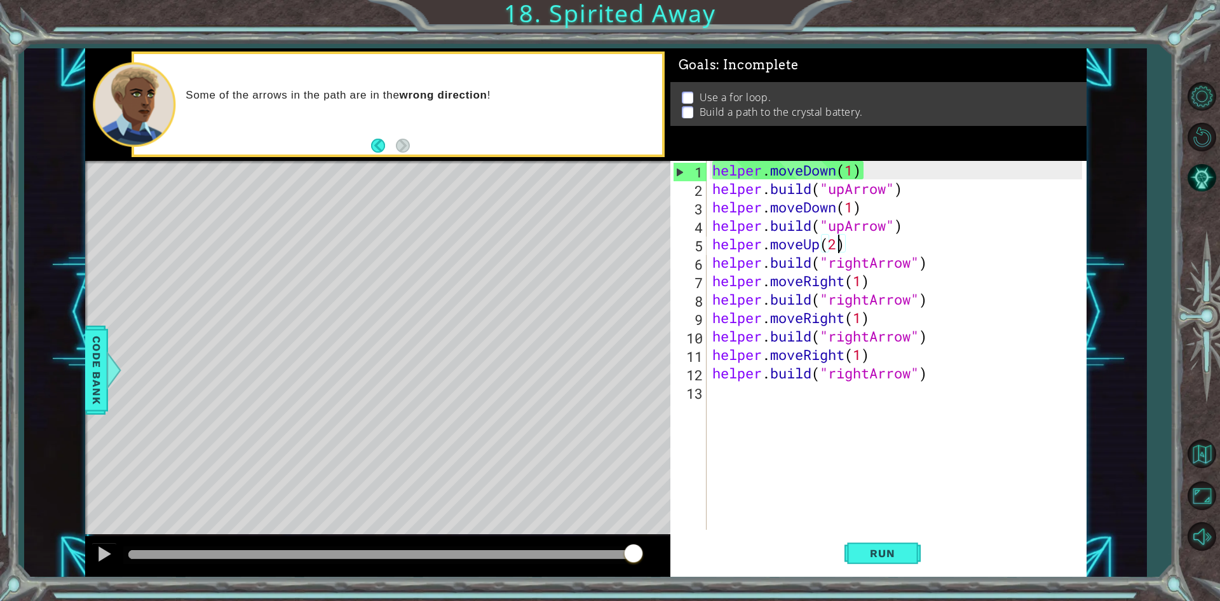
click at [686, 93] on p at bounding box center [687, 98] width 11 height 12
click at [93, 360] on span "Code Bank" at bounding box center [96, 369] width 20 height 78
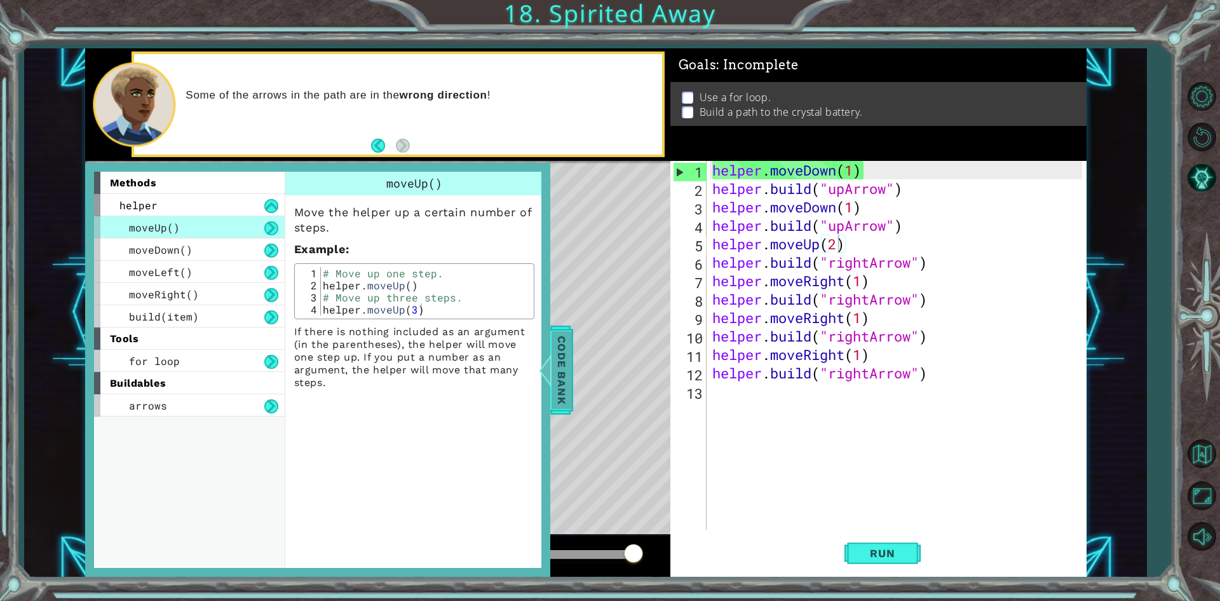
click at [567, 376] on span "Code Bank" at bounding box center [562, 369] width 20 height 78
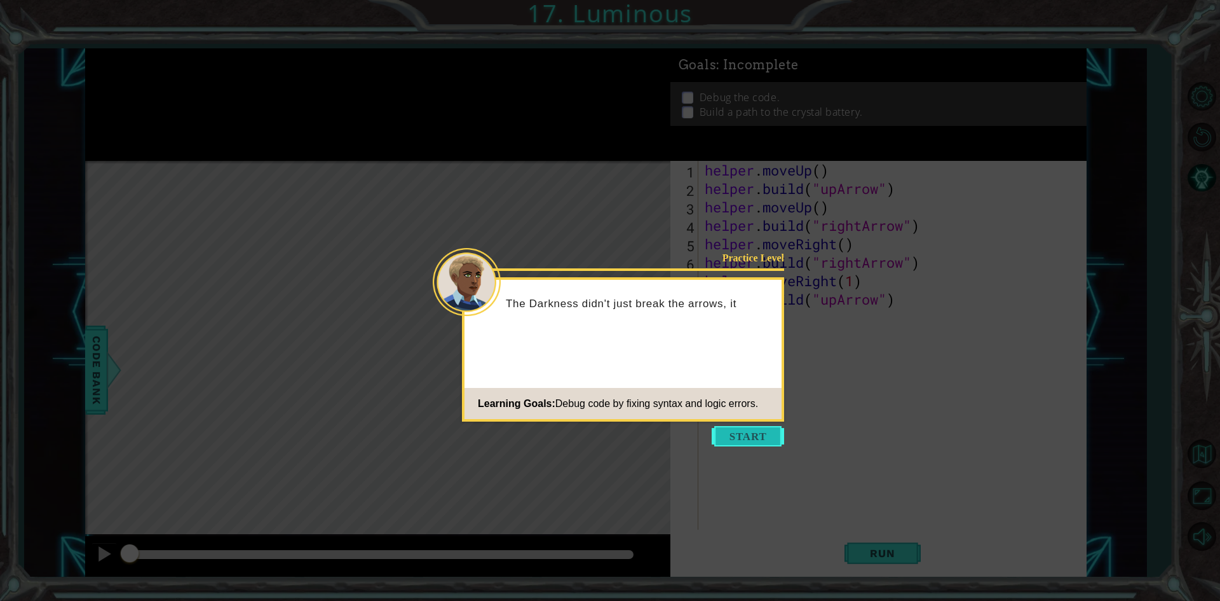
click at [686, 430] on button "Start" at bounding box center [748, 436] width 72 height 20
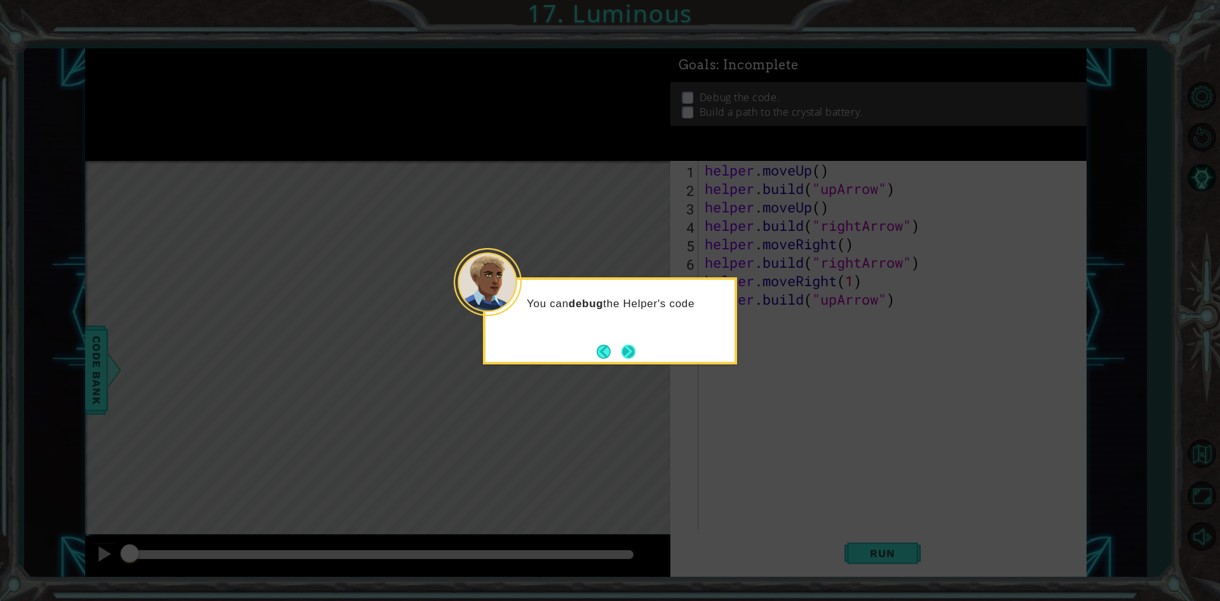
click at [633, 344] on button "Next" at bounding box center [628, 351] width 16 height 16
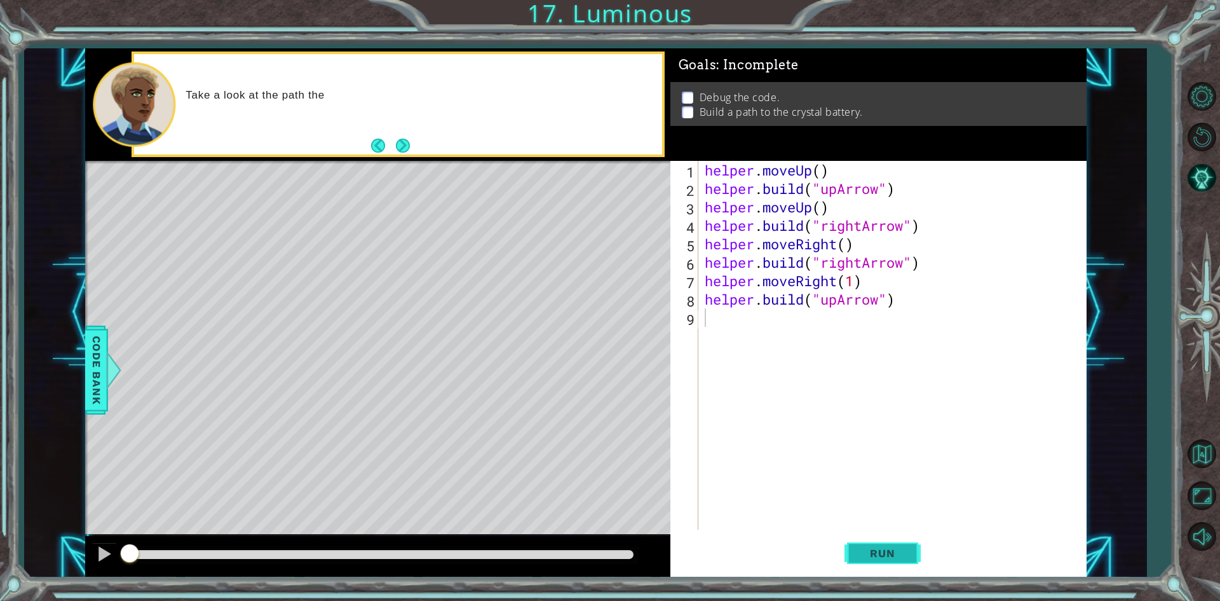
click at [686, 557] on span "Run" at bounding box center [882, 553] width 50 height 13
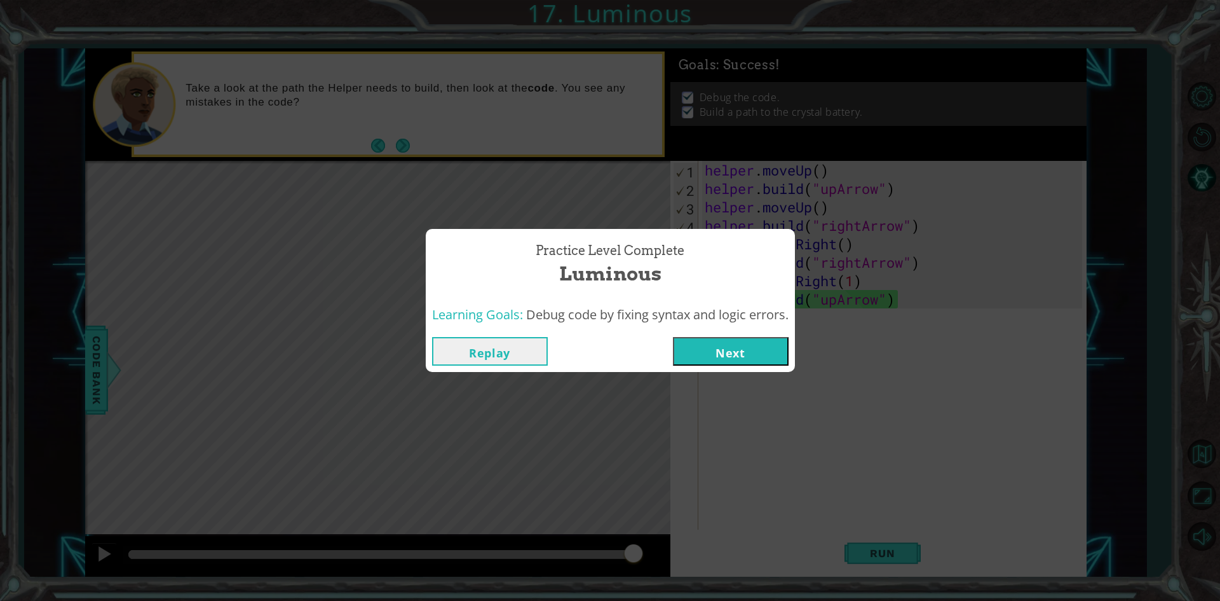
click at [686, 339] on button "Next" at bounding box center [731, 351] width 116 height 29
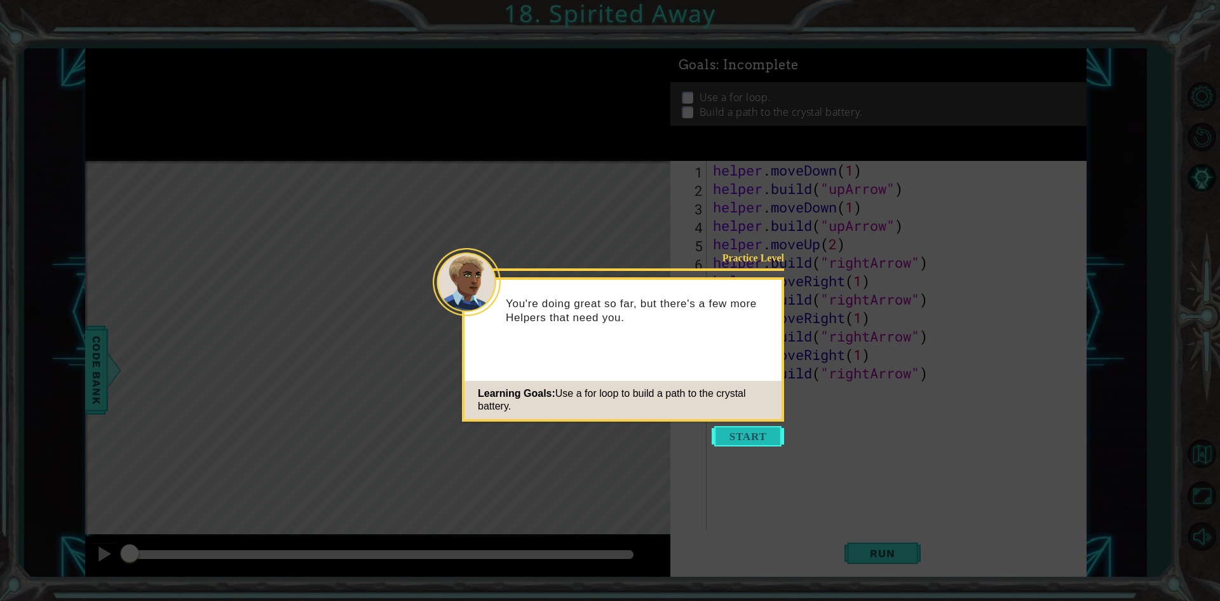
click at [686, 431] on button "Start" at bounding box center [748, 436] width 72 height 20
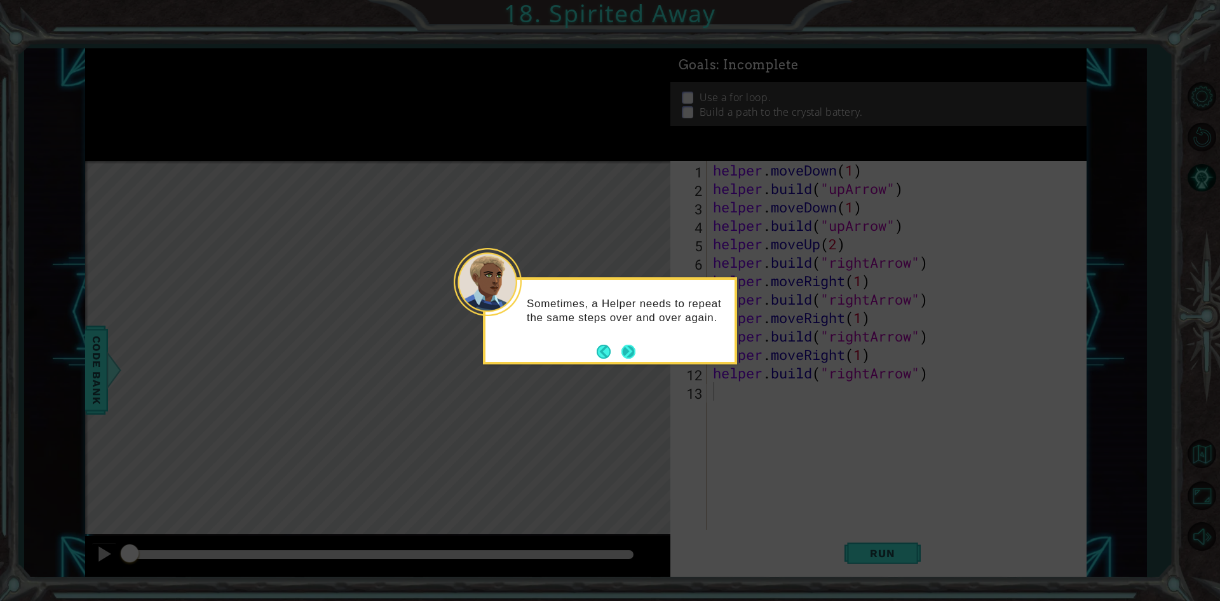
click at [628, 351] on button "Next" at bounding box center [629, 351] width 14 height 14
